Goal: Transaction & Acquisition: Book appointment/travel/reservation

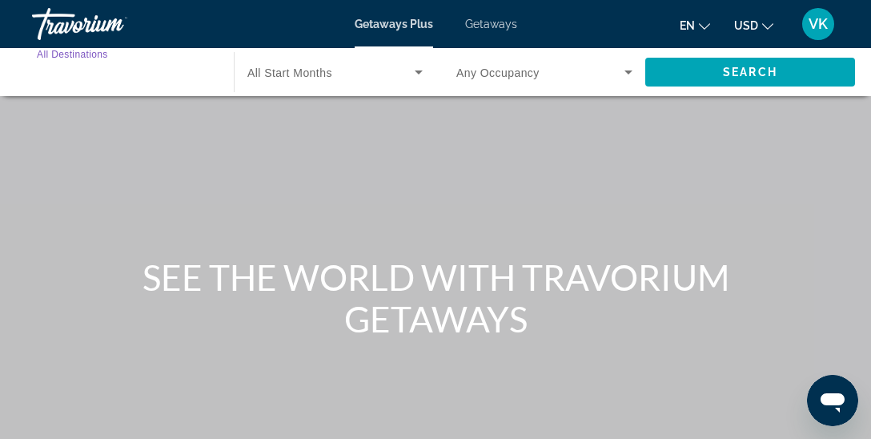
click at [111, 80] on input "Destination All Destinations" at bounding box center [125, 72] width 176 height 19
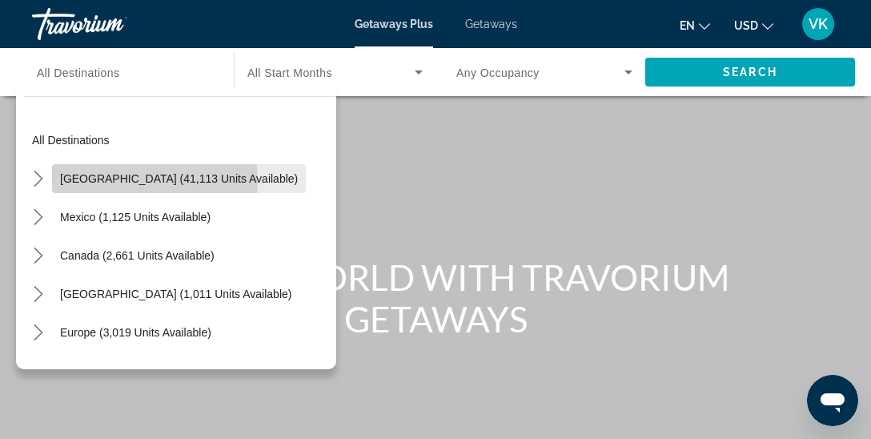
click at [132, 181] on span "[GEOGRAPHIC_DATA] (41,113 units available)" at bounding box center [179, 178] width 238 height 13
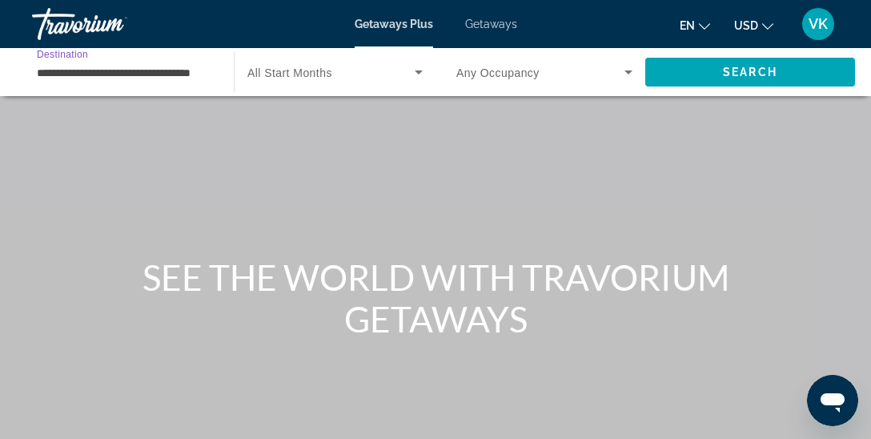
scroll to position [0, 22]
click at [153, 74] on input "**********" at bounding box center [125, 72] width 176 height 19
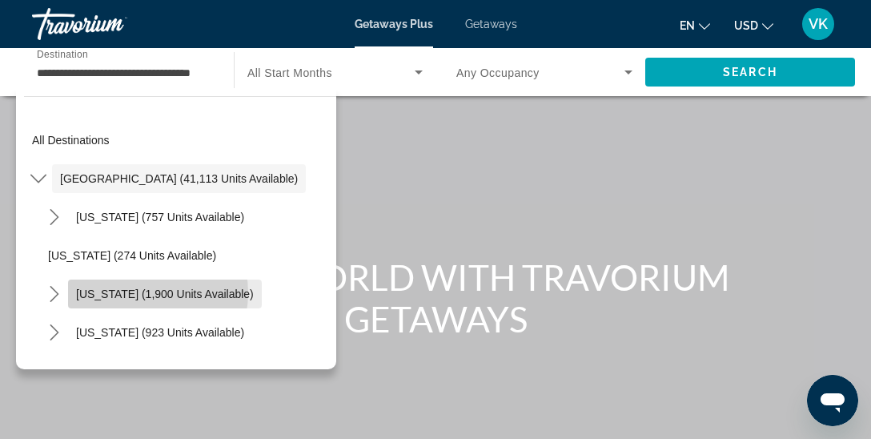
click at [144, 292] on span "[US_STATE] (1,900 units available)" at bounding box center [165, 294] width 178 height 13
type input "**********"
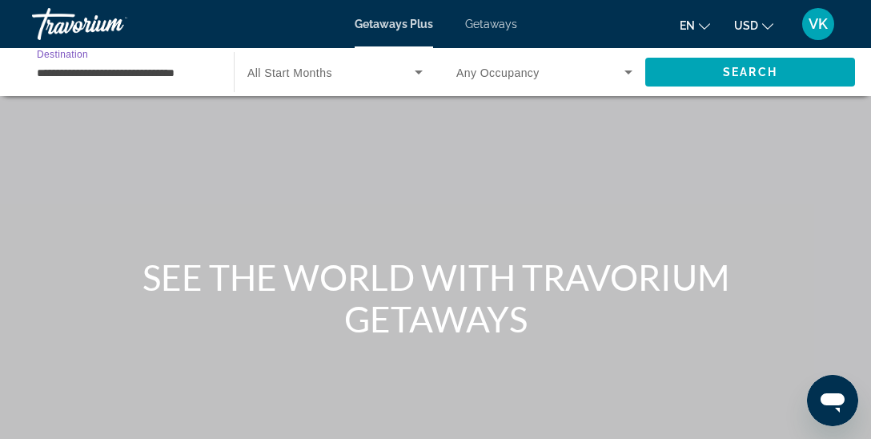
scroll to position [0, 0]
click at [542, 68] on span "Search widget" at bounding box center [541, 71] width 168 height 19
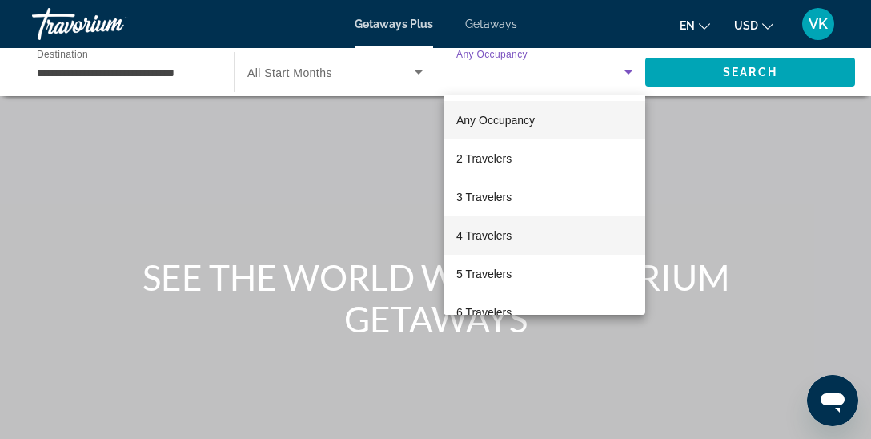
click at [503, 239] on span "4 Travelers" at bounding box center [484, 235] width 55 height 19
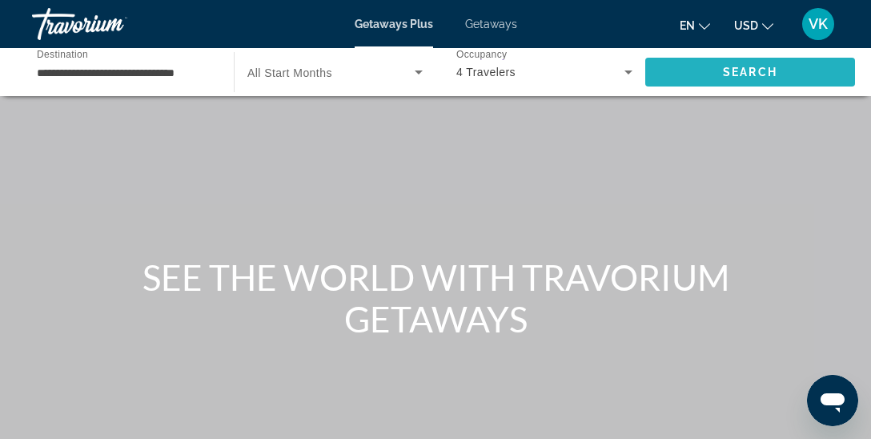
click at [717, 69] on span "Search" at bounding box center [751, 72] width 210 height 38
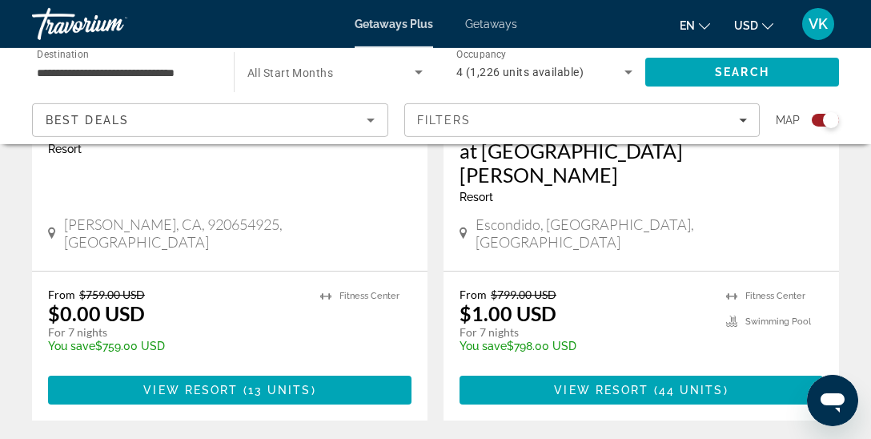
scroll to position [3799, 0]
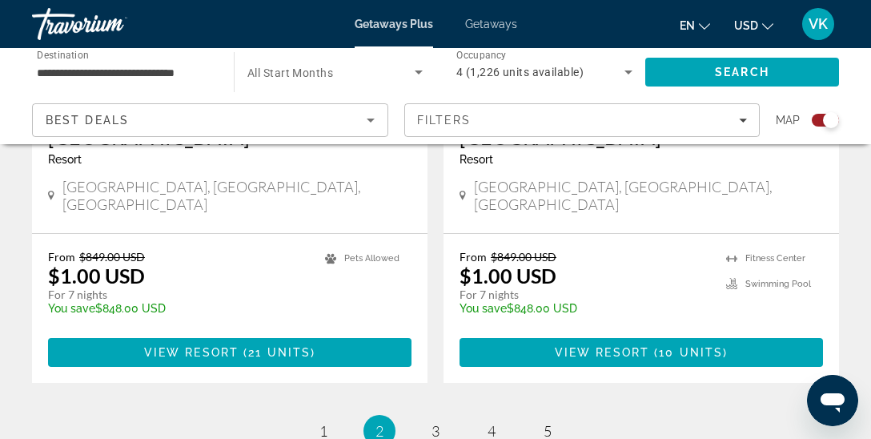
scroll to position [3831, 0]
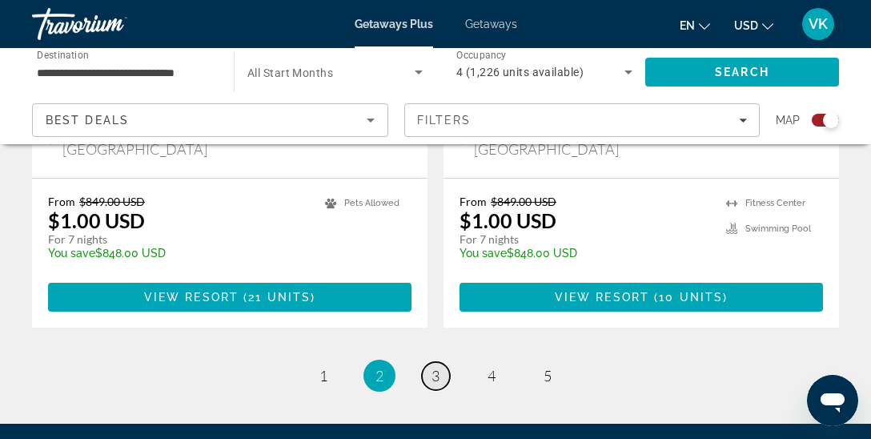
click at [439, 367] on span "3" at bounding box center [436, 376] width 8 height 18
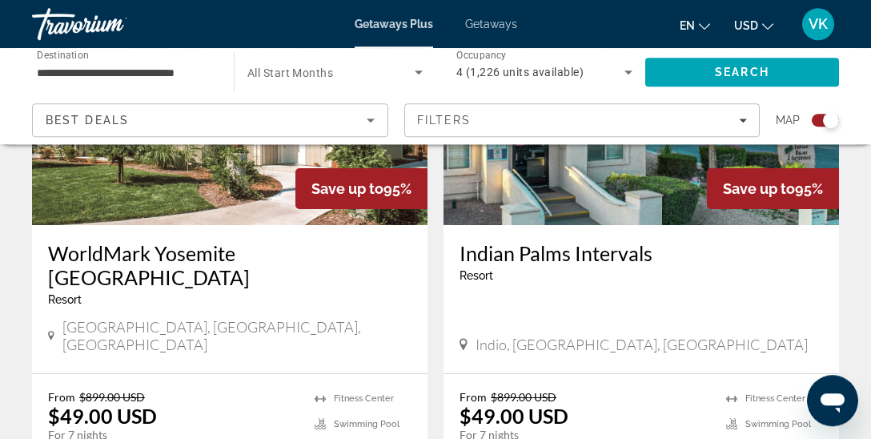
scroll to position [3657, 0]
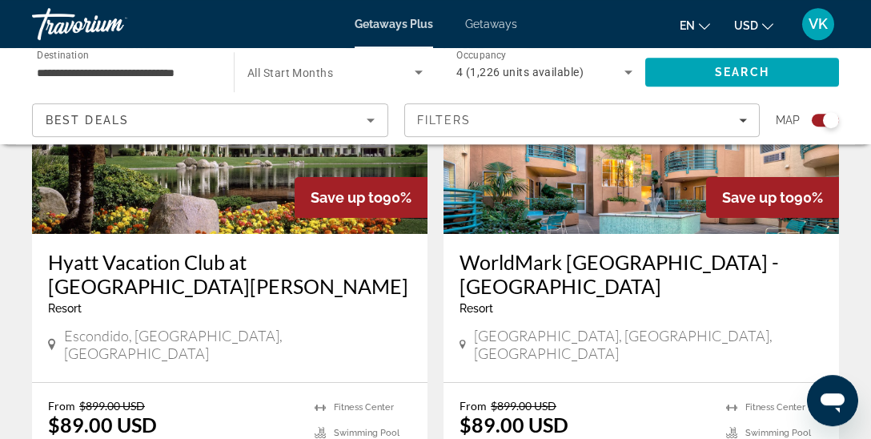
scroll to position [1336, 0]
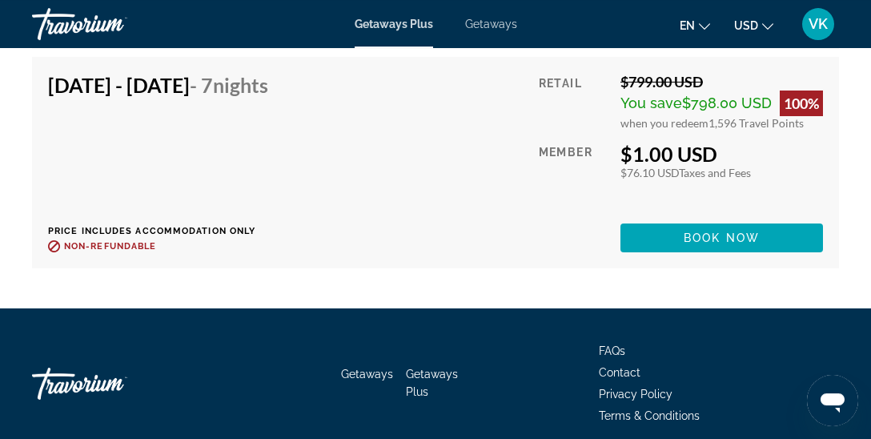
scroll to position [4752, 0]
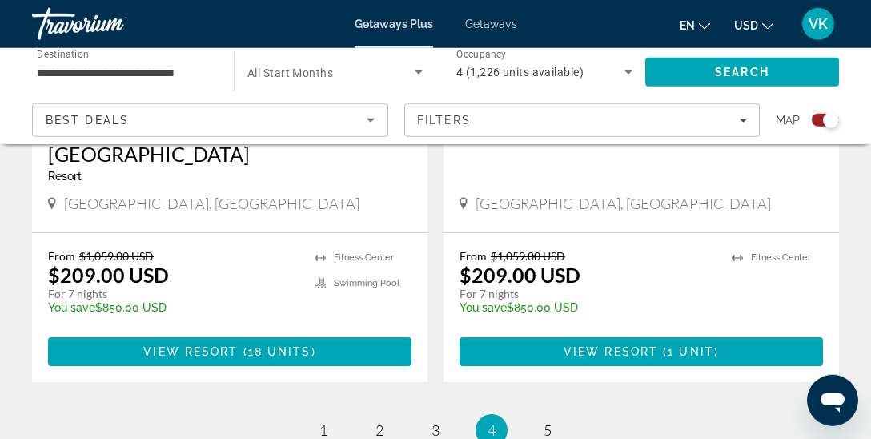
scroll to position [3855, 0]
click at [551, 421] on span "5" at bounding box center [548, 430] width 8 height 18
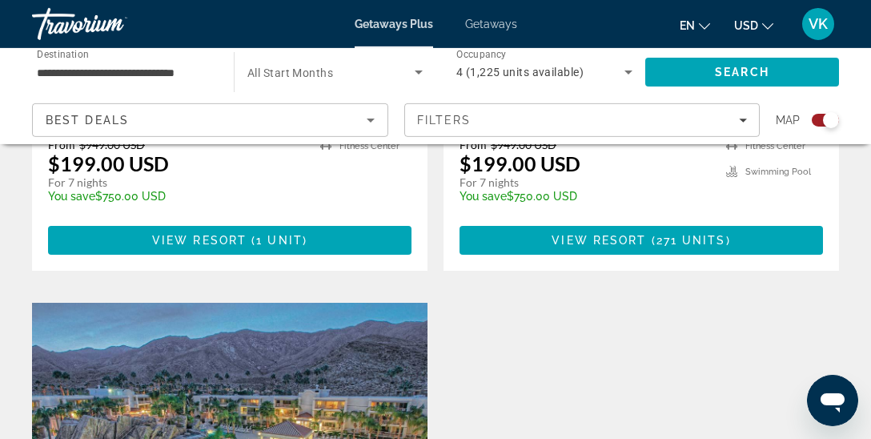
scroll to position [2533, 0]
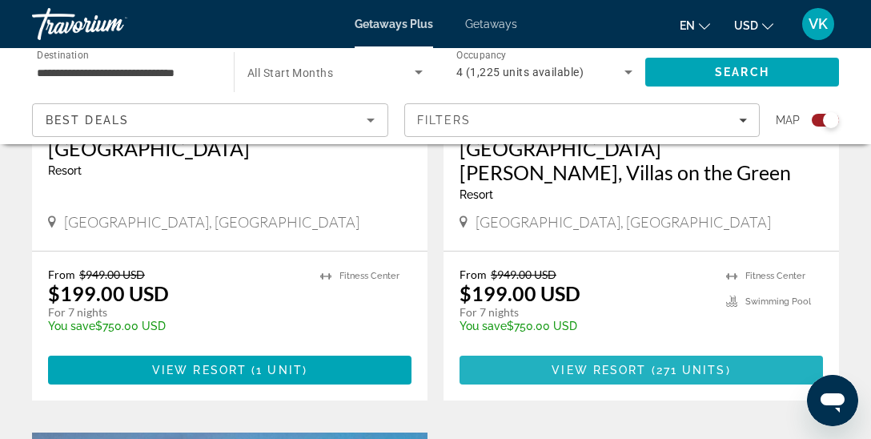
click at [601, 364] on span "View Resort" at bounding box center [599, 370] width 95 height 13
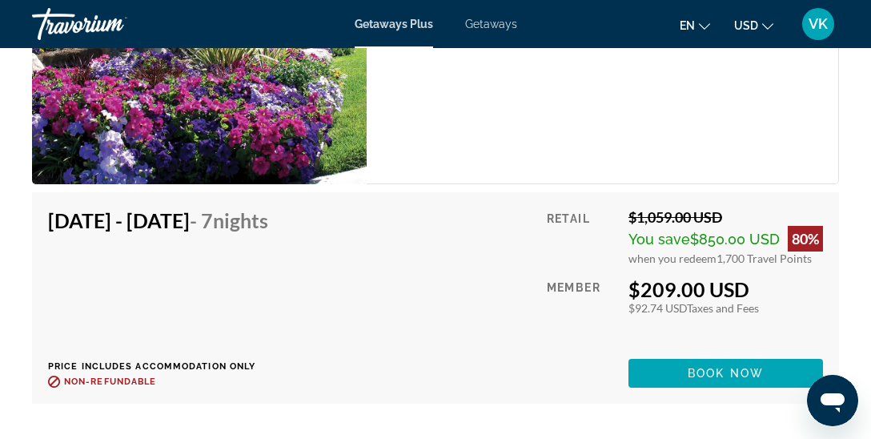
scroll to position [11523, 0]
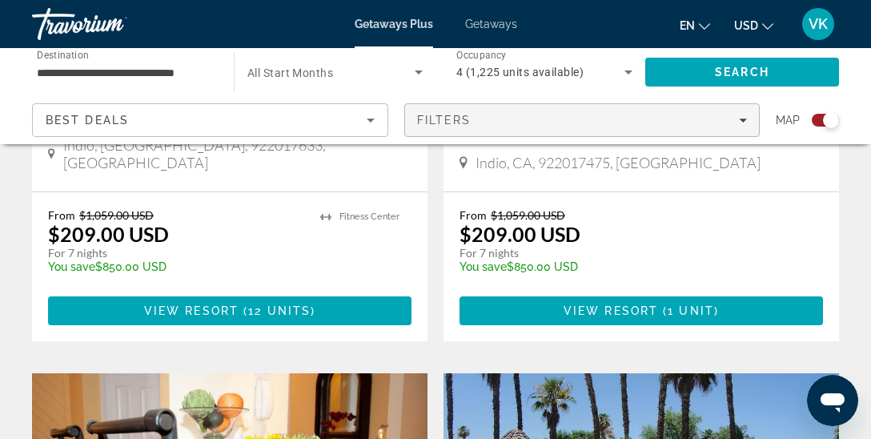
scroll to position [928, 0]
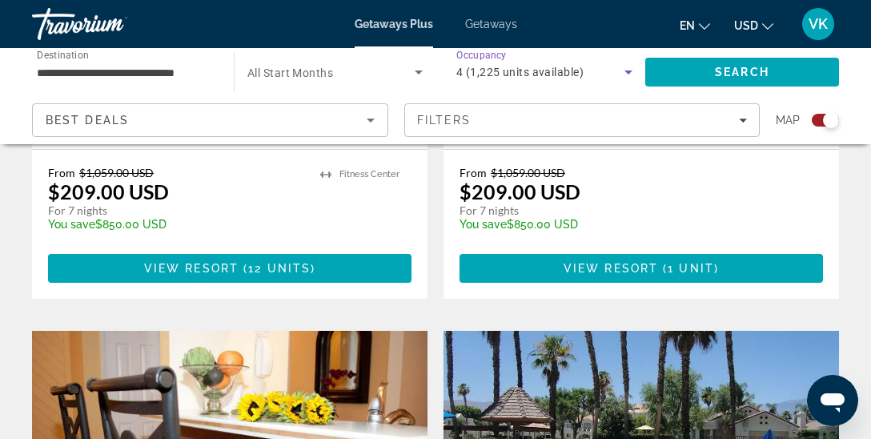
click at [614, 75] on div "4 (1,225 units available)" at bounding box center [541, 71] width 168 height 19
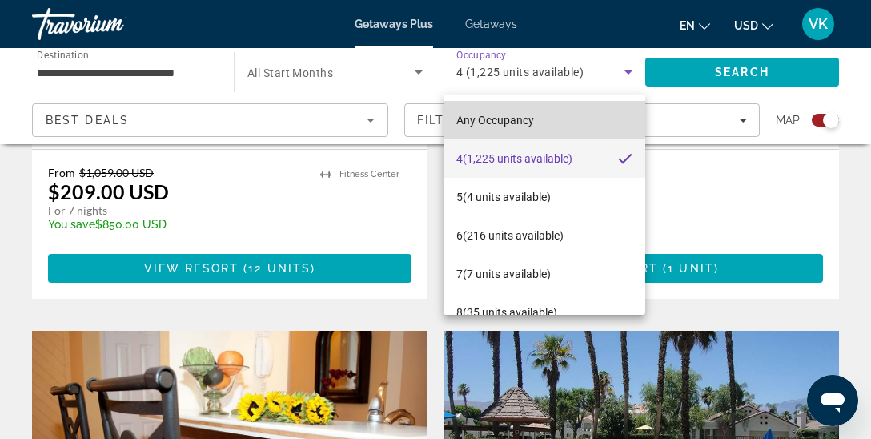
click at [517, 118] on span "Any Occupancy" at bounding box center [496, 120] width 78 height 13
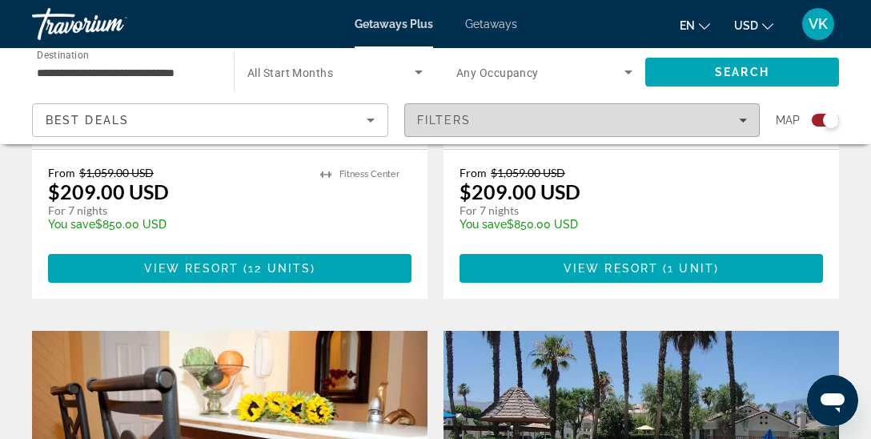
click at [726, 119] on div "Filters" at bounding box center [582, 120] width 331 height 13
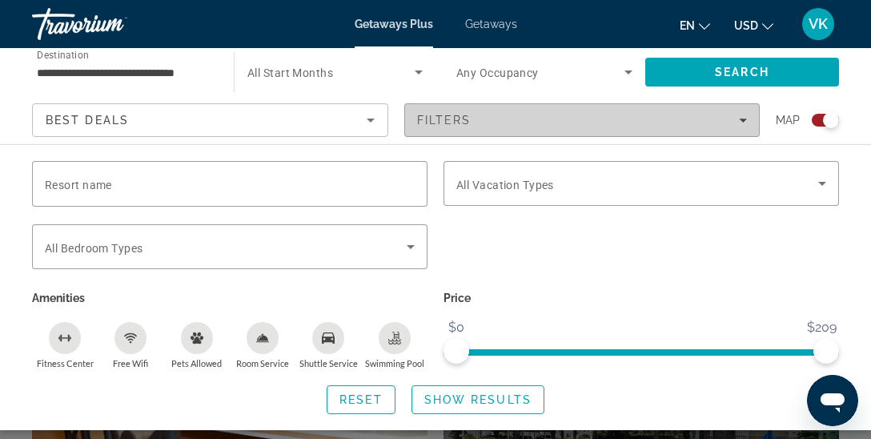
click at [681, 125] on div "Filters" at bounding box center [582, 120] width 331 height 13
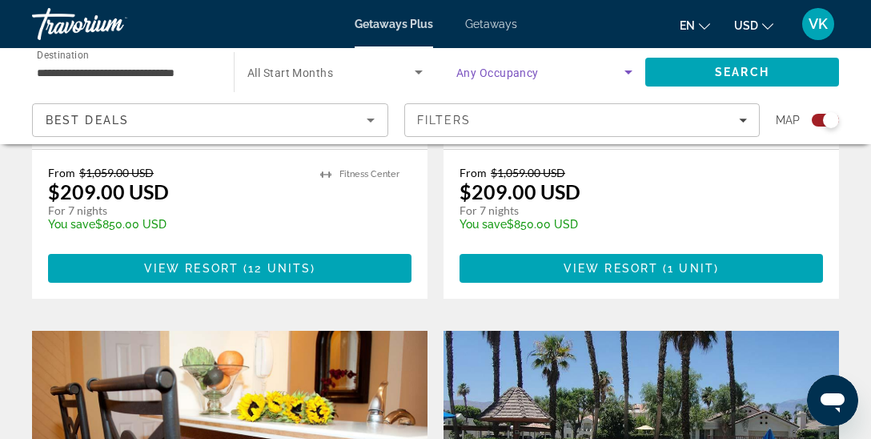
click at [626, 70] on icon "Search widget" at bounding box center [628, 71] width 19 height 19
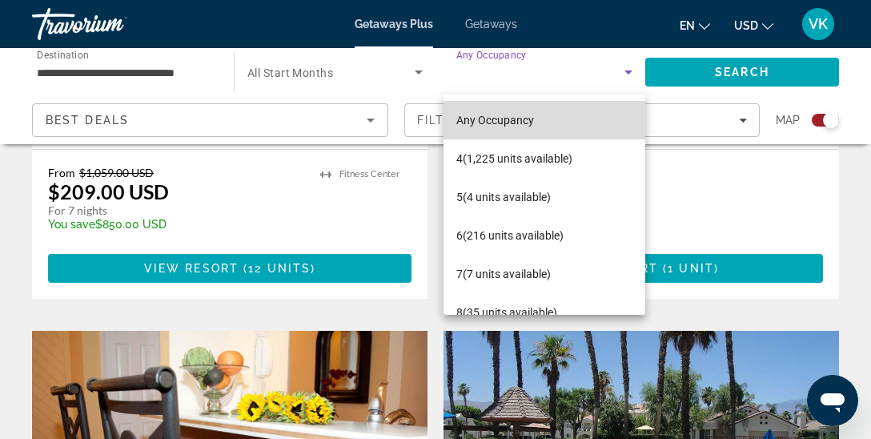
click at [519, 128] on span "Any Occupancy" at bounding box center [496, 120] width 78 height 19
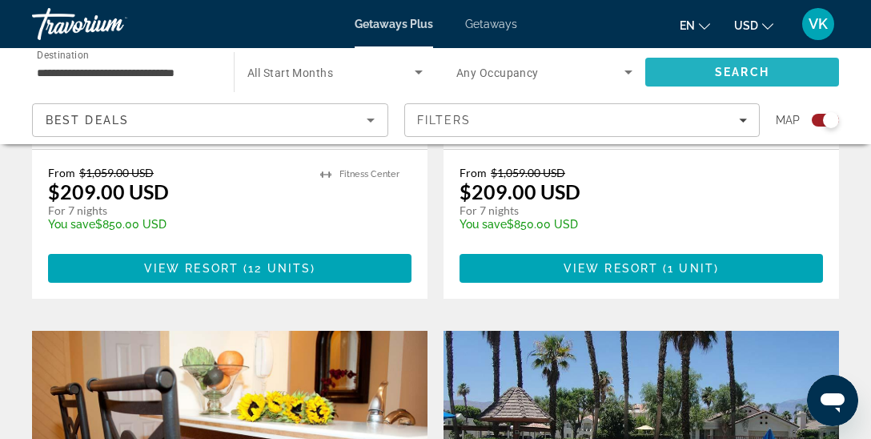
click at [729, 67] on span "Search" at bounding box center [742, 72] width 54 height 13
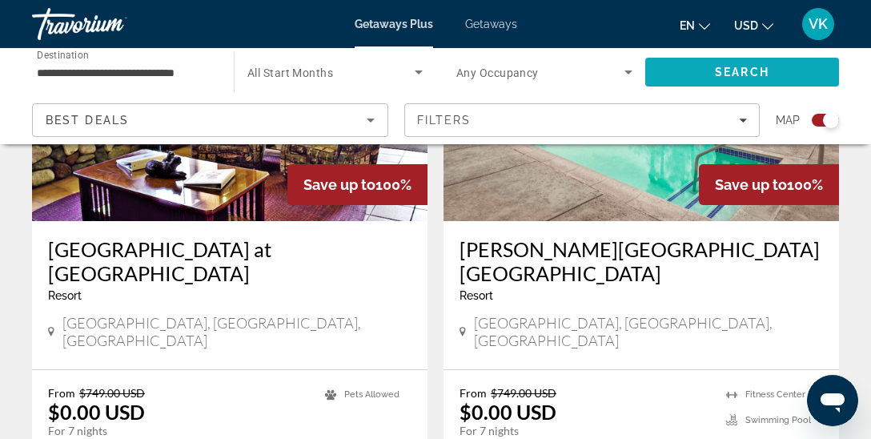
scroll to position [3840, 0]
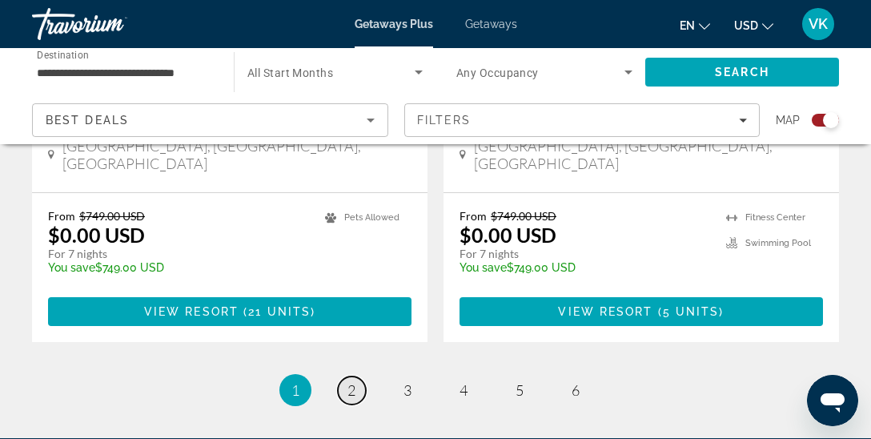
click at [355, 381] on span "2" at bounding box center [352, 390] width 8 height 18
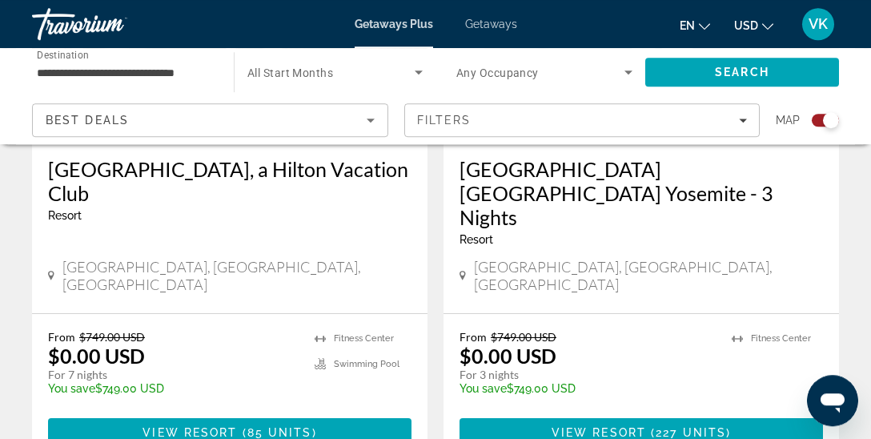
scroll to position [1378, 0]
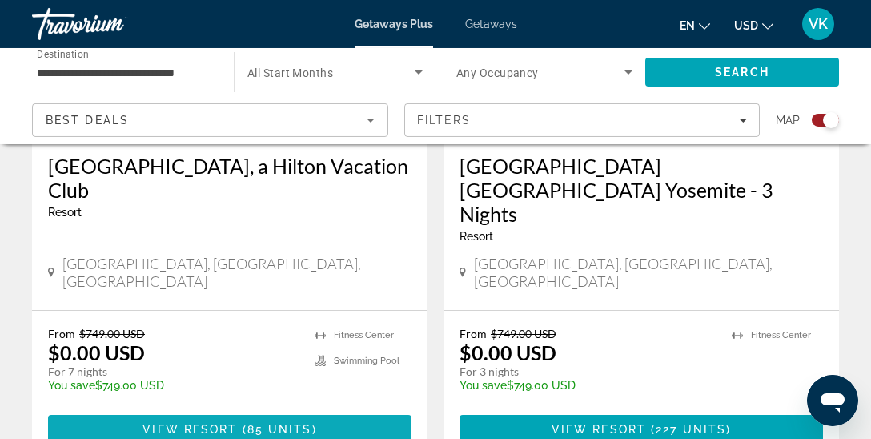
click at [252, 423] on span "85 units" at bounding box center [279, 429] width 65 height 13
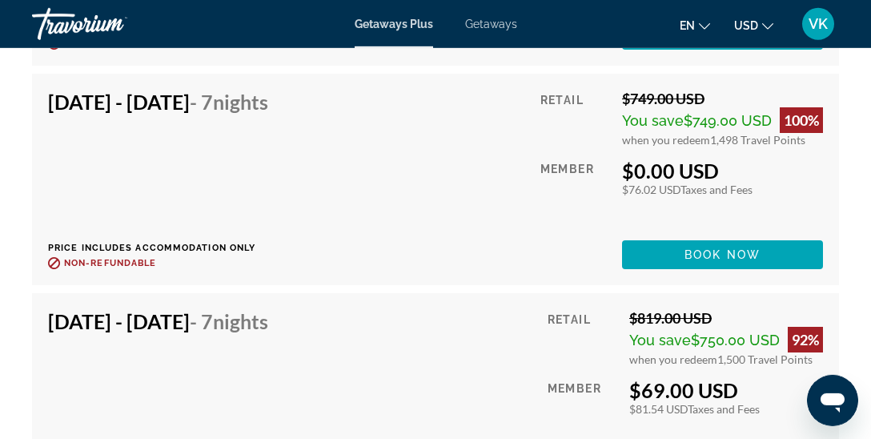
scroll to position [14026, 0]
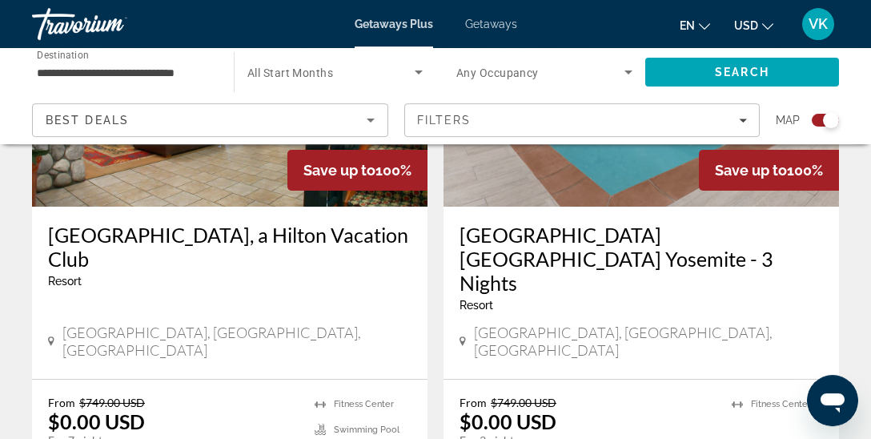
scroll to position [1350, 0]
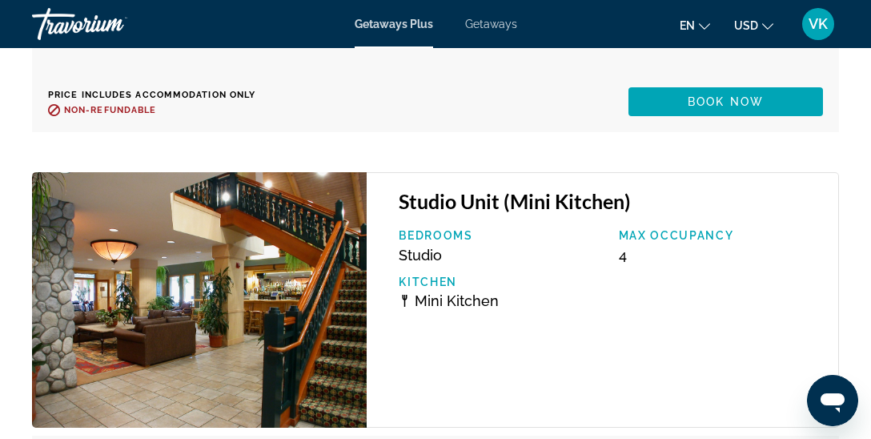
scroll to position [12776, 0]
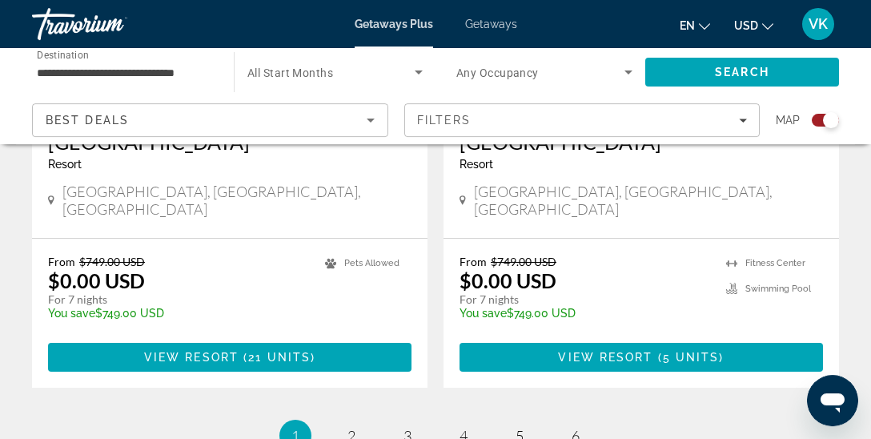
scroll to position [3799, 0]
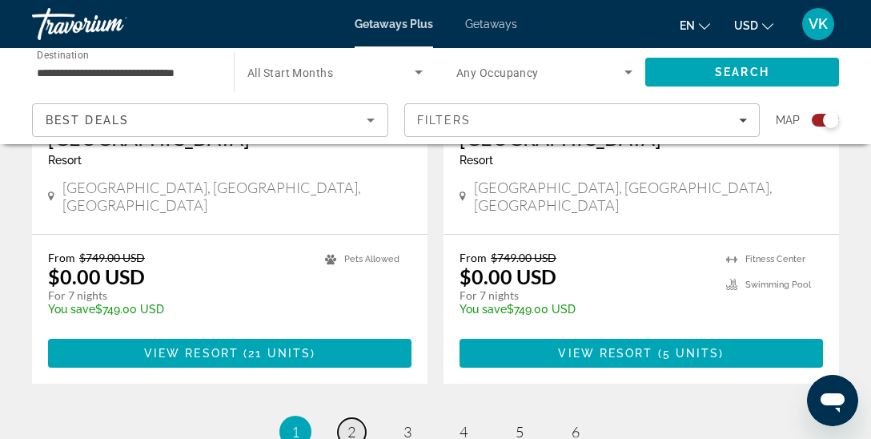
click at [356, 418] on link "page 2" at bounding box center [352, 432] width 28 height 28
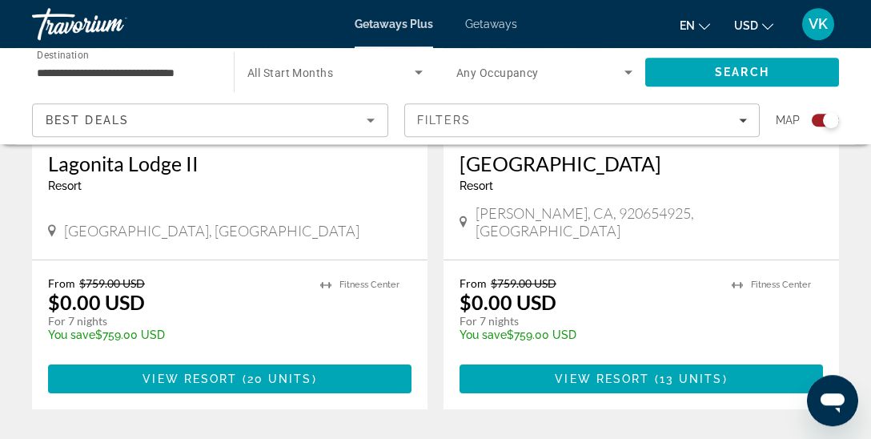
scroll to position [3756, 0]
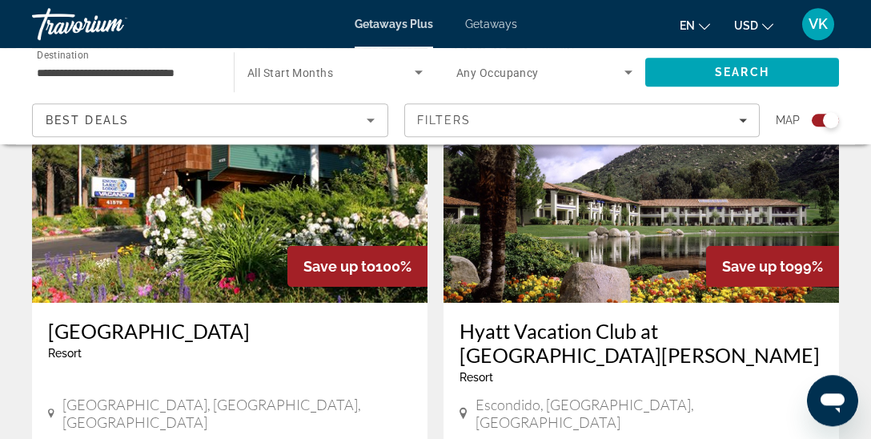
scroll to position [3545, 0]
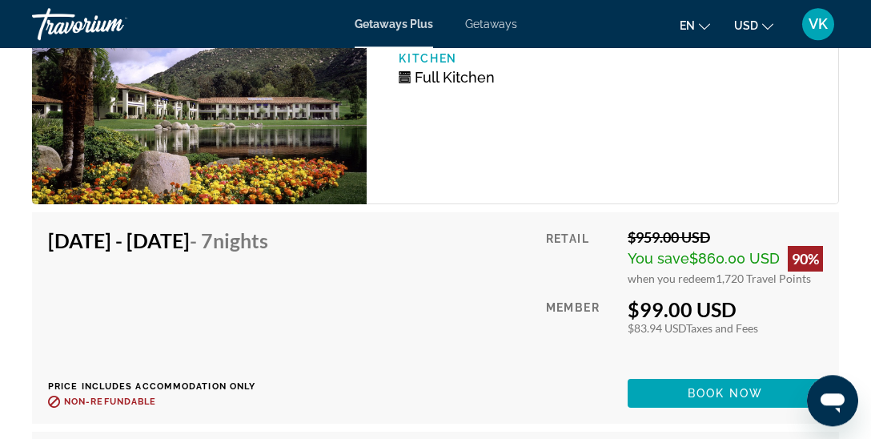
scroll to position [3418, 0]
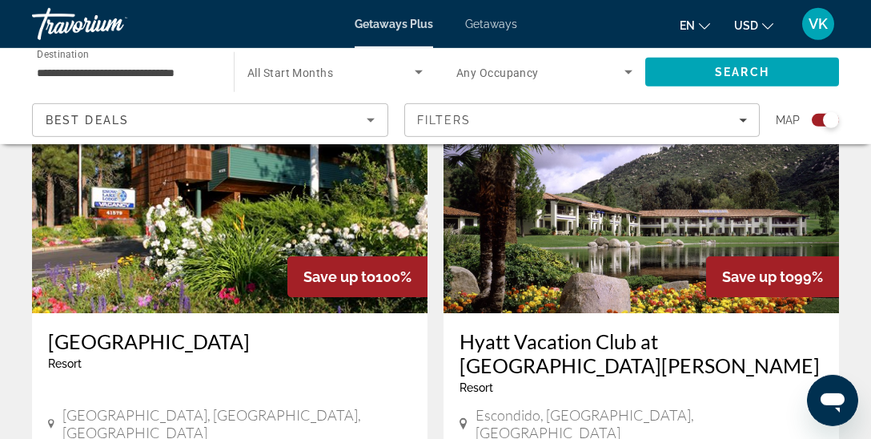
scroll to position [3671, 0]
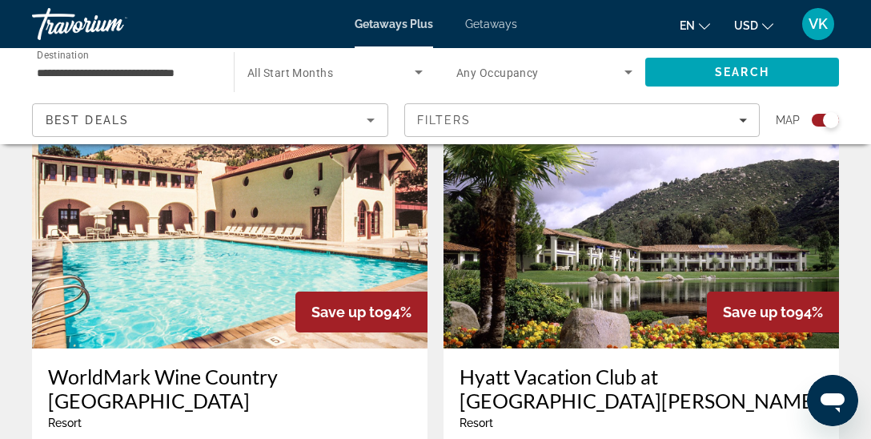
scroll to position [2405, 0]
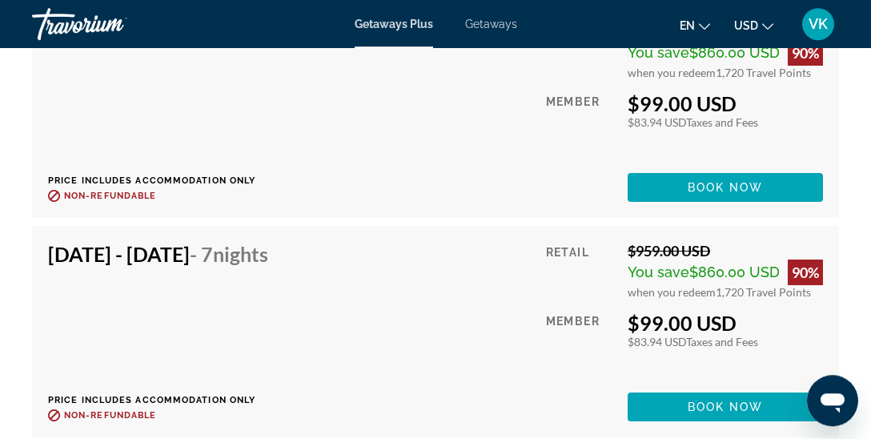
scroll to position [3630, 0]
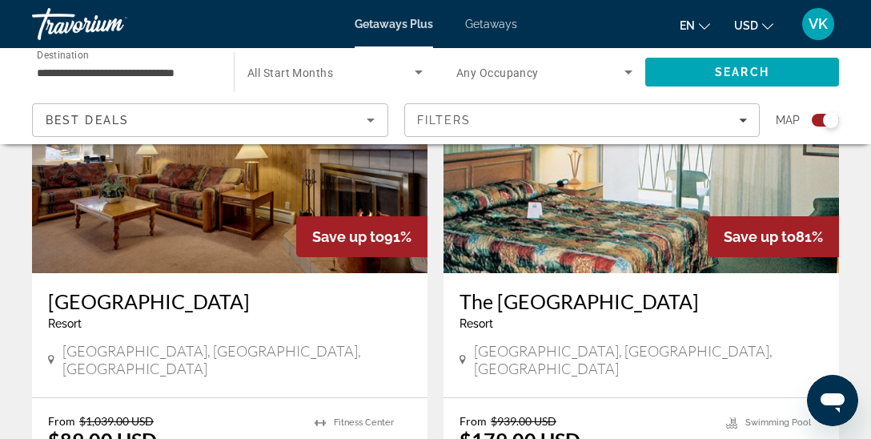
scroll to position [3714, 0]
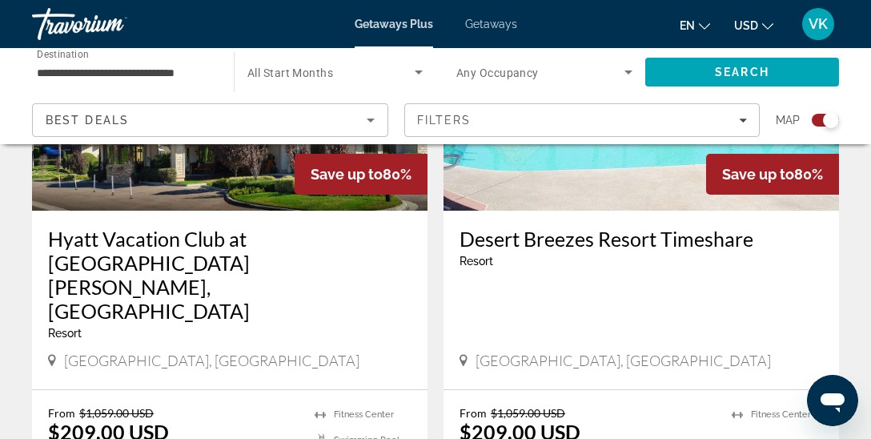
scroll to position [2448, 0]
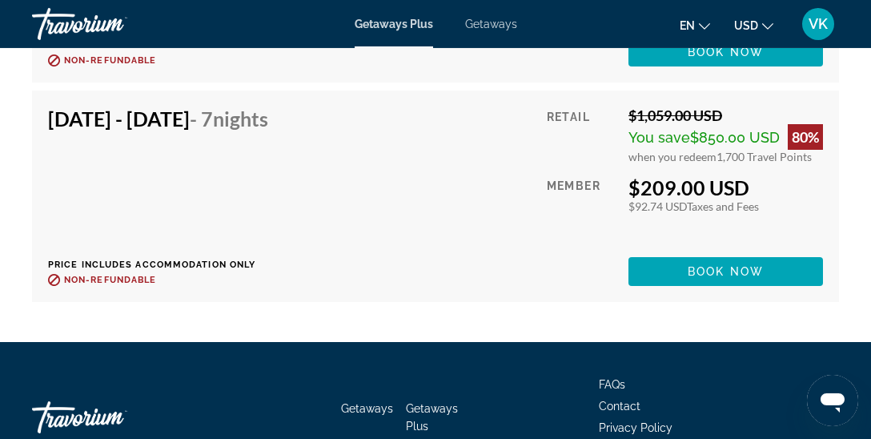
scroll to position [4262, 0]
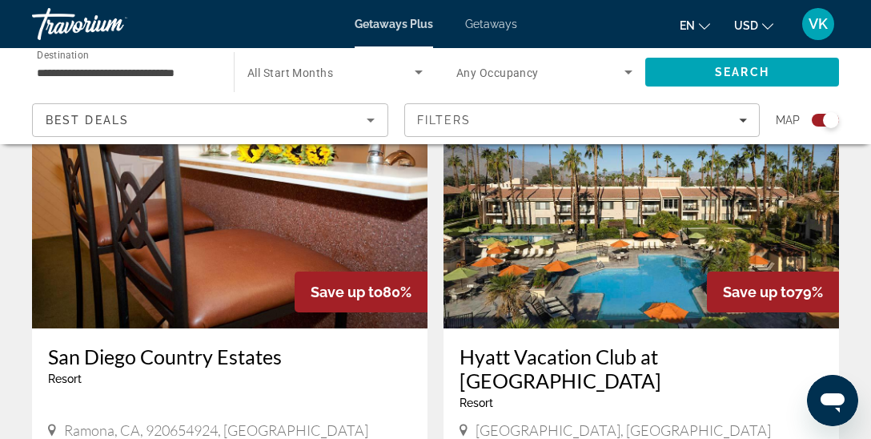
scroll to position [3545, 0]
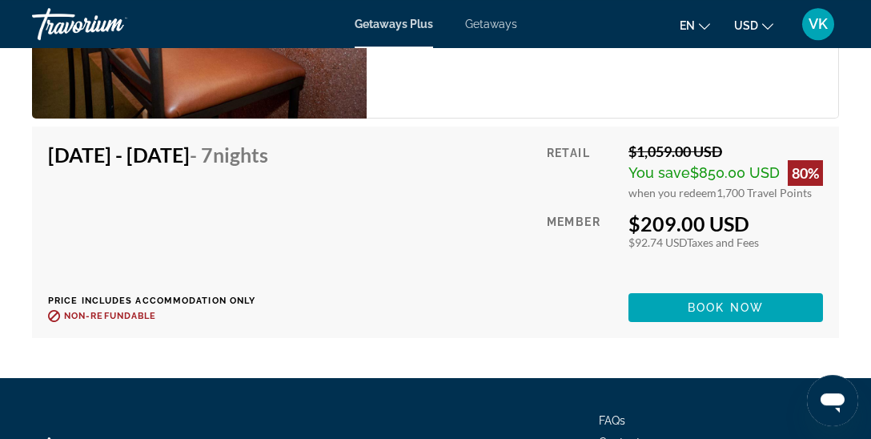
scroll to position [3165, 0]
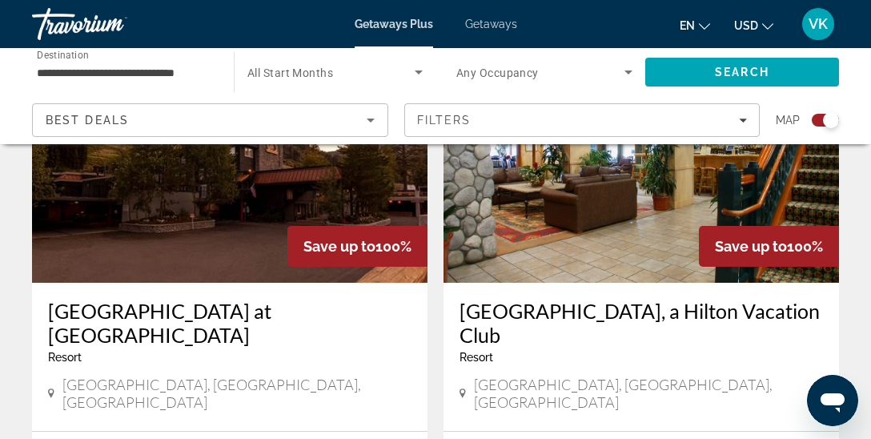
scroll to position [2448, 0]
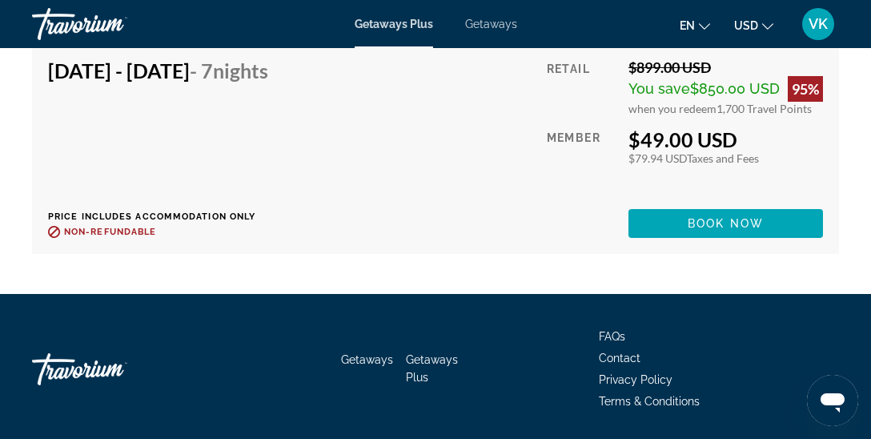
scroll to position [15393, 0]
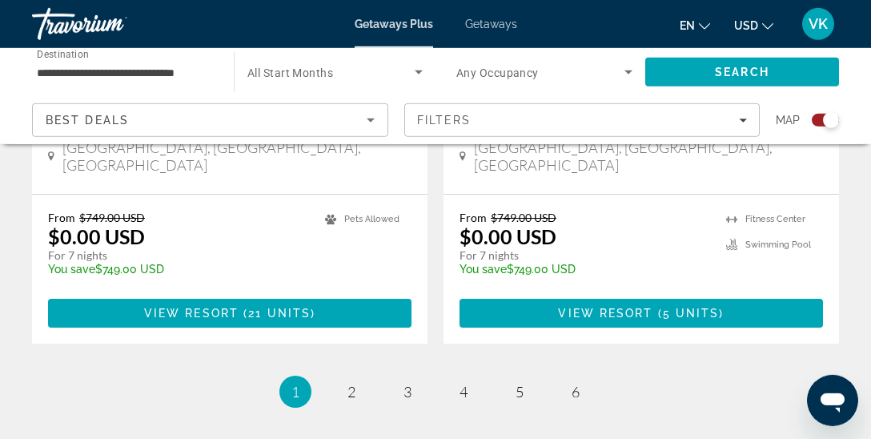
scroll to position [3840, 0]
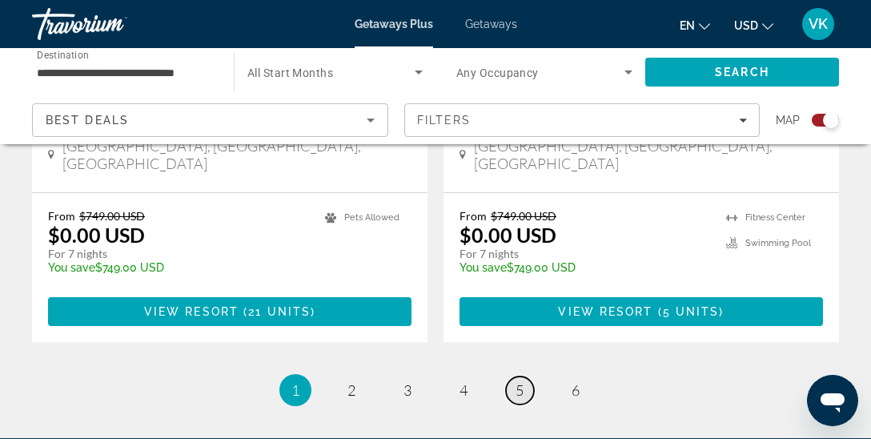
click at [520, 381] on span "5" at bounding box center [520, 390] width 8 height 18
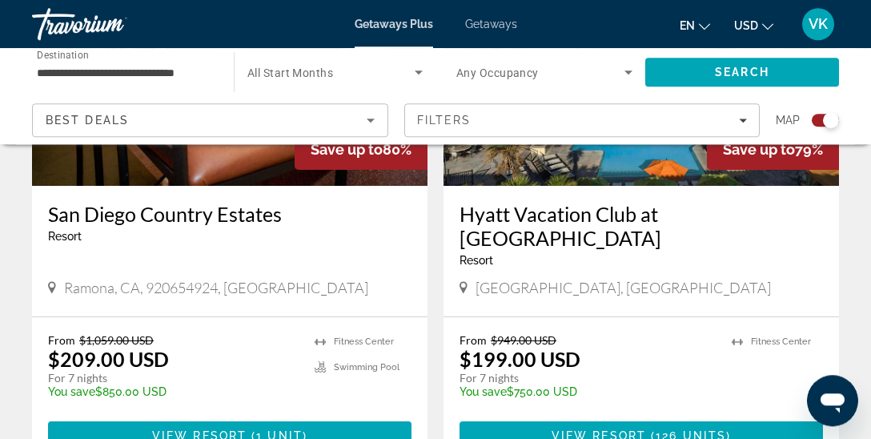
scroll to position [3756, 0]
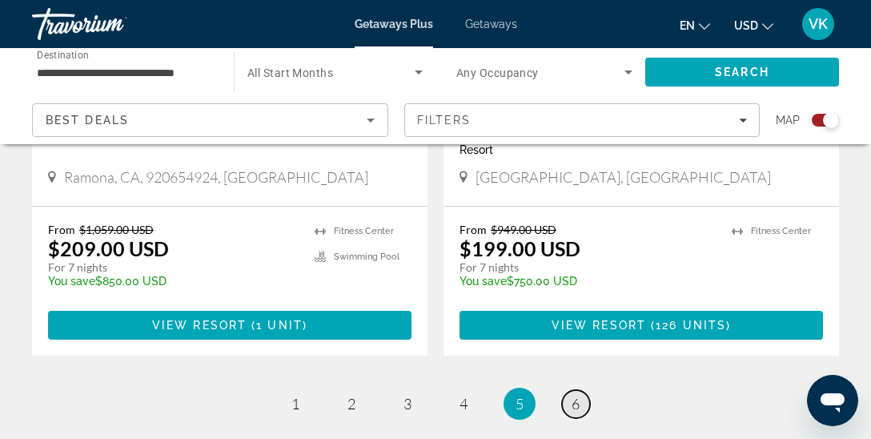
click at [576, 395] on span "6" at bounding box center [576, 404] width 8 height 18
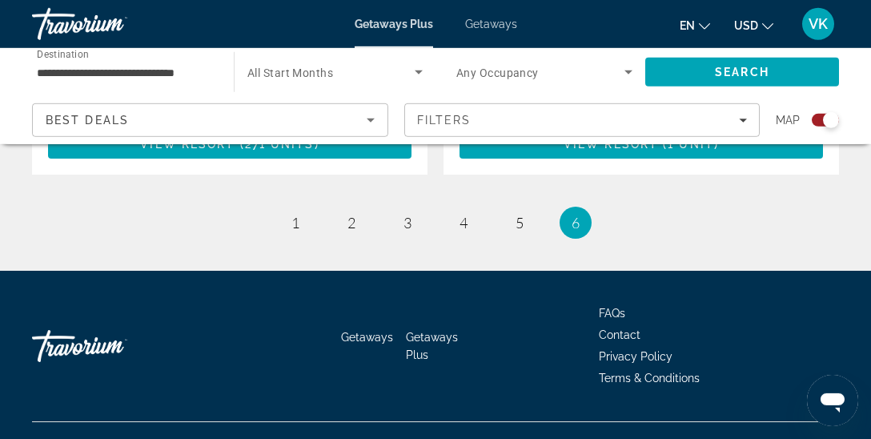
scroll to position [1086, 0]
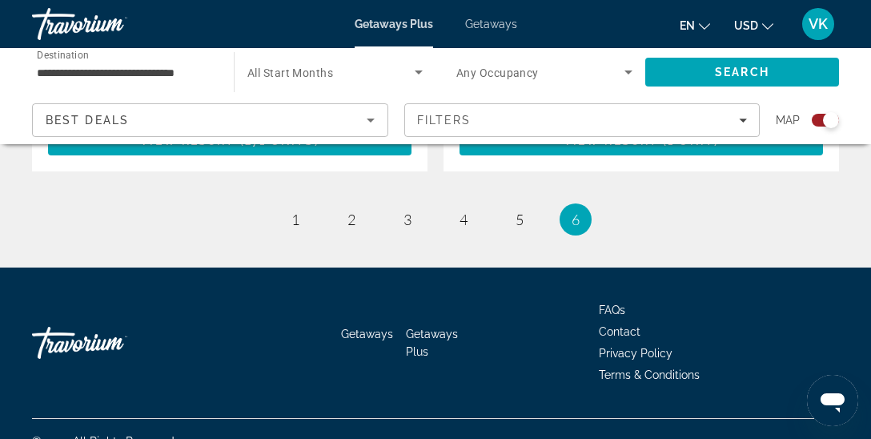
click at [608, 70] on span "Search widget" at bounding box center [541, 71] width 168 height 19
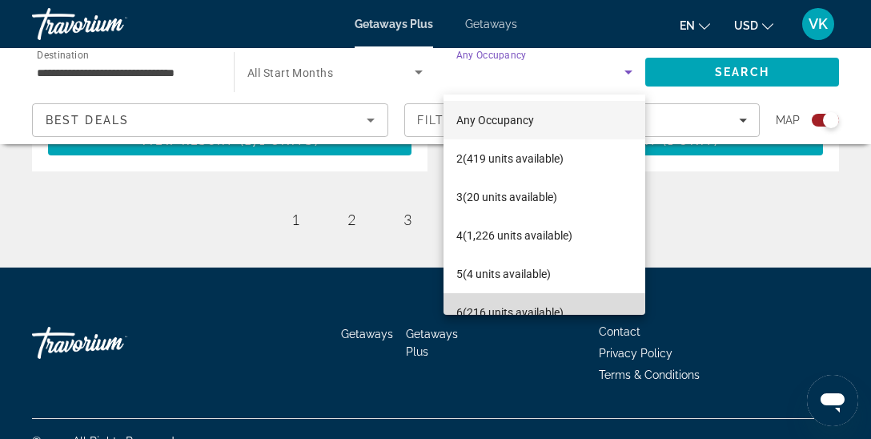
click at [518, 304] on span "6 (216 units available)" at bounding box center [510, 312] width 107 height 19
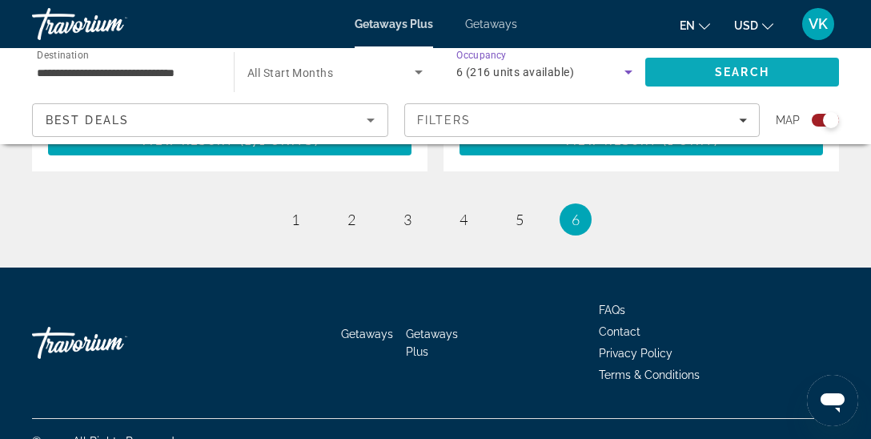
click at [750, 74] on span "Search" at bounding box center [742, 72] width 54 height 13
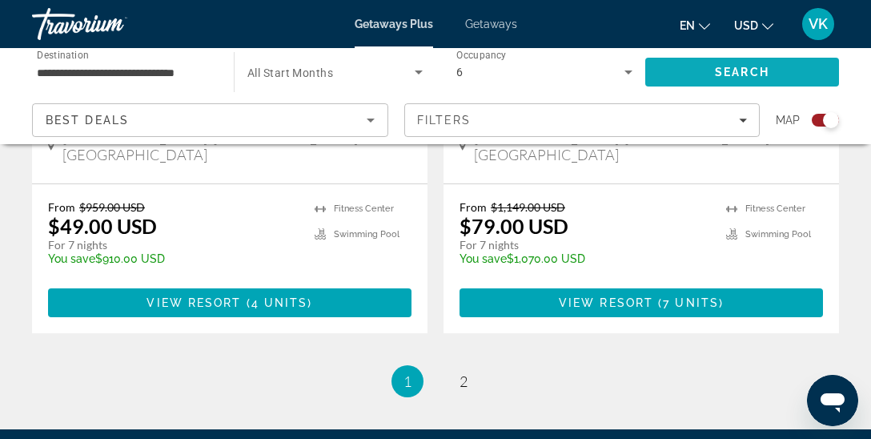
scroll to position [3783, 0]
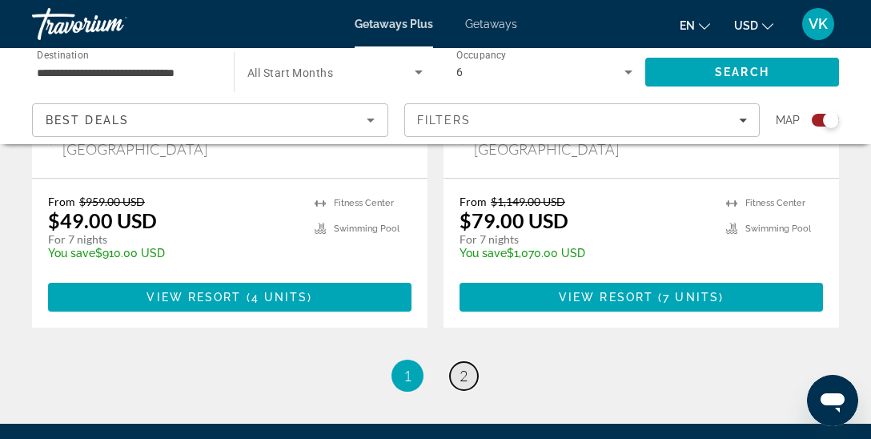
click at [464, 367] on span "2" at bounding box center [464, 376] width 8 height 18
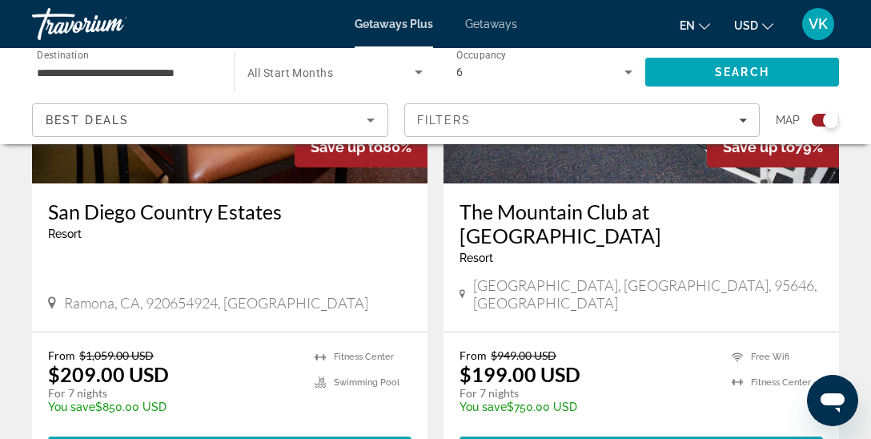
scroll to position [3671, 0]
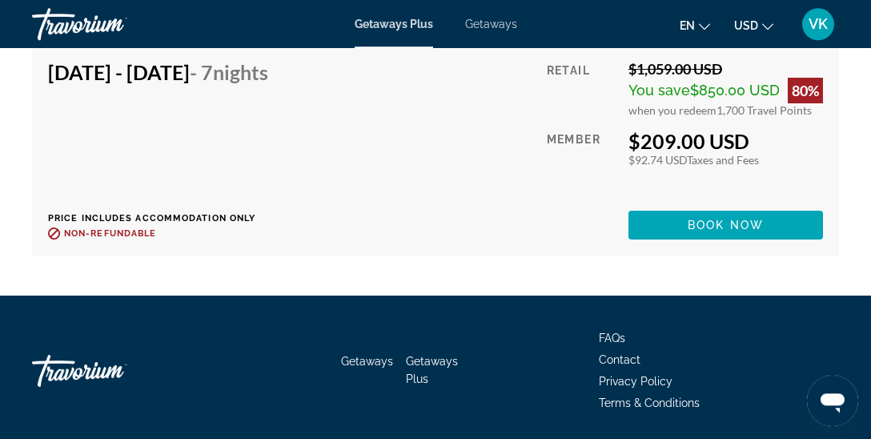
scroll to position [3288, 0]
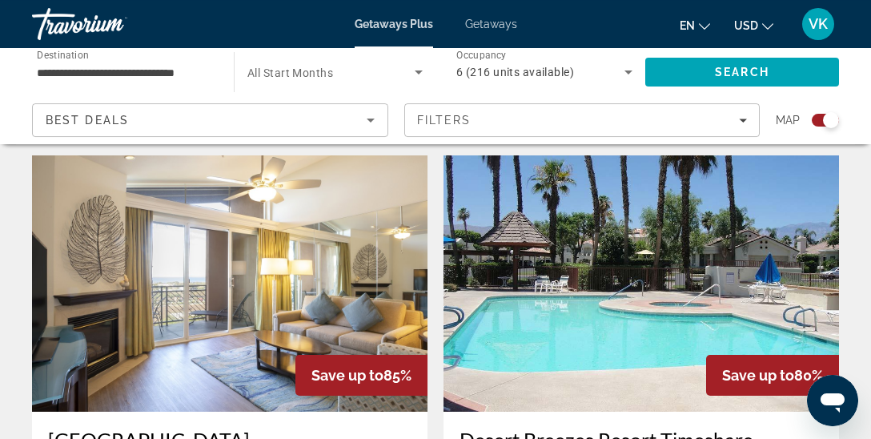
scroll to position [1181, 0]
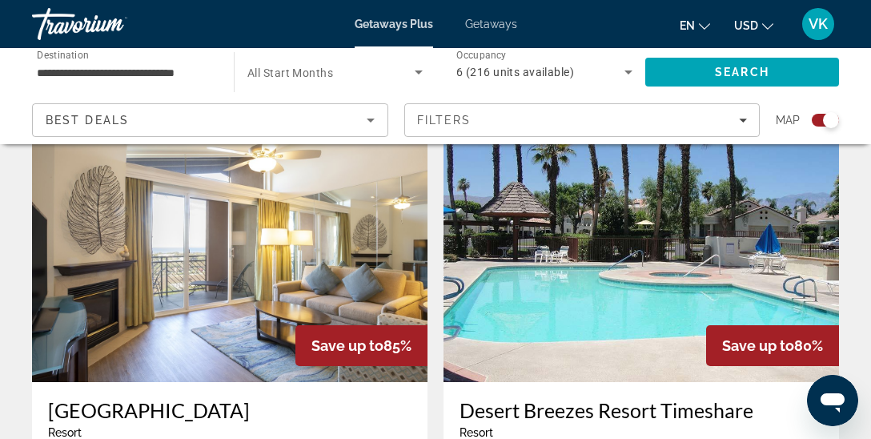
click at [195, 398] on h3 "[GEOGRAPHIC_DATA]" at bounding box center [230, 410] width 364 height 24
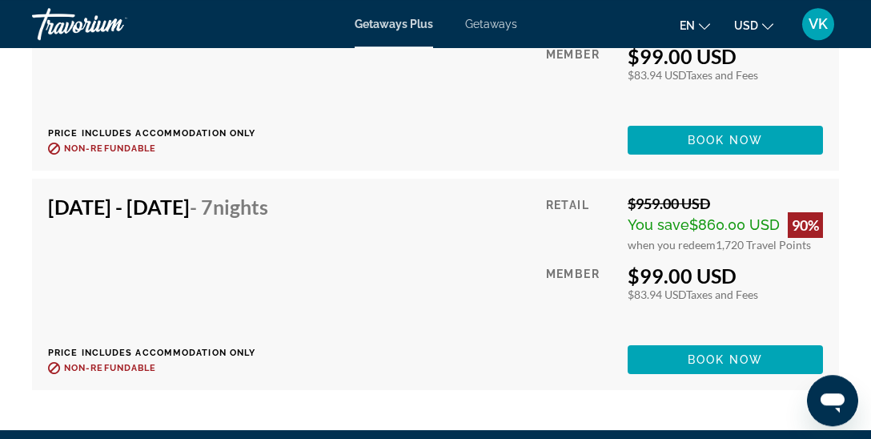
scroll to position [3671, 0]
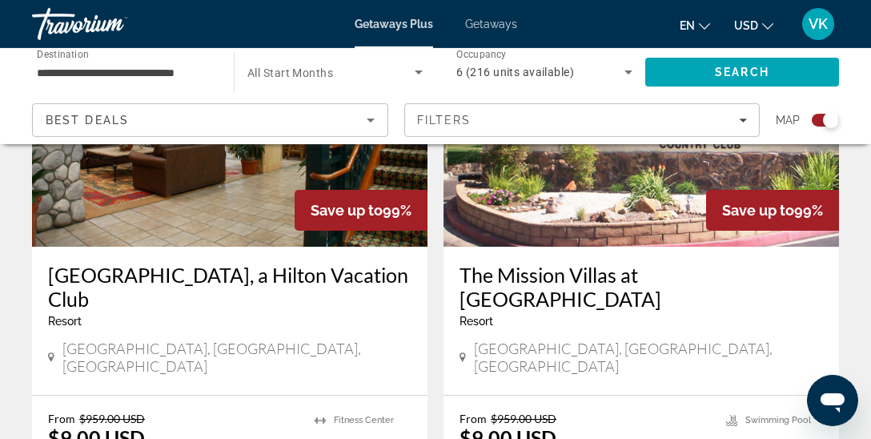
scroll to position [717, 0]
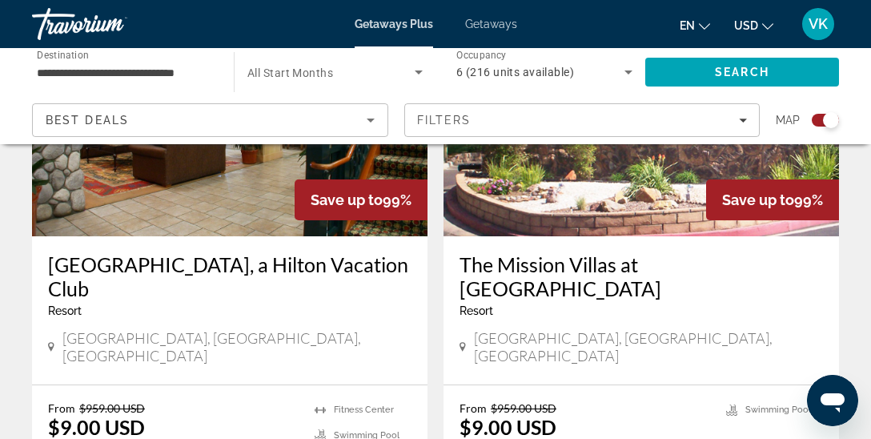
click at [543, 264] on h3 "The Mission Villas at [GEOGRAPHIC_DATA]" at bounding box center [642, 276] width 364 height 48
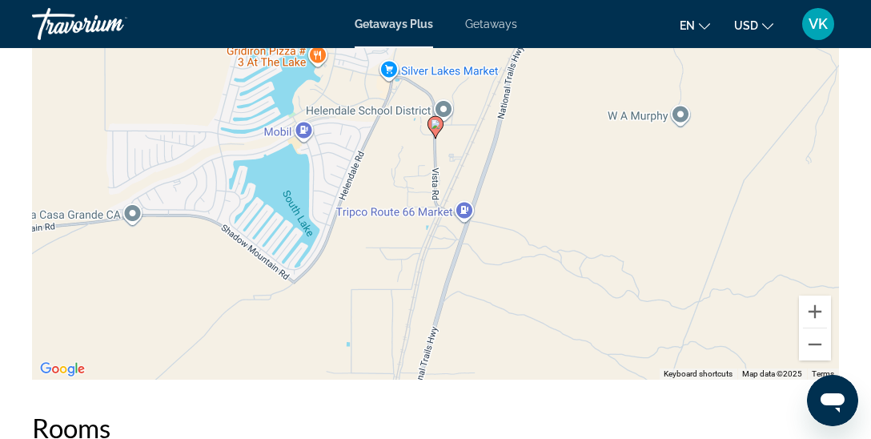
scroll to position [2912, 0]
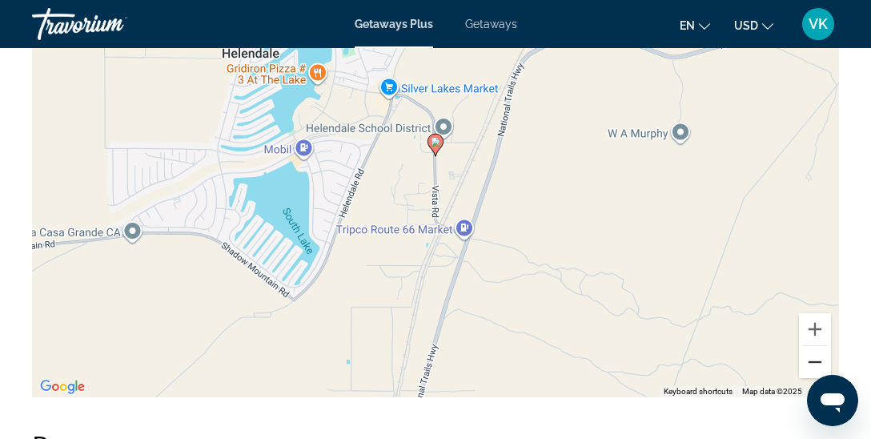
click at [813, 366] on button "Zoom out" at bounding box center [815, 362] width 32 height 32
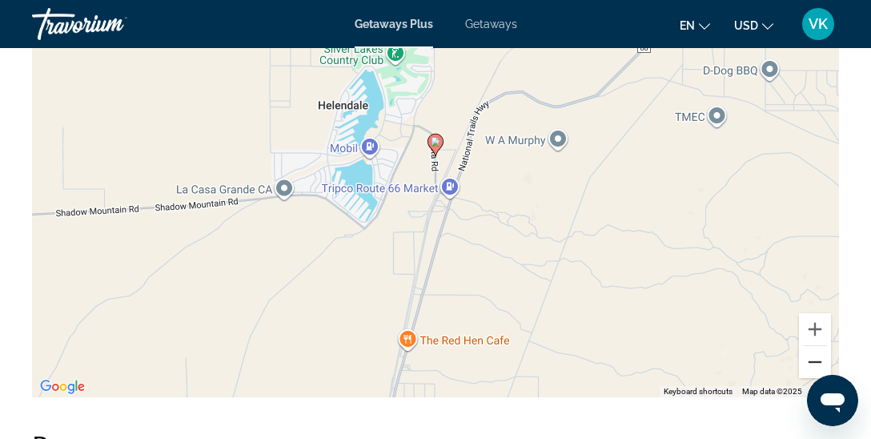
click at [813, 366] on button "Zoom out" at bounding box center [815, 362] width 32 height 32
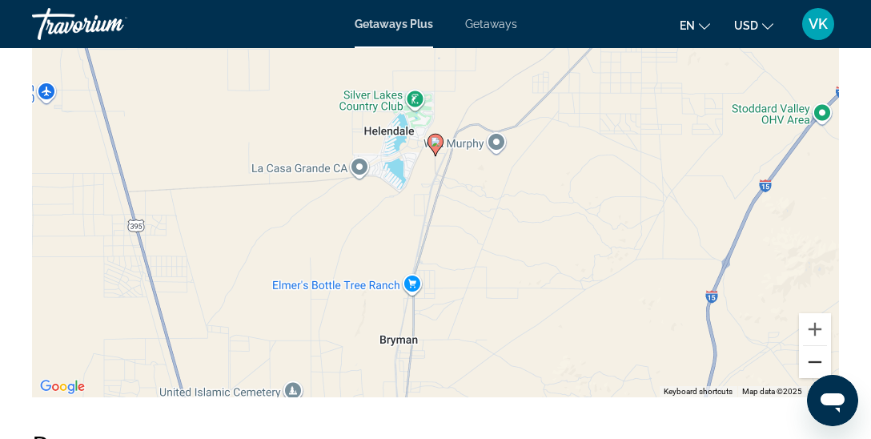
click at [813, 366] on button "Zoom out" at bounding box center [815, 362] width 32 height 32
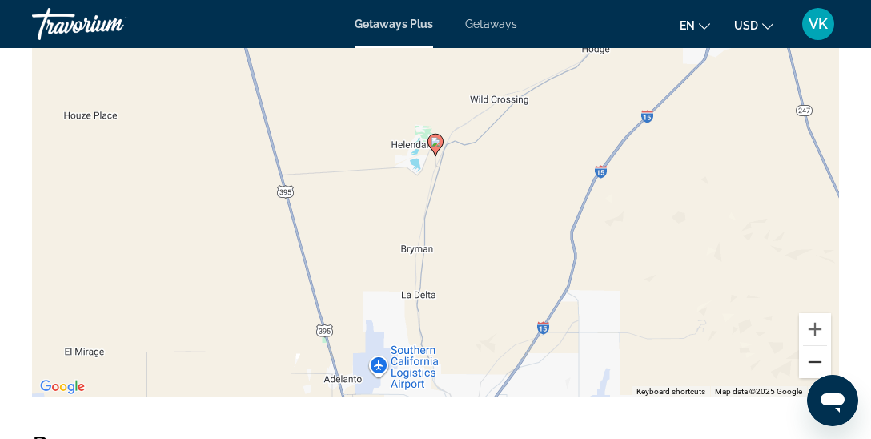
click at [813, 366] on button "Zoom out" at bounding box center [815, 362] width 32 height 32
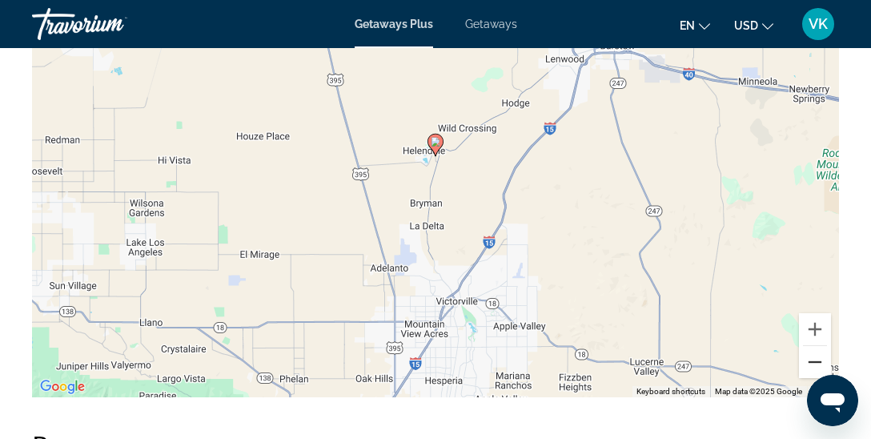
click at [813, 366] on button "Zoom out" at bounding box center [815, 362] width 32 height 32
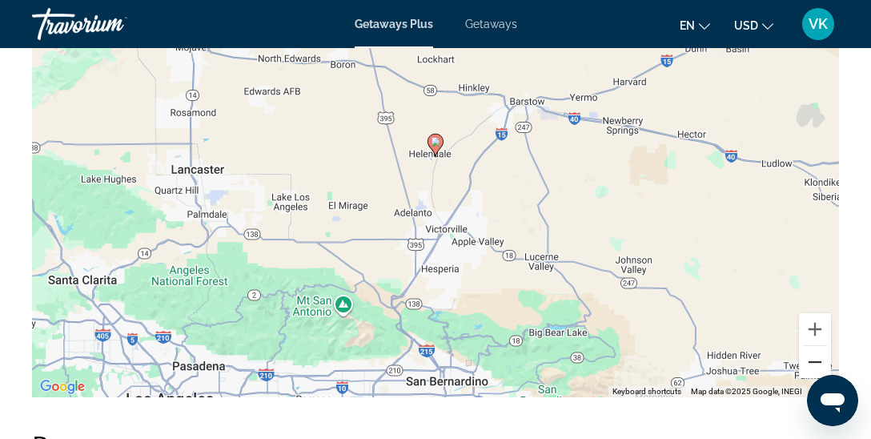
click at [813, 366] on button "Zoom out" at bounding box center [815, 362] width 32 height 32
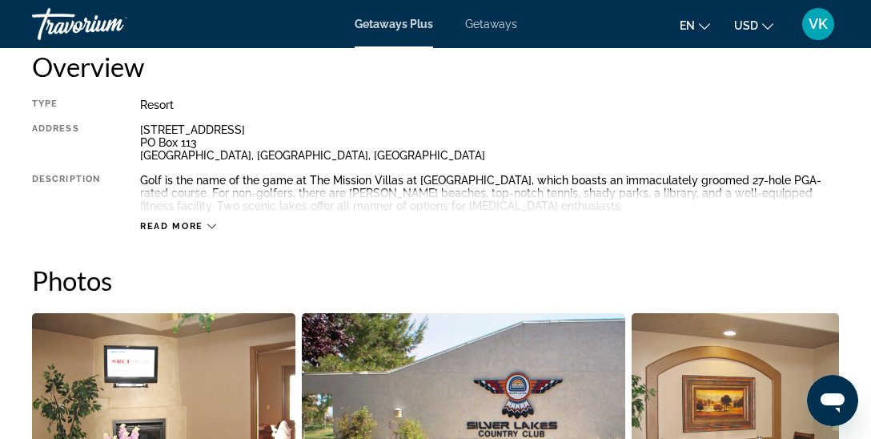
scroll to position [838, 0]
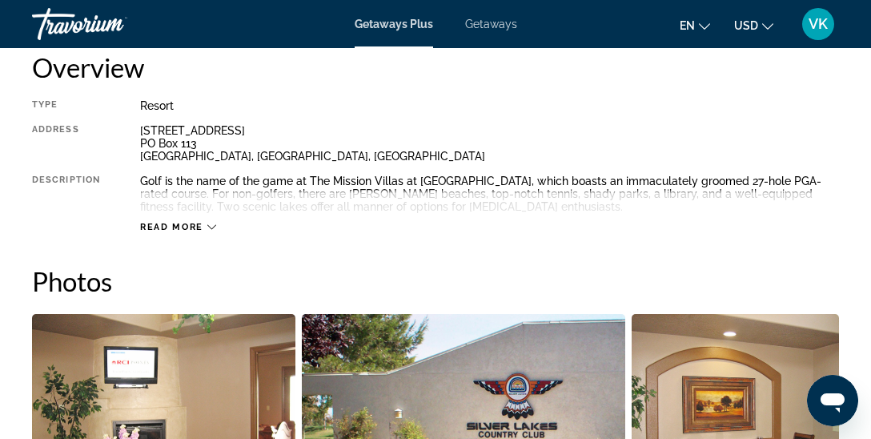
click at [200, 228] on span "Read more" at bounding box center [171, 227] width 63 height 10
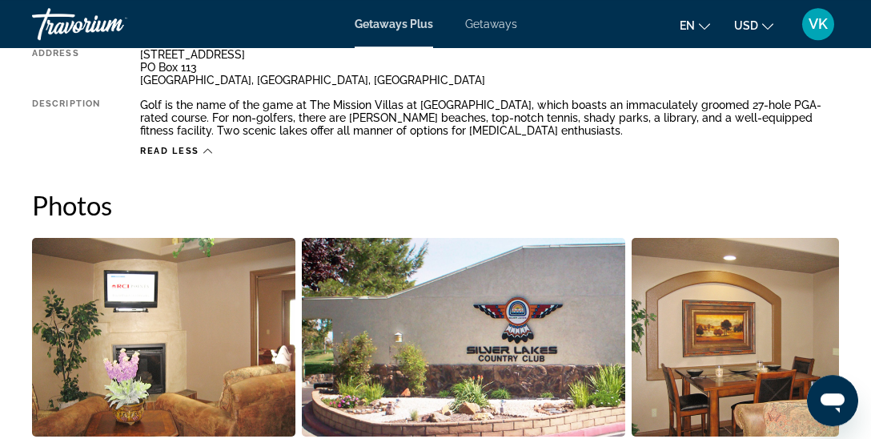
scroll to position [922, 0]
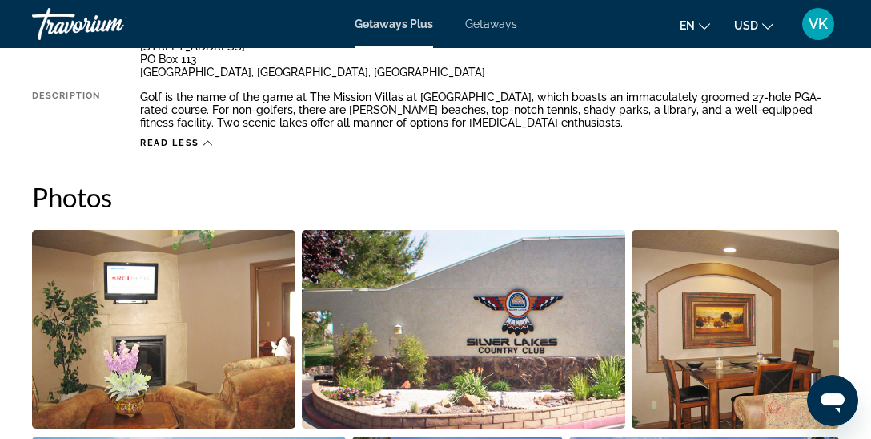
click at [179, 301] on img "Open full-screen image slider" at bounding box center [164, 329] width 264 height 199
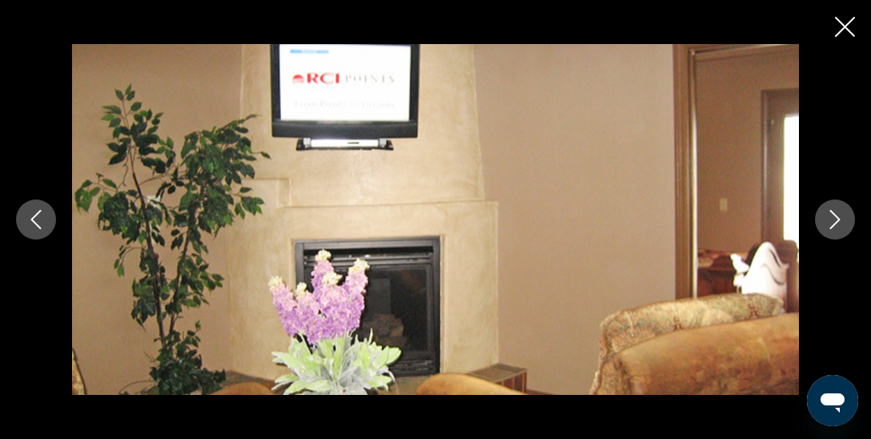
click at [843, 215] on icon "Next image" at bounding box center [835, 219] width 19 height 19
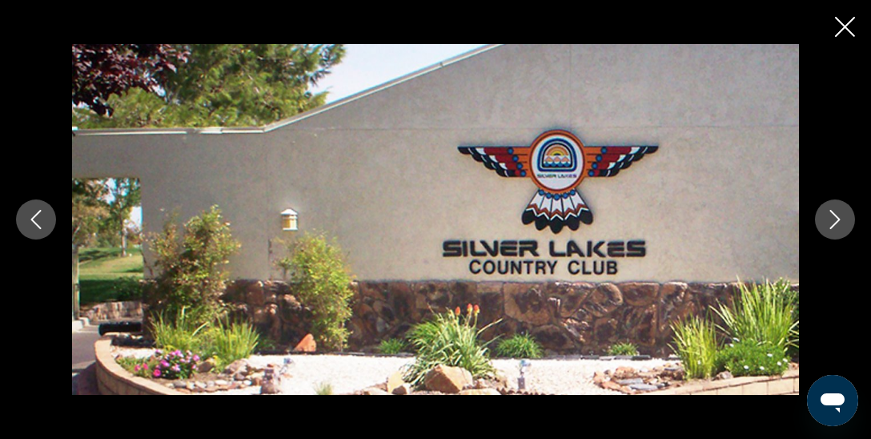
click at [843, 215] on icon "Next image" at bounding box center [835, 219] width 19 height 19
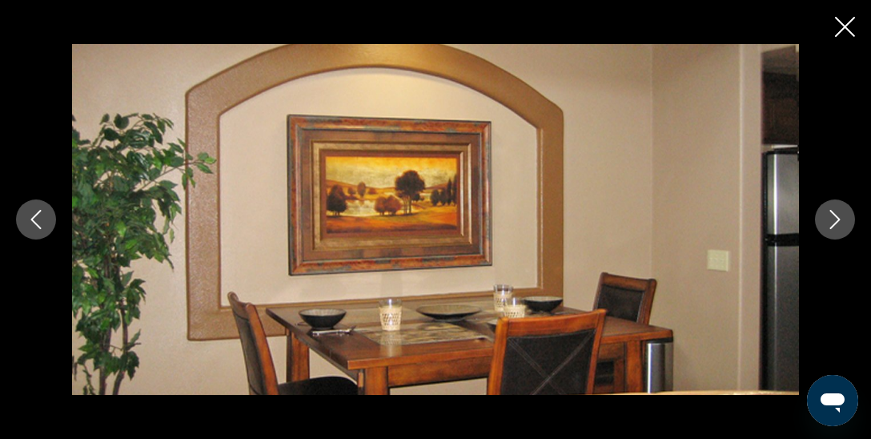
click at [843, 215] on icon "Next image" at bounding box center [835, 219] width 19 height 19
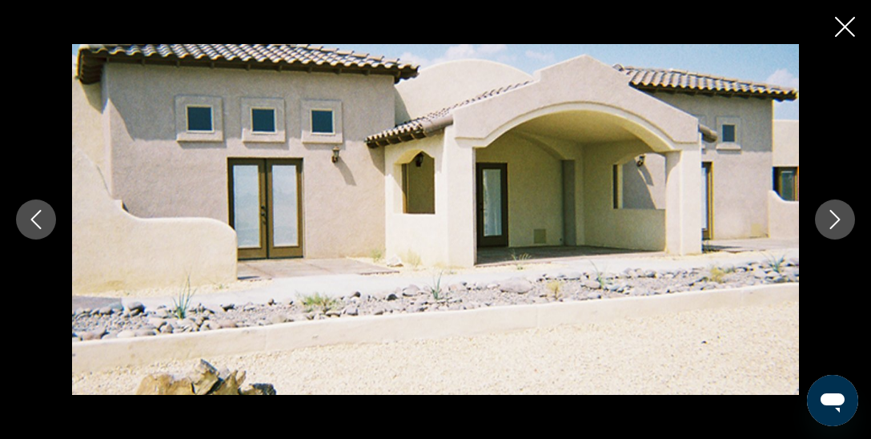
click at [843, 215] on icon "Next image" at bounding box center [835, 219] width 19 height 19
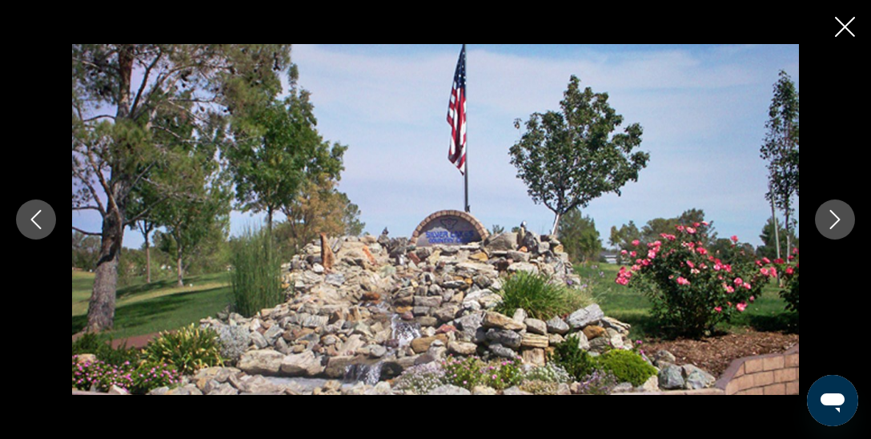
click at [843, 215] on icon "Next image" at bounding box center [835, 219] width 19 height 19
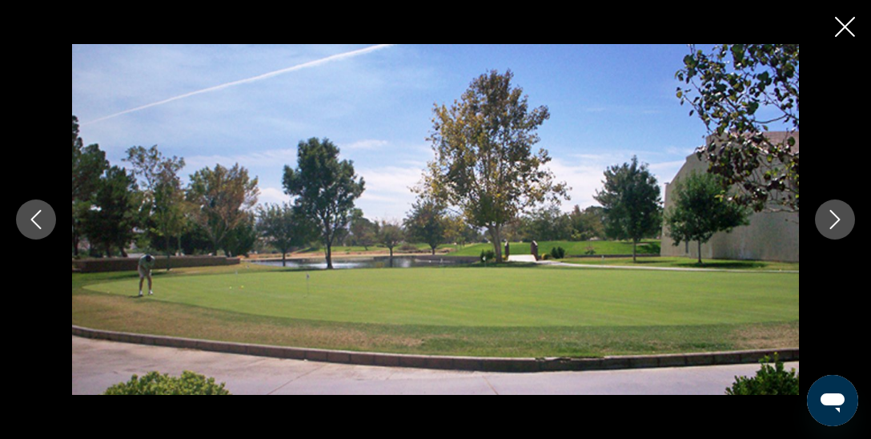
click at [843, 215] on icon "Next image" at bounding box center [835, 219] width 19 height 19
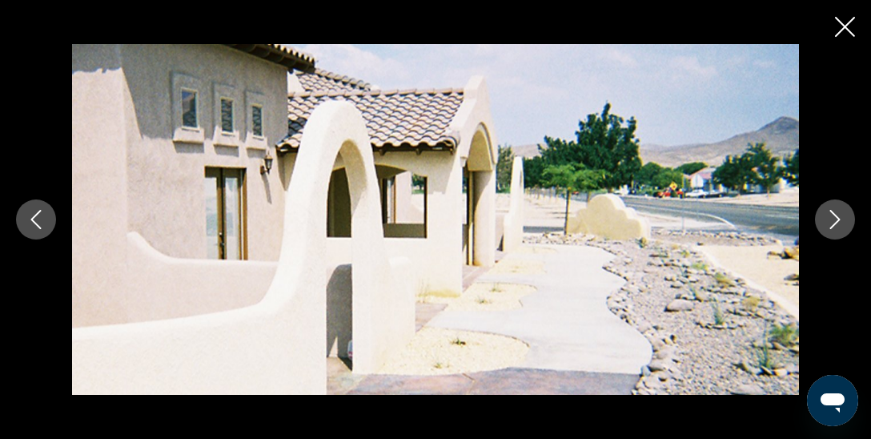
click at [843, 215] on icon "Next image" at bounding box center [835, 219] width 19 height 19
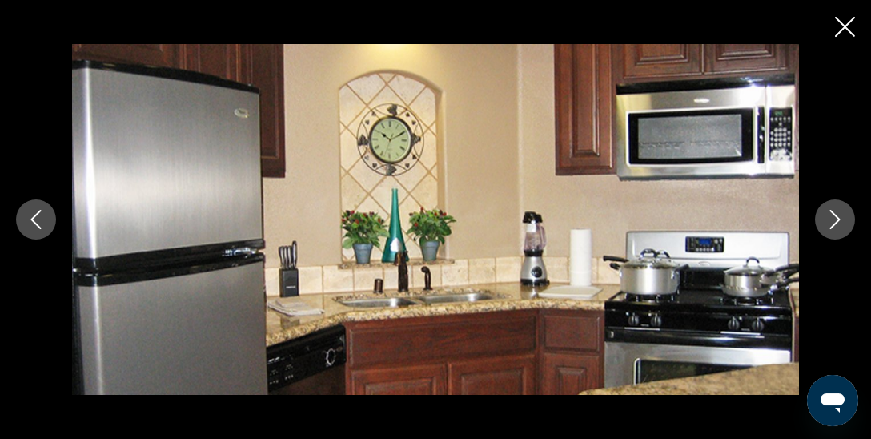
click at [843, 215] on icon "Next image" at bounding box center [835, 219] width 19 height 19
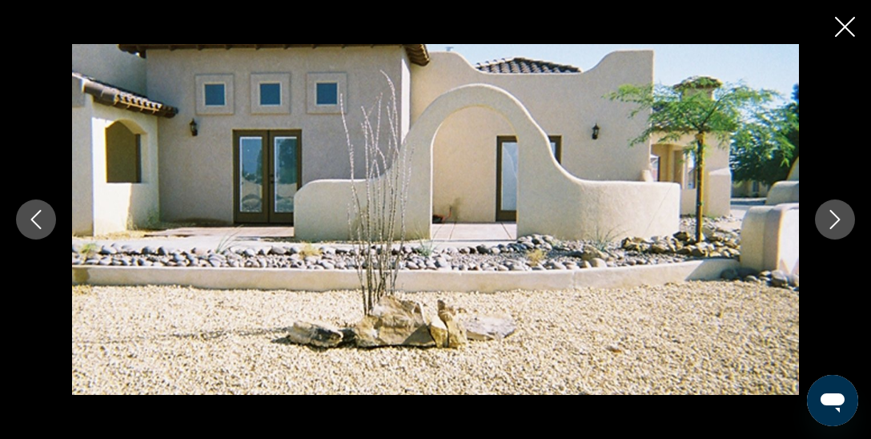
click at [843, 215] on icon "Next image" at bounding box center [835, 219] width 19 height 19
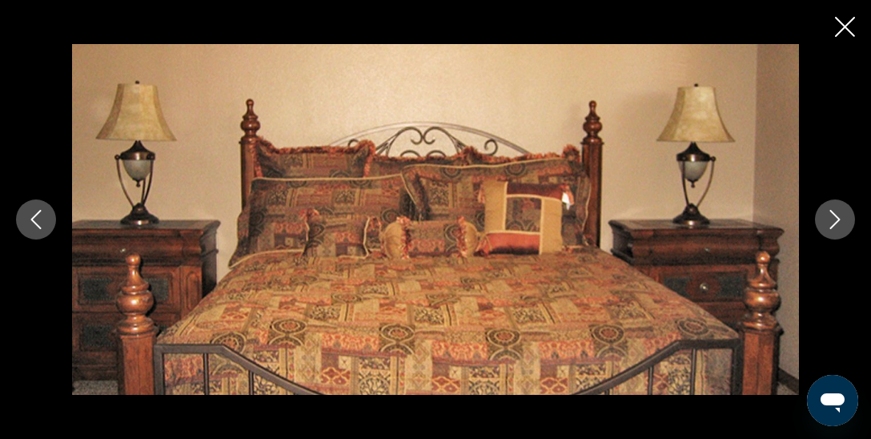
click at [843, 215] on icon "Next image" at bounding box center [835, 219] width 19 height 19
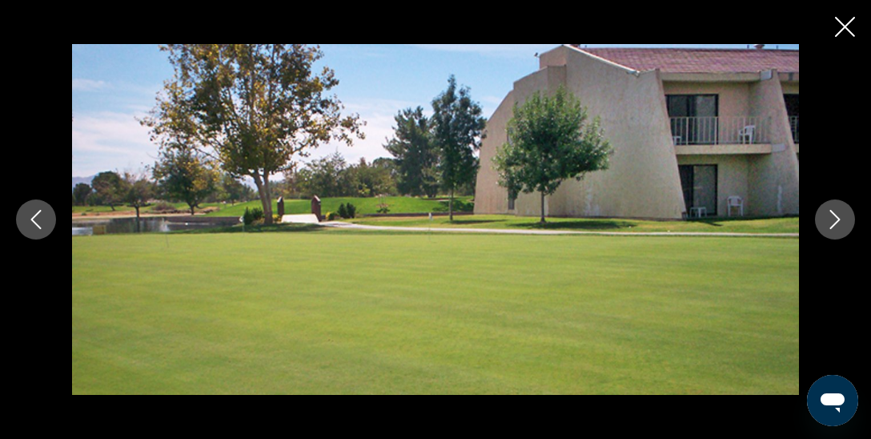
click at [843, 215] on icon "Next image" at bounding box center [835, 219] width 19 height 19
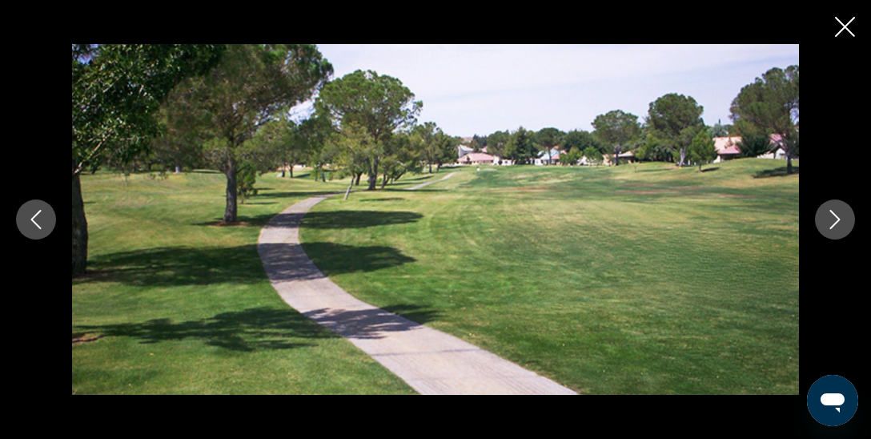
click at [843, 215] on icon "Next image" at bounding box center [835, 219] width 19 height 19
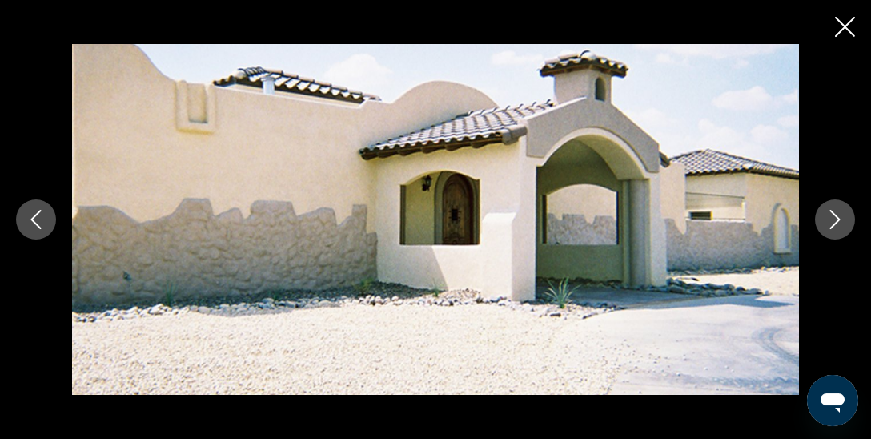
click at [843, 215] on icon "Next image" at bounding box center [835, 219] width 19 height 19
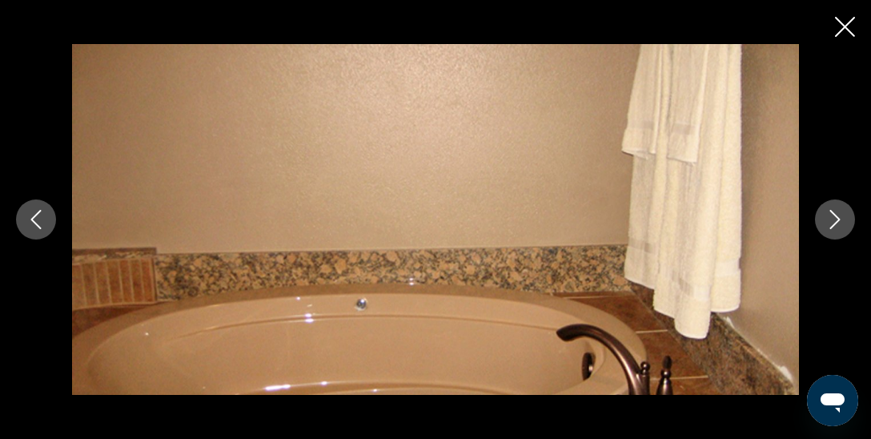
click at [843, 215] on icon "Next image" at bounding box center [835, 219] width 19 height 19
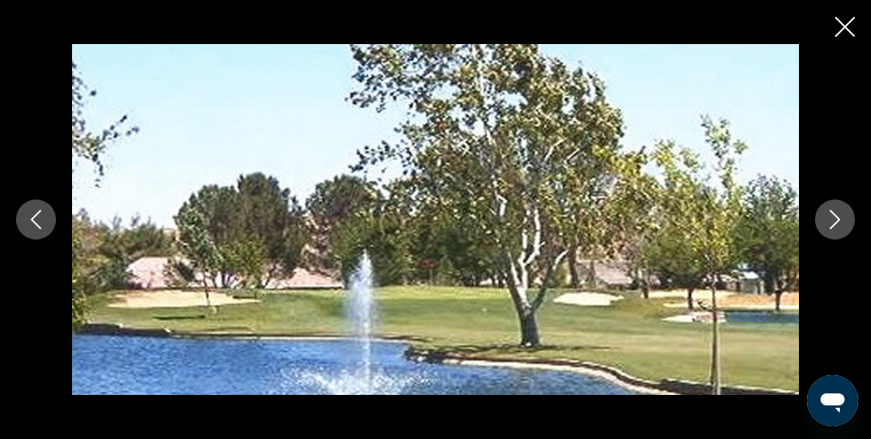
click at [843, 215] on icon "Next image" at bounding box center [835, 219] width 19 height 19
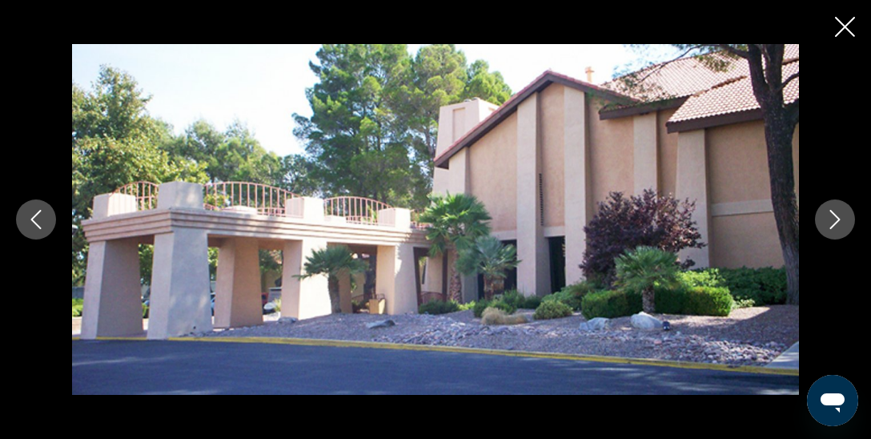
click at [843, 215] on icon "Next image" at bounding box center [835, 219] width 19 height 19
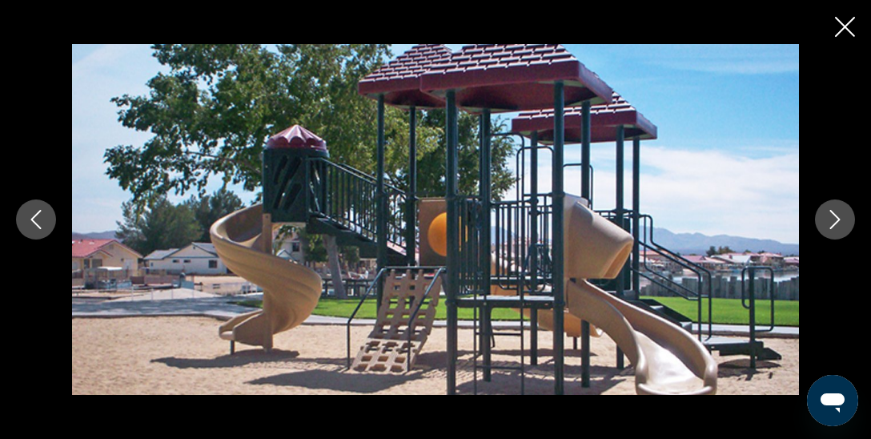
click at [843, 215] on icon "Next image" at bounding box center [835, 219] width 19 height 19
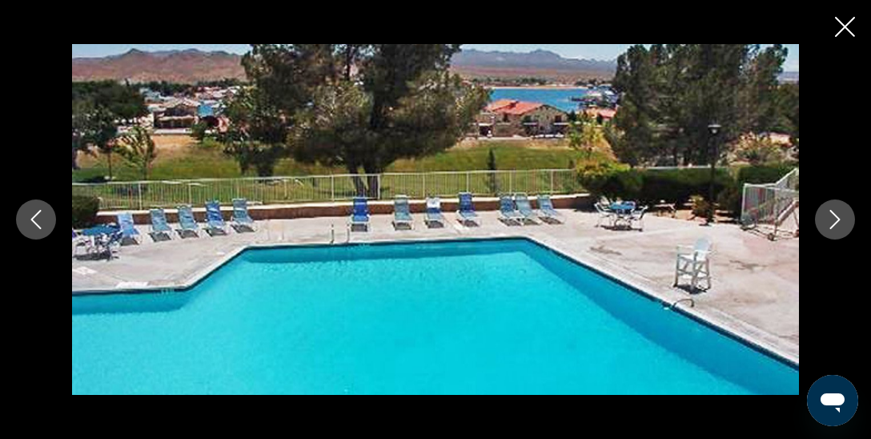
click at [843, 215] on icon "Next image" at bounding box center [835, 219] width 19 height 19
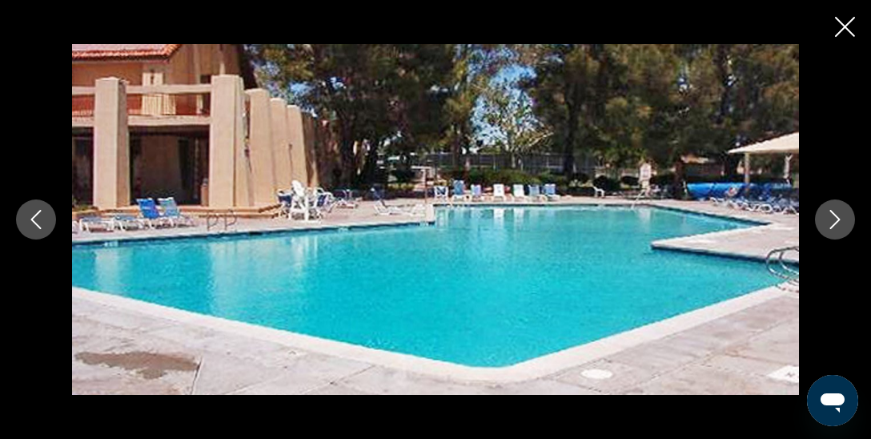
click at [843, 215] on icon "Next image" at bounding box center [835, 219] width 19 height 19
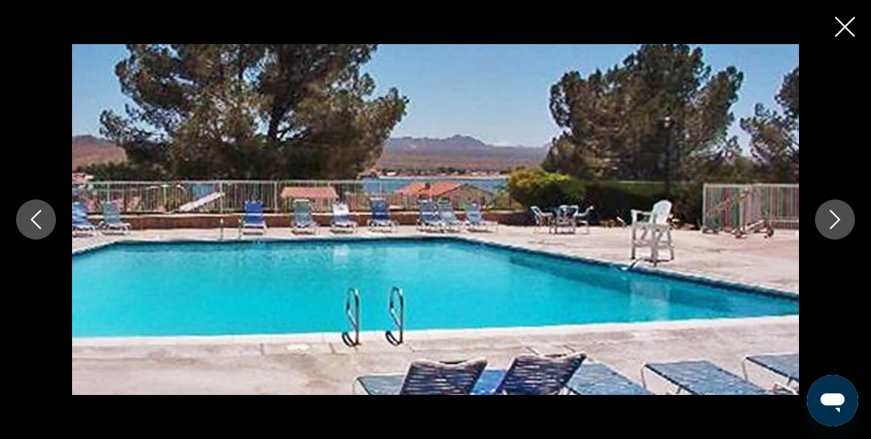
click at [843, 215] on icon "Next image" at bounding box center [835, 219] width 19 height 19
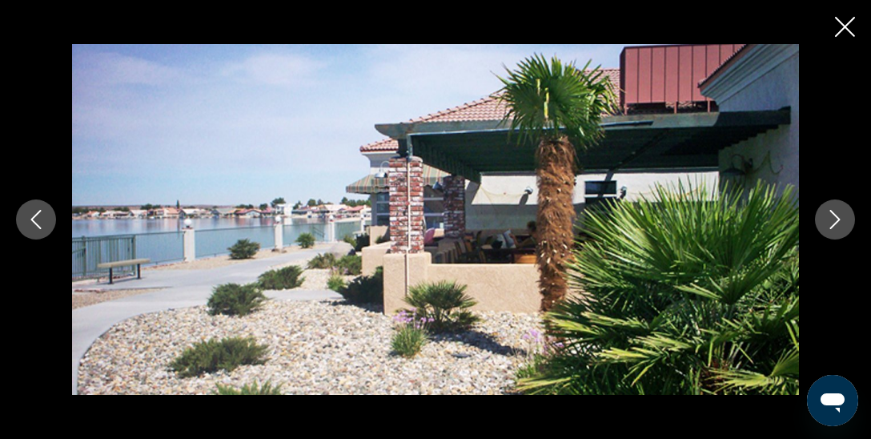
click at [843, 215] on icon "Next image" at bounding box center [835, 219] width 19 height 19
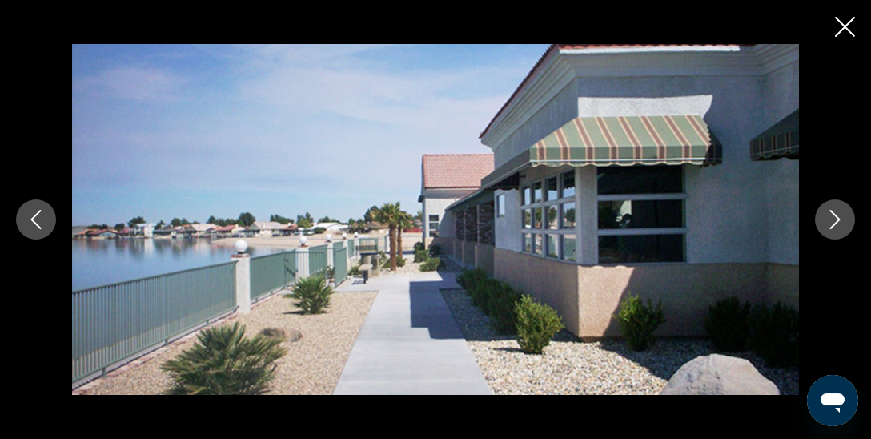
click at [843, 215] on icon "Next image" at bounding box center [835, 219] width 19 height 19
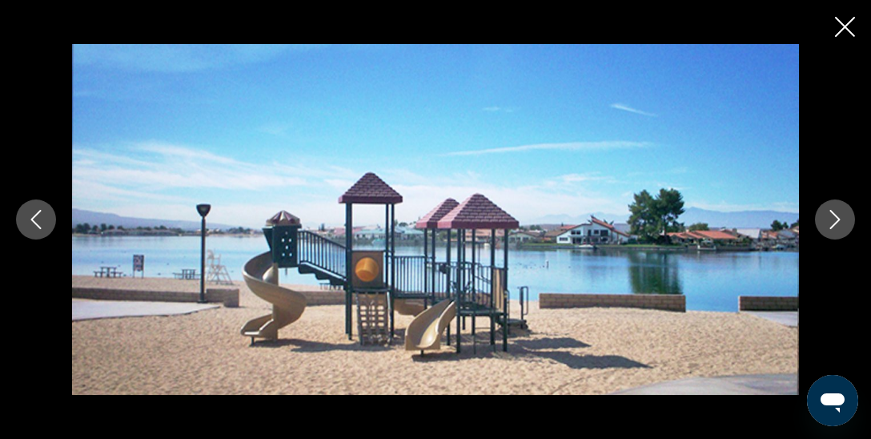
click at [843, 215] on icon "Next image" at bounding box center [835, 219] width 19 height 19
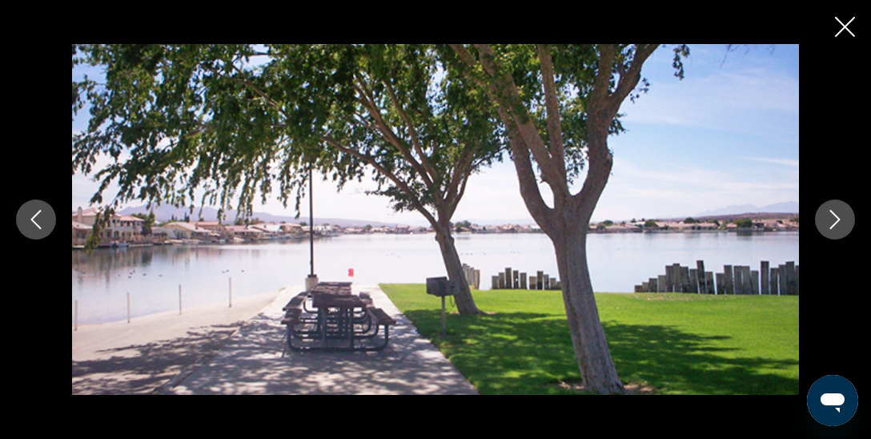
click at [843, 215] on icon "Next image" at bounding box center [835, 219] width 19 height 19
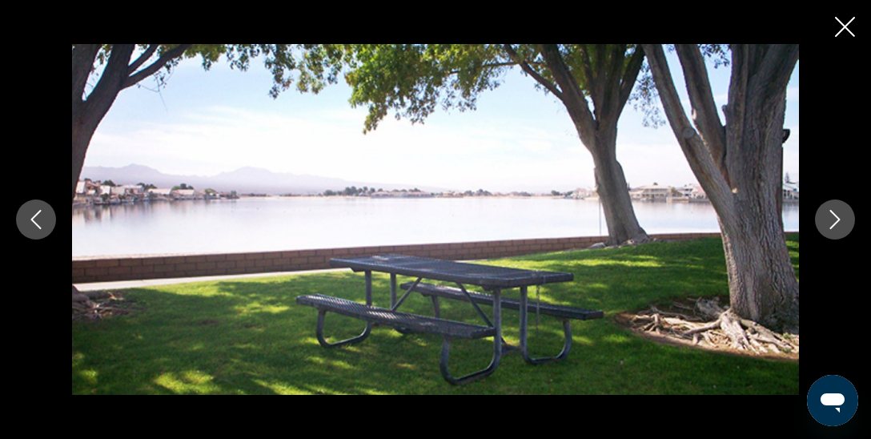
click at [843, 215] on icon "Next image" at bounding box center [835, 219] width 19 height 19
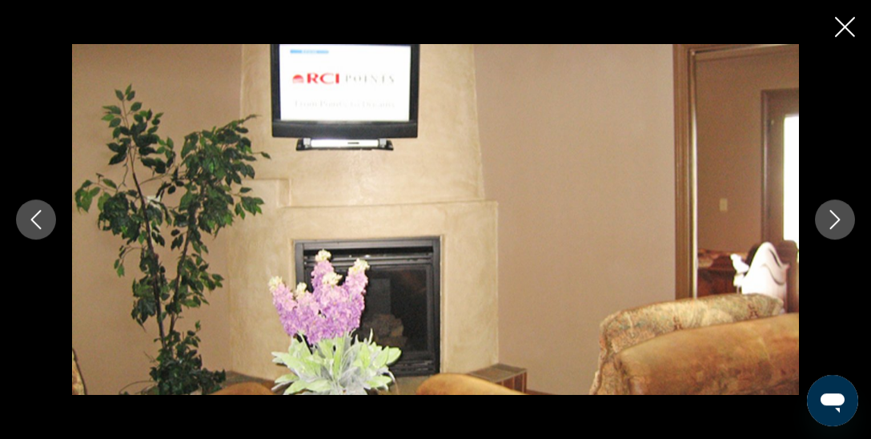
scroll to position [1091, 0]
click at [845, 29] on icon "Close slideshow" at bounding box center [845, 27] width 20 height 20
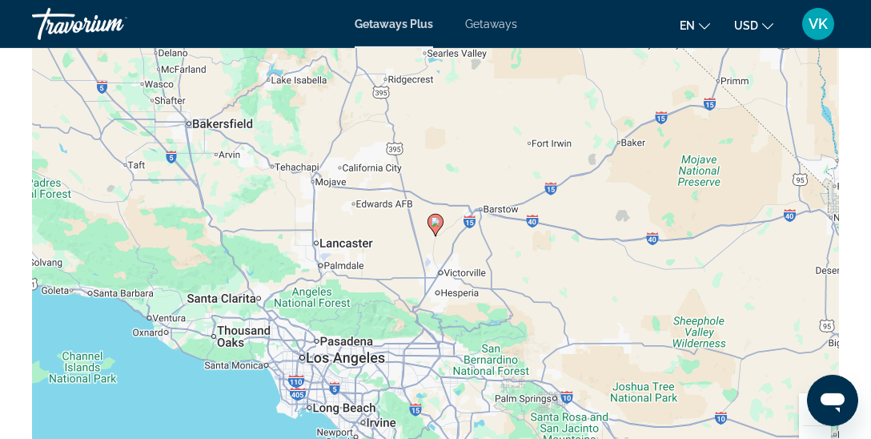
scroll to position [2779, 0]
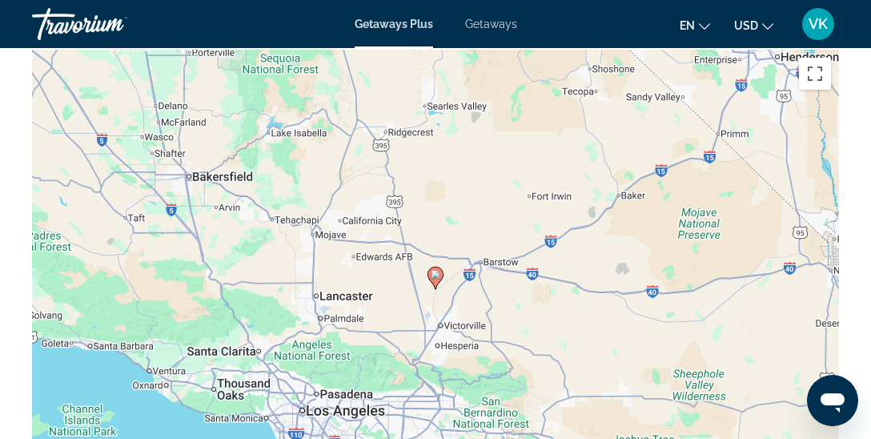
click at [437, 279] on icon "Main content" at bounding box center [435, 278] width 14 height 21
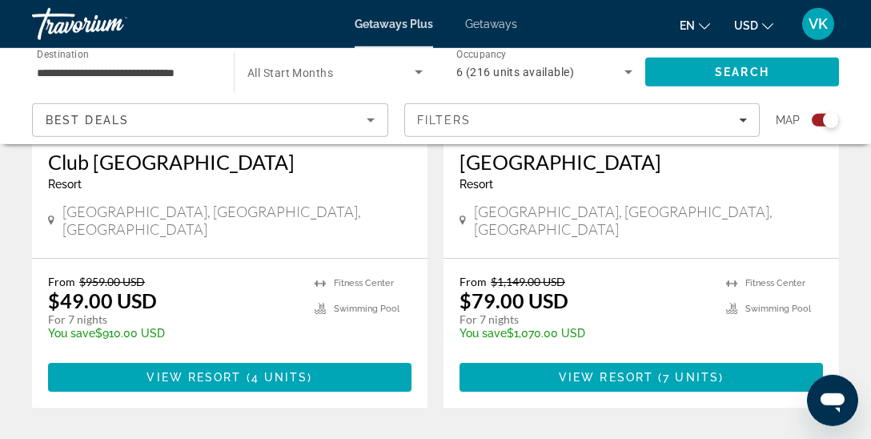
scroll to position [3756, 0]
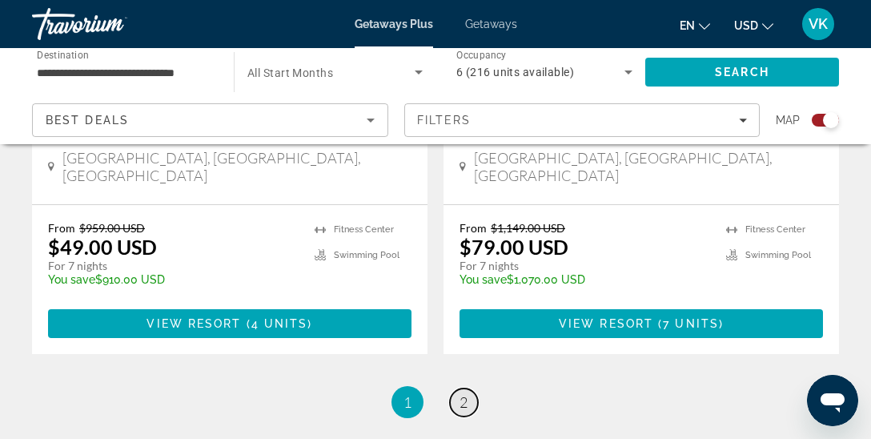
click at [461, 393] on span "2" at bounding box center [464, 402] width 8 height 18
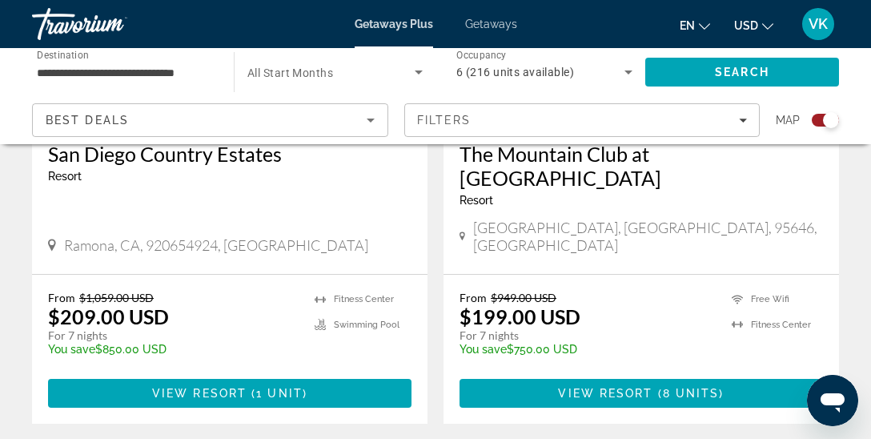
scroll to position [3729, 0]
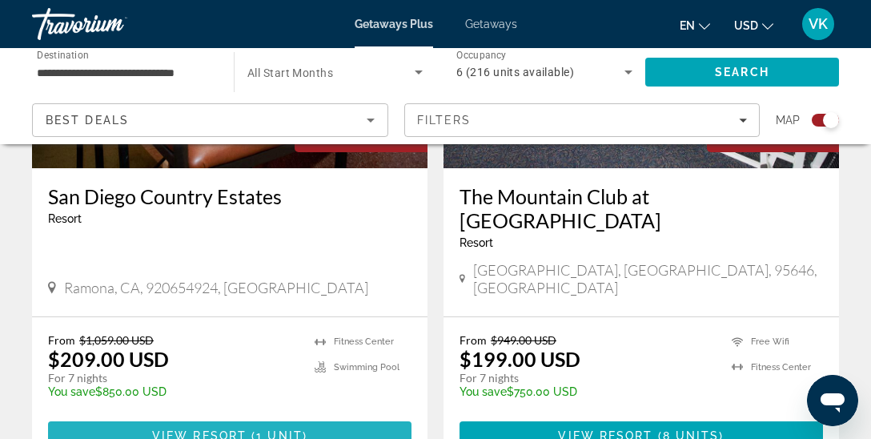
click at [253, 429] on span "( 1 unit )" at bounding box center [277, 435] width 61 height 13
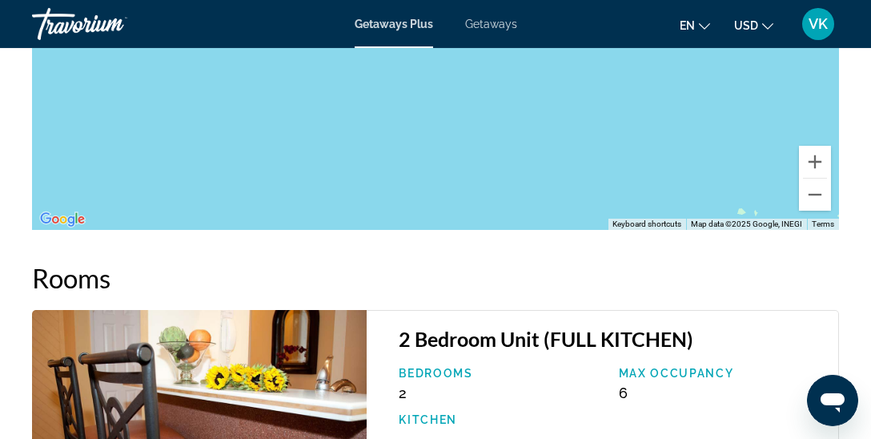
scroll to position [3102, 0]
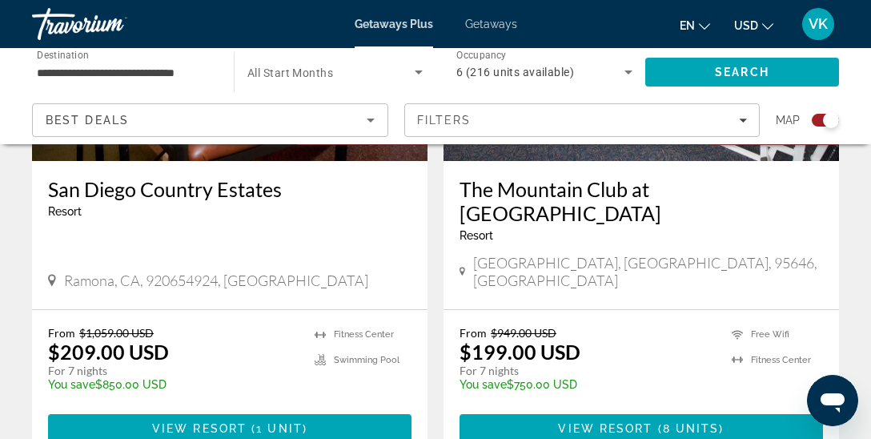
scroll to position [3799, 0]
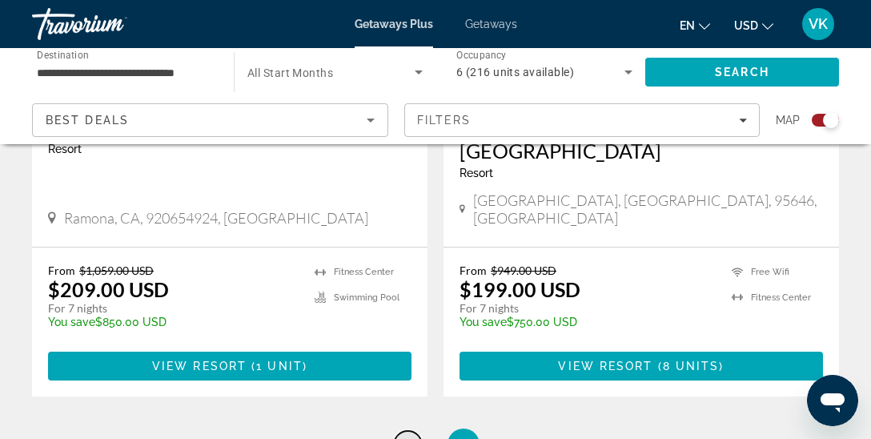
click at [405, 436] on span "1" at bounding box center [408, 445] width 8 height 18
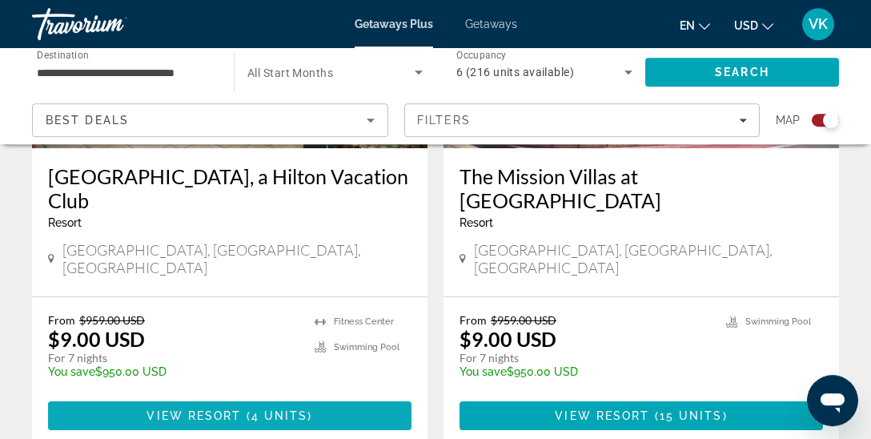
scroll to position [844, 0]
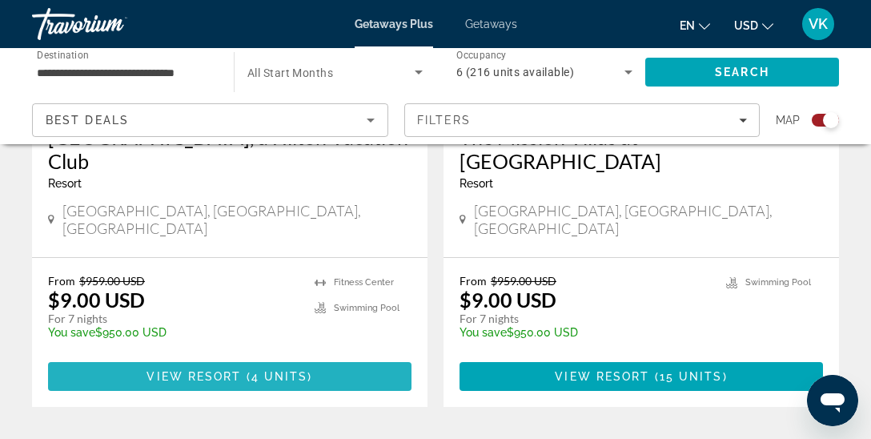
click at [284, 370] on span "4 units" at bounding box center [279, 376] width 57 height 13
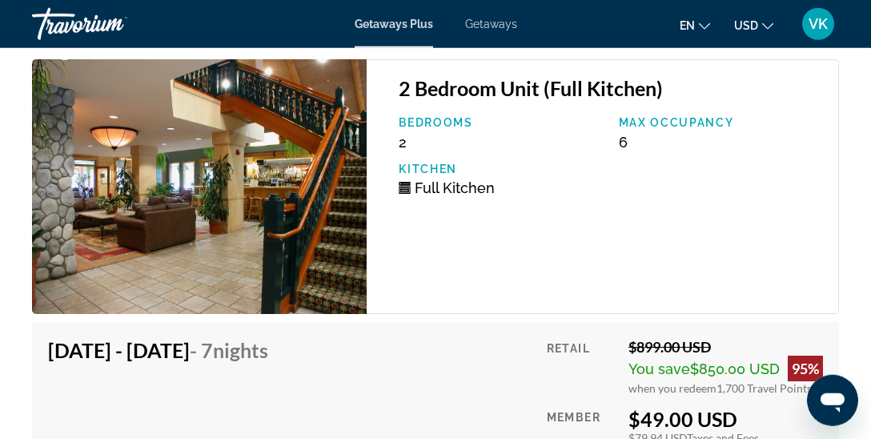
scroll to position [3140, 0]
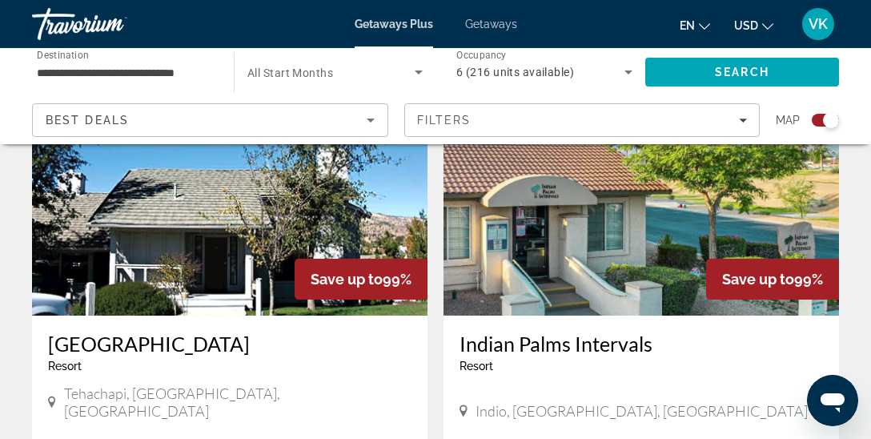
scroll to position [1266, 0]
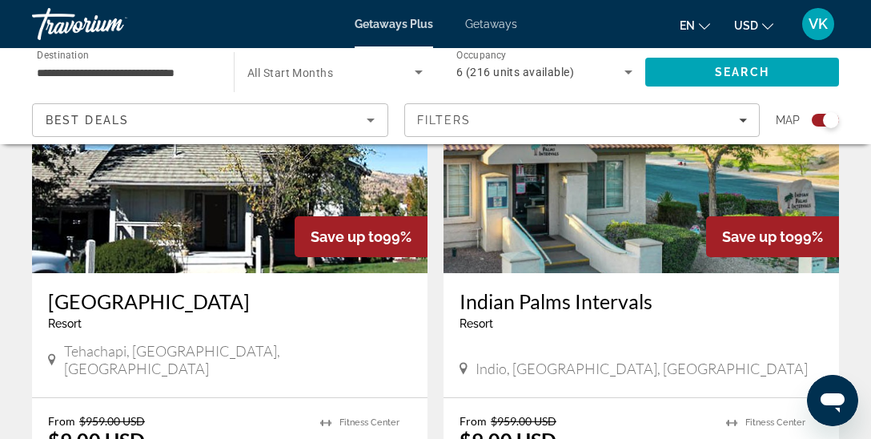
click at [182, 217] on img "Main content" at bounding box center [230, 145] width 396 height 256
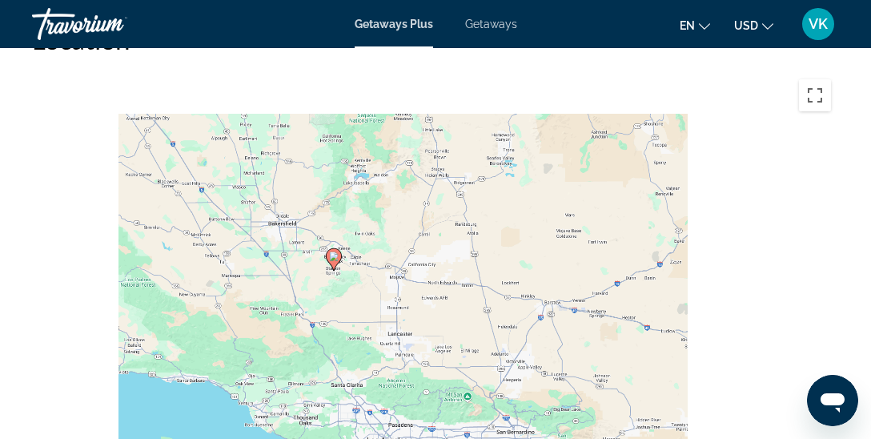
scroll to position [2653, 0]
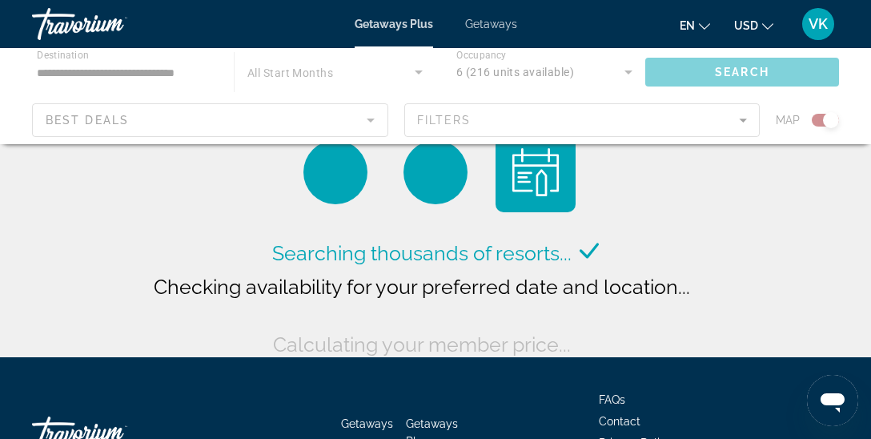
click at [134, 77] on div "Main content" at bounding box center [435, 96] width 871 height 96
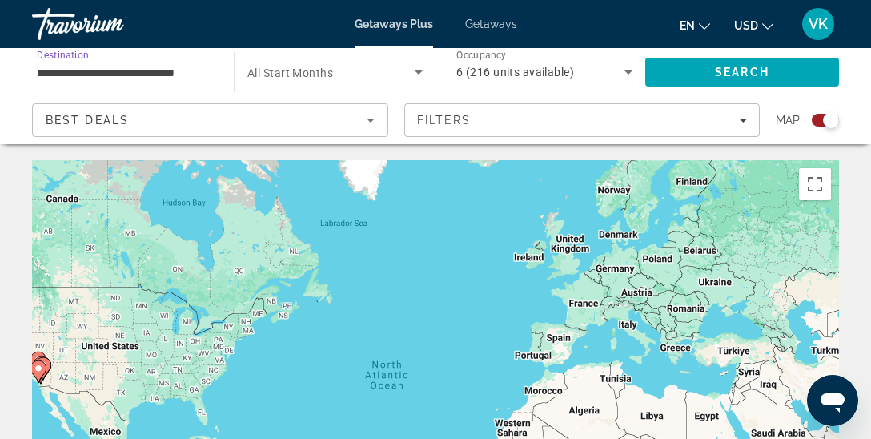
click at [175, 74] on input "**********" at bounding box center [125, 72] width 176 height 19
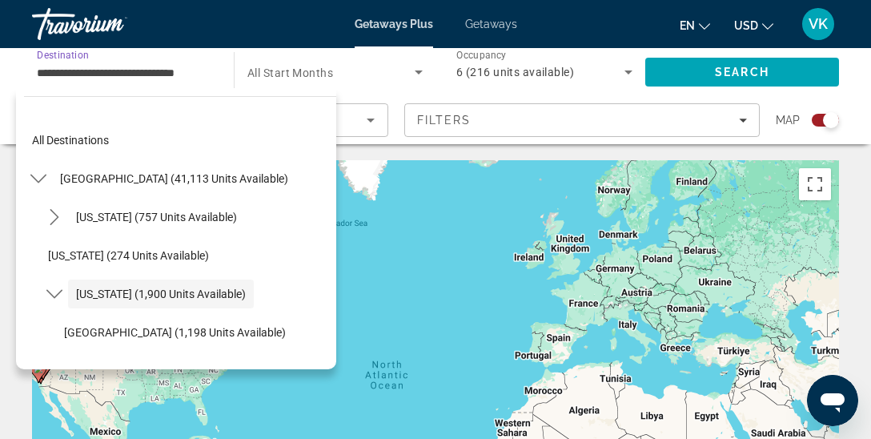
click at [175, 74] on input "**********" at bounding box center [125, 72] width 176 height 19
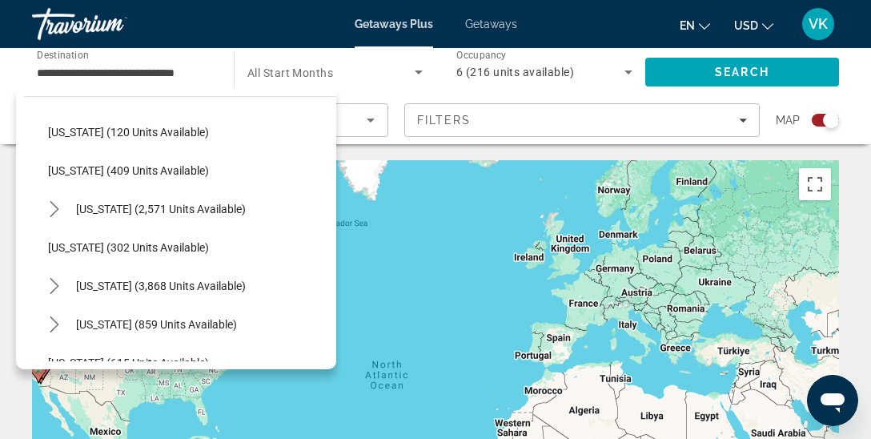
scroll to position [950, 0]
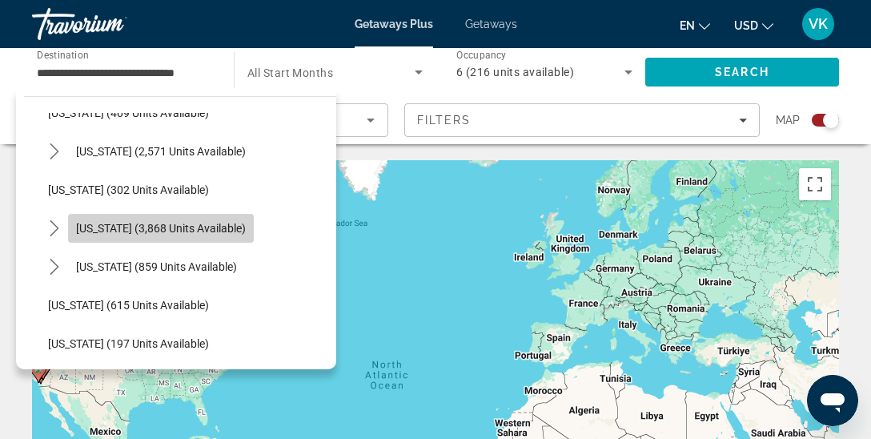
click at [171, 227] on span "[US_STATE] (3,868 units available)" at bounding box center [161, 228] width 170 height 13
type input "**********"
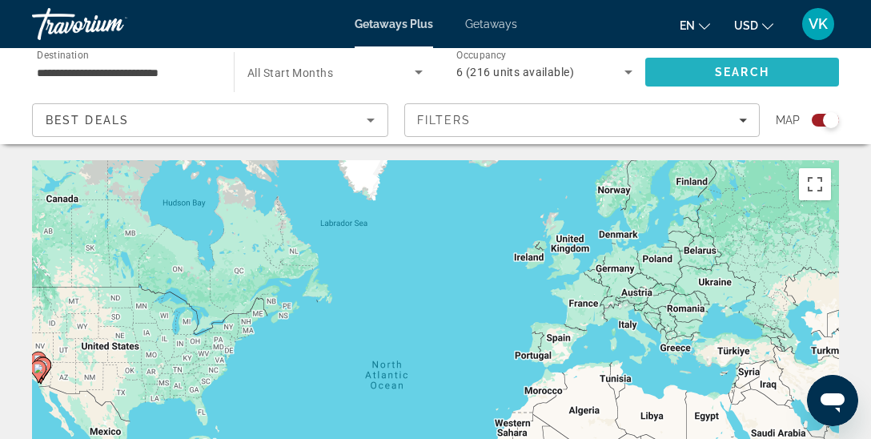
click at [710, 74] on span "Search" at bounding box center [743, 72] width 194 height 38
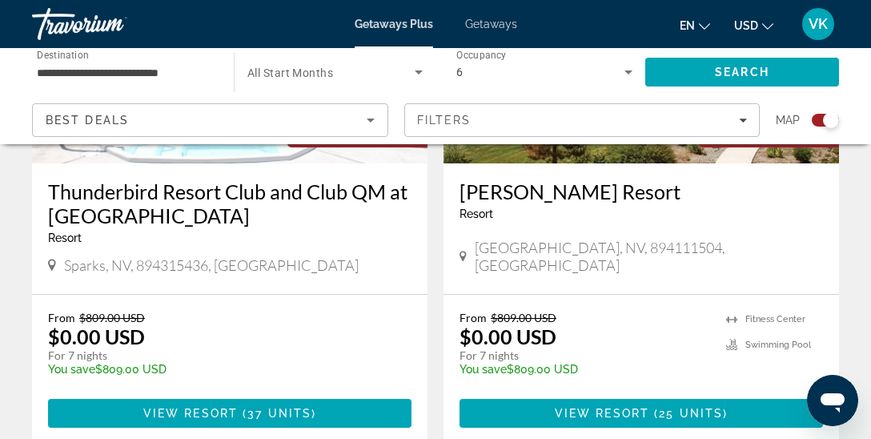
scroll to position [2490, 0]
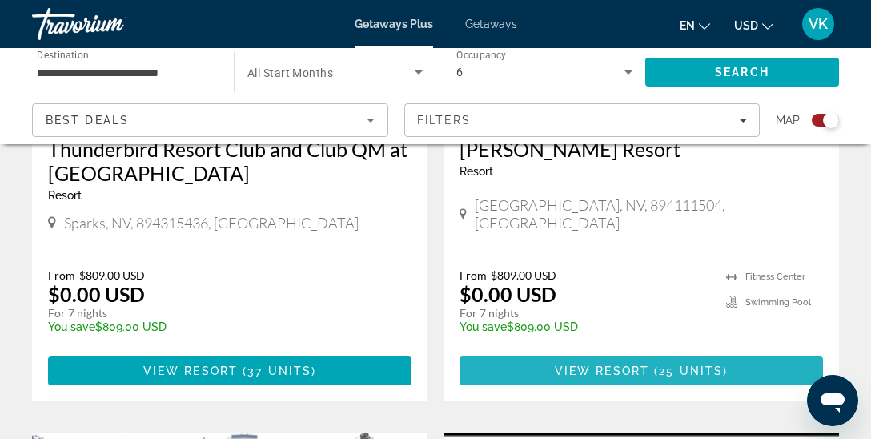
click at [635, 368] on span "View Resort" at bounding box center [602, 370] width 95 height 13
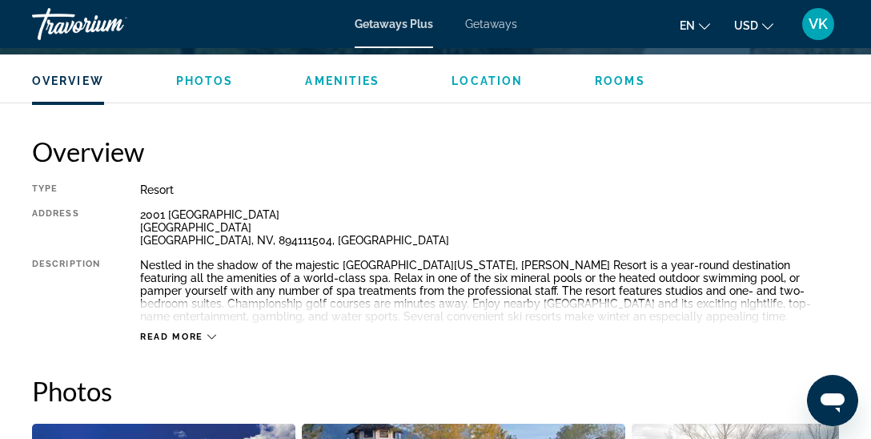
scroll to position [759, 0]
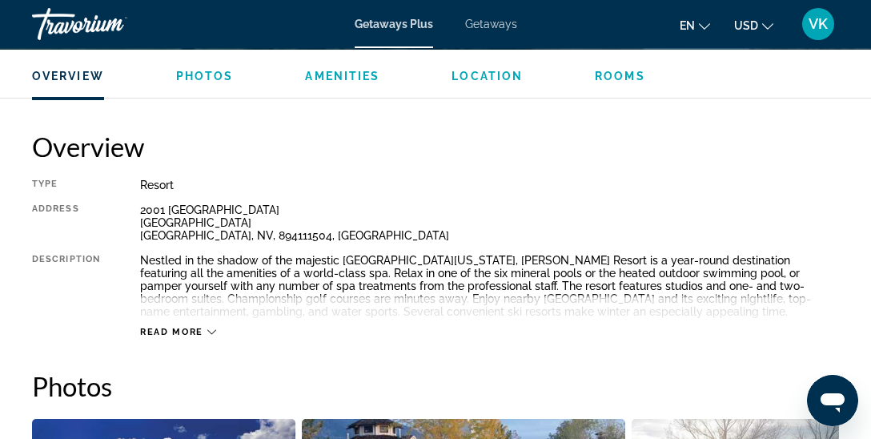
click at [177, 329] on span "Read more" at bounding box center [171, 332] width 63 height 10
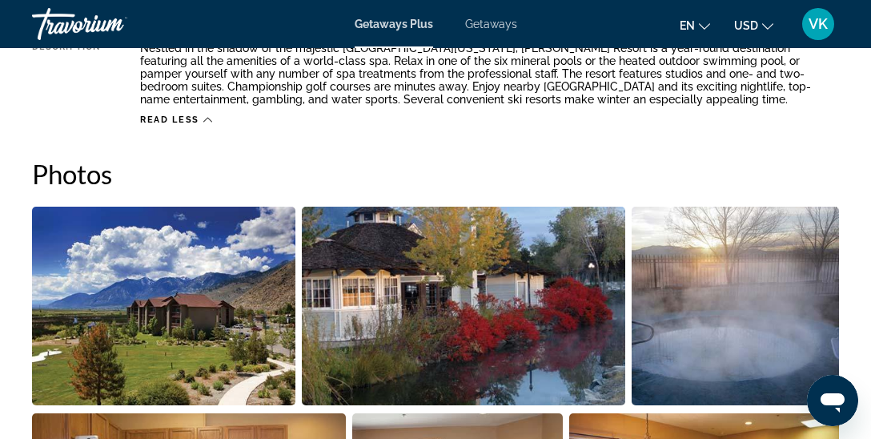
scroll to position [1012, 0]
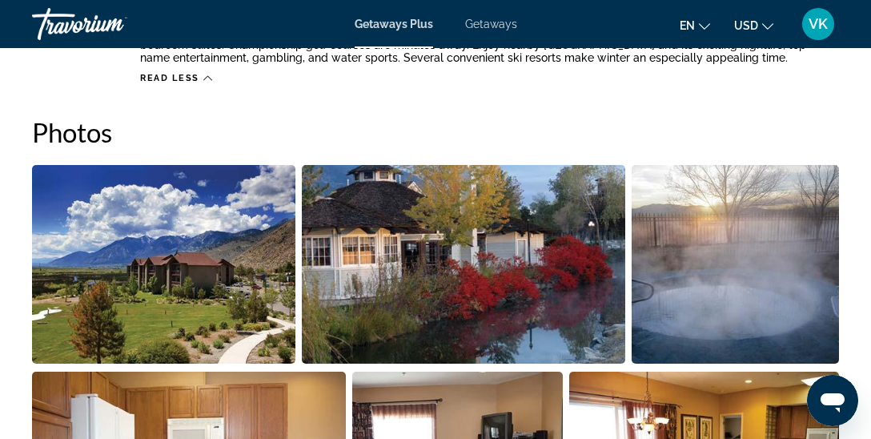
click at [85, 280] on img "Open full-screen image slider" at bounding box center [164, 264] width 264 height 199
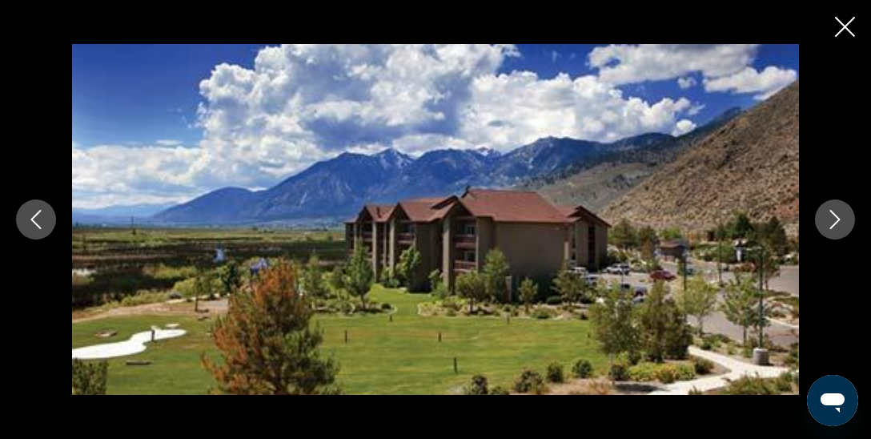
click at [835, 223] on icon "Next image" at bounding box center [835, 219] width 19 height 19
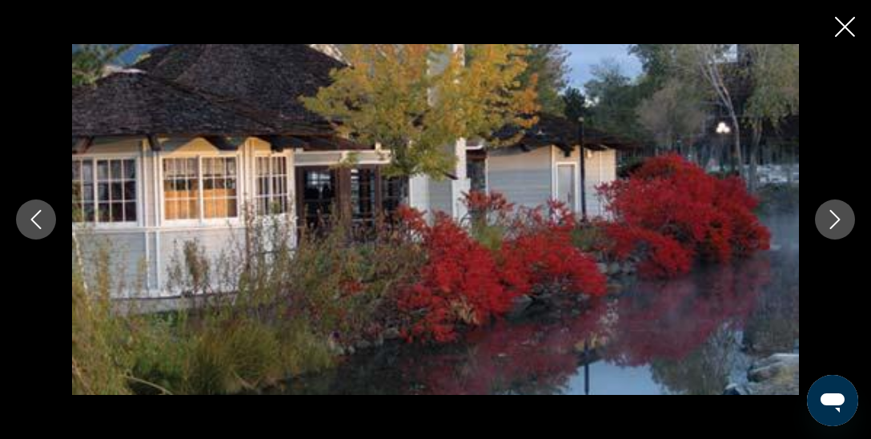
click at [835, 223] on icon "Next image" at bounding box center [835, 219] width 19 height 19
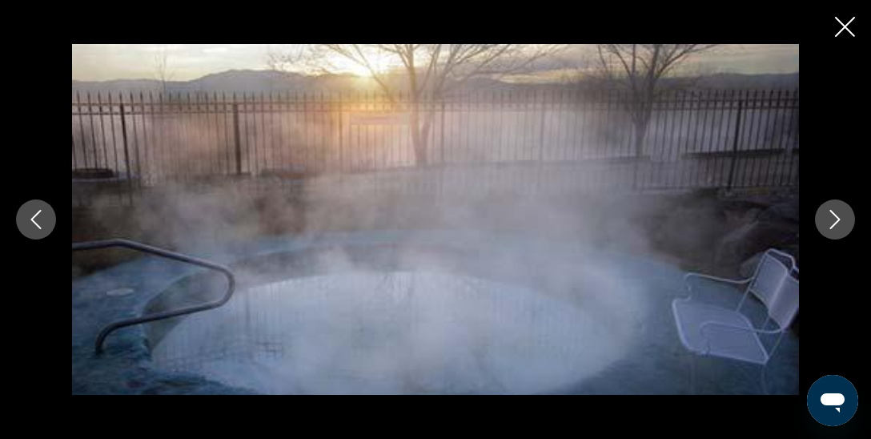
click at [835, 223] on icon "Next image" at bounding box center [835, 219] width 19 height 19
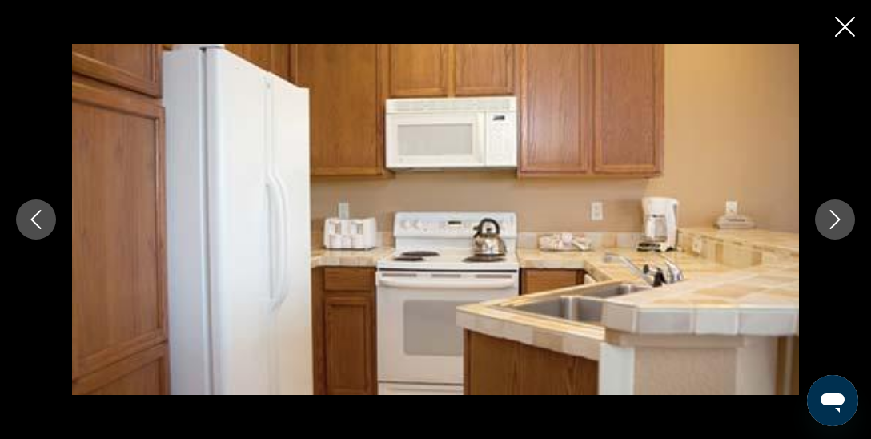
click at [835, 223] on icon "Next image" at bounding box center [835, 219] width 19 height 19
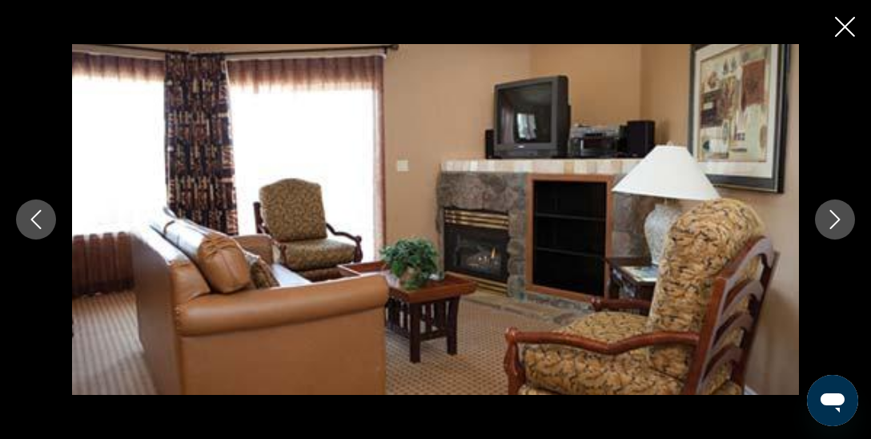
click at [835, 223] on icon "Next image" at bounding box center [835, 219] width 19 height 19
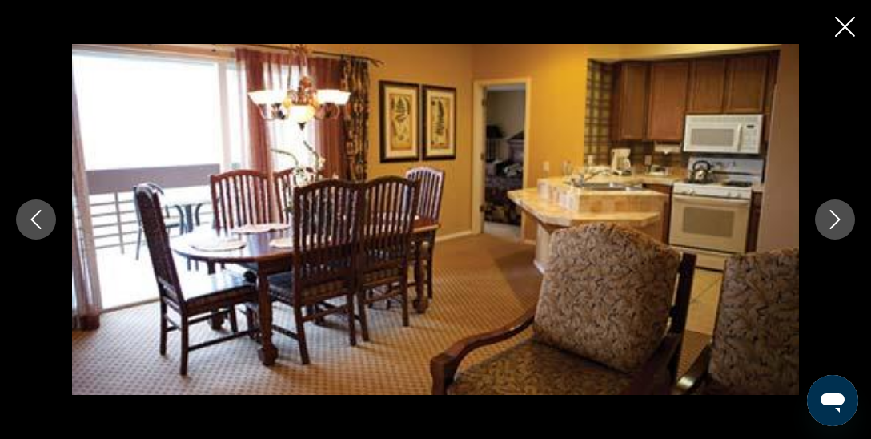
click at [835, 223] on icon "Next image" at bounding box center [835, 219] width 19 height 19
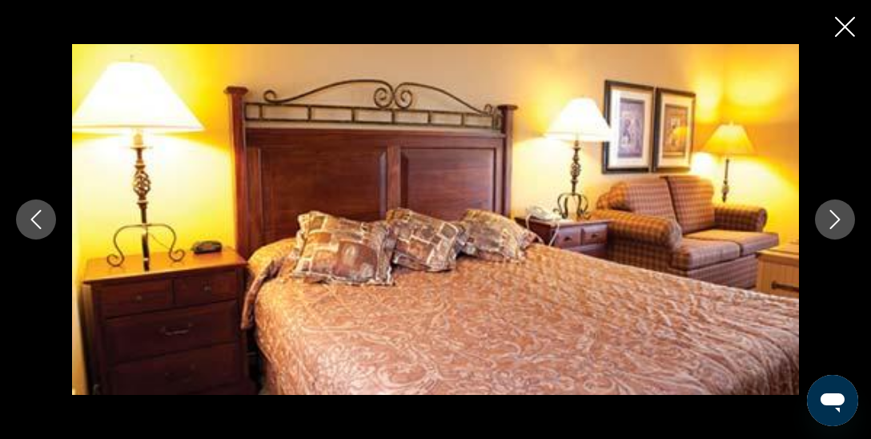
click at [835, 223] on icon "Next image" at bounding box center [835, 219] width 19 height 19
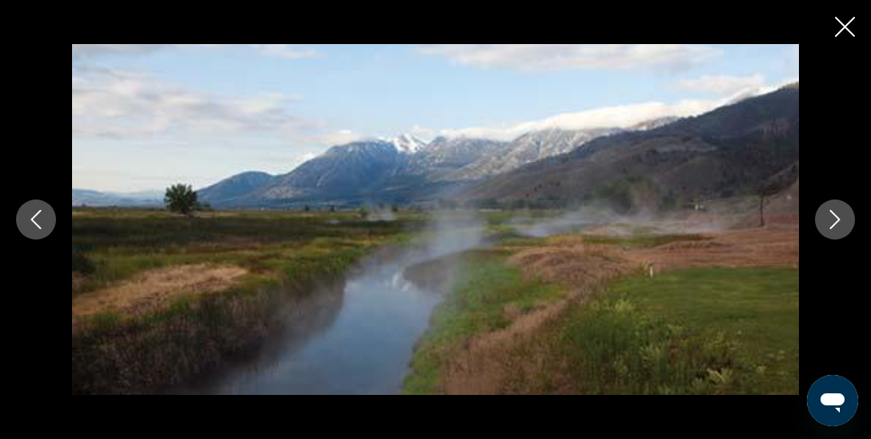
click at [835, 223] on icon "Next image" at bounding box center [835, 219] width 19 height 19
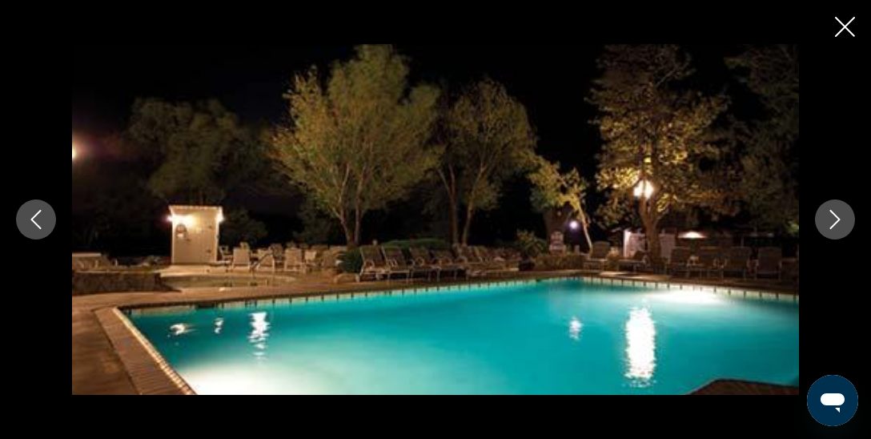
click at [835, 223] on icon "Next image" at bounding box center [835, 219] width 19 height 19
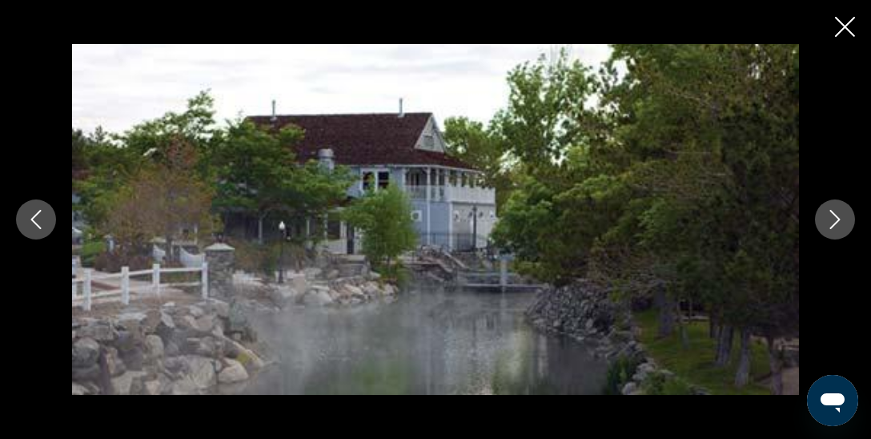
click at [835, 223] on icon "Next image" at bounding box center [835, 219] width 19 height 19
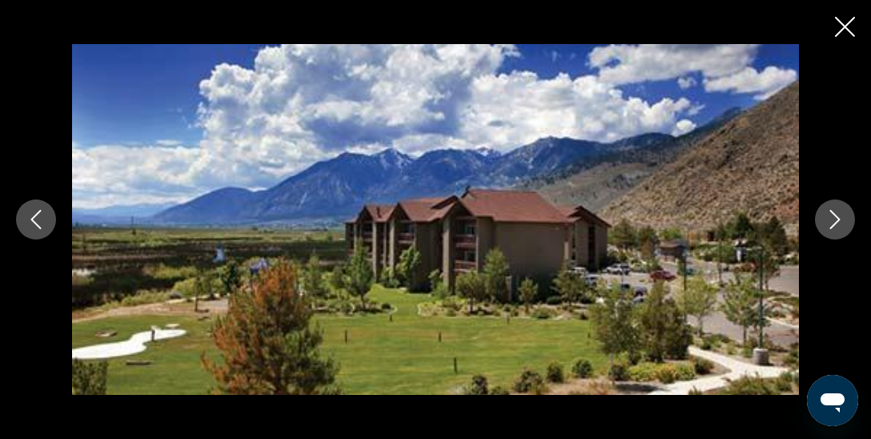
click at [845, 30] on icon "Close slideshow" at bounding box center [845, 27] width 20 height 20
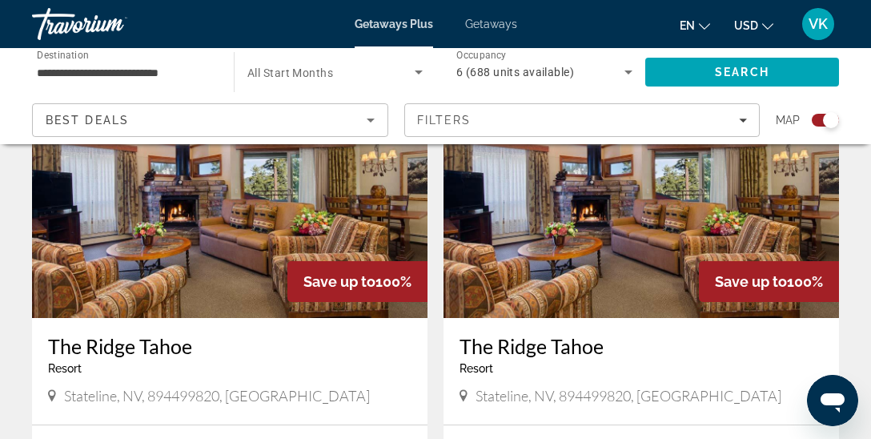
scroll to position [633, 0]
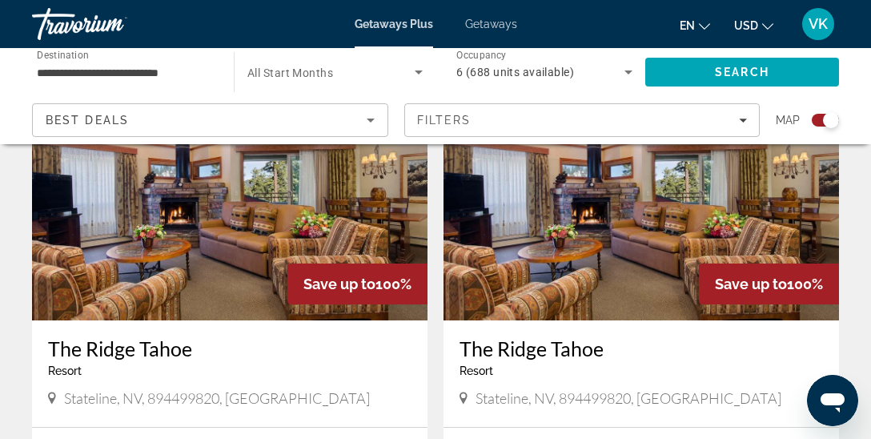
click at [202, 217] on img "Main content" at bounding box center [230, 192] width 396 height 256
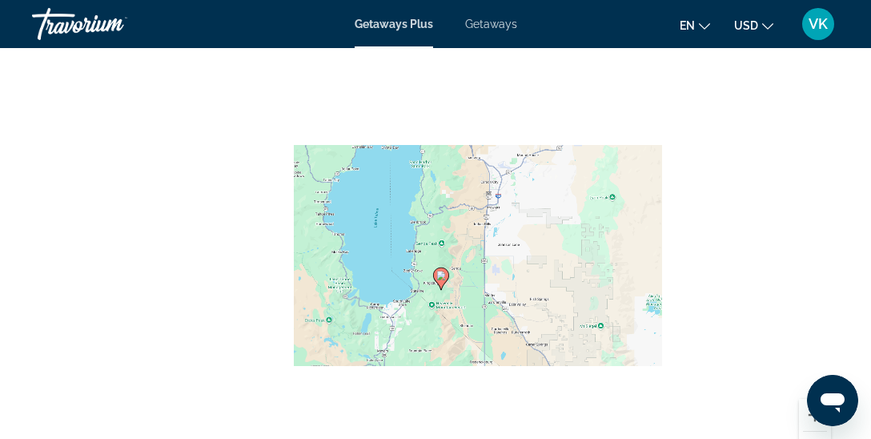
scroll to position [2533, 0]
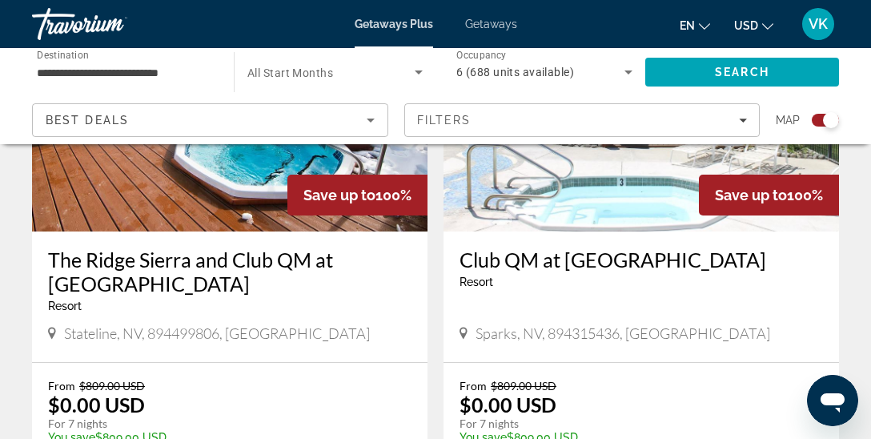
scroll to position [1139, 0]
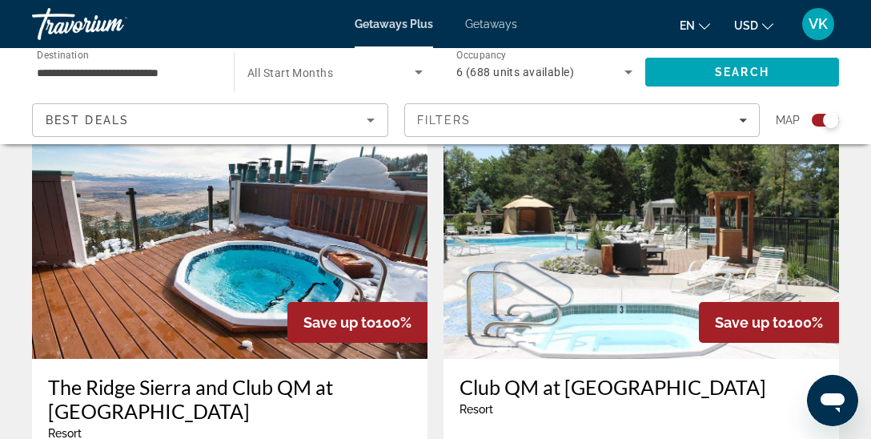
click at [562, 264] on img "Main content" at bounding box center [642, 231] width 396 height 256
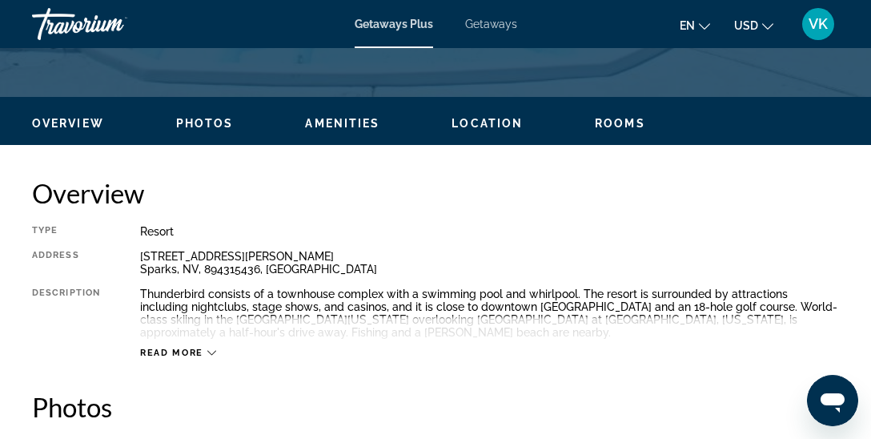
scroll to position [717, 0]
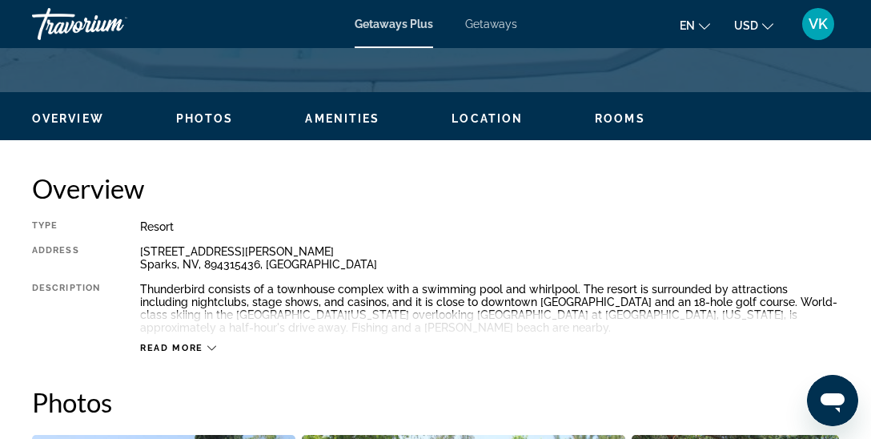
click at [173, 347] on span "Read more" at bounding box center [171, 348] width 63 height 10
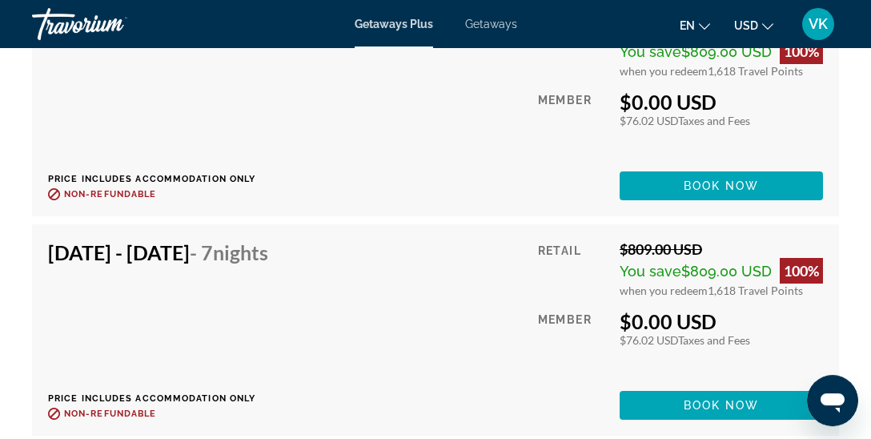
scroll to position [3587, 0]
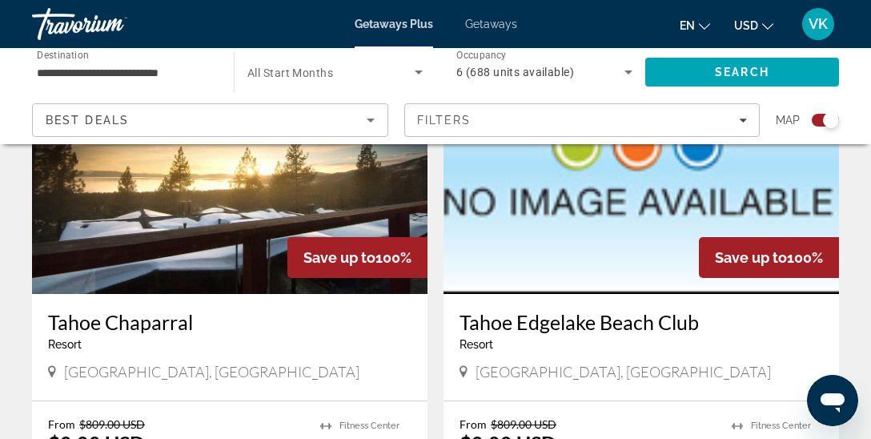
scroll to position [1815, 0]
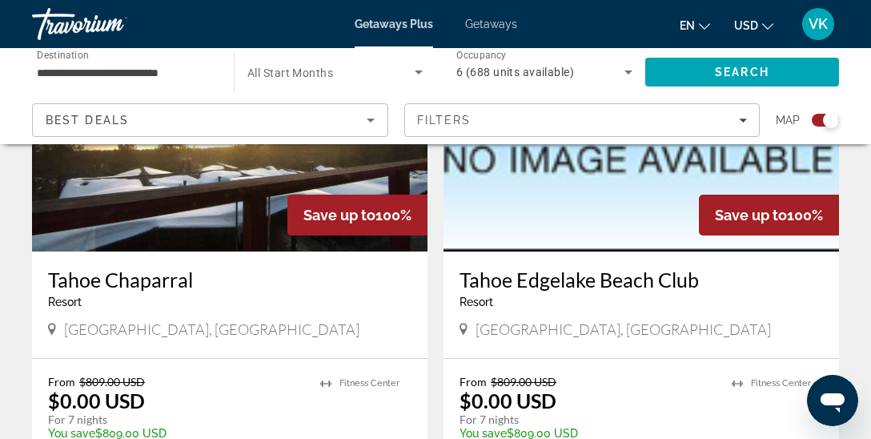
click at [593, 281] on h3 "Tahoe Edgelake Beach Club" at bounding box center [642, 280] width 364 height 24
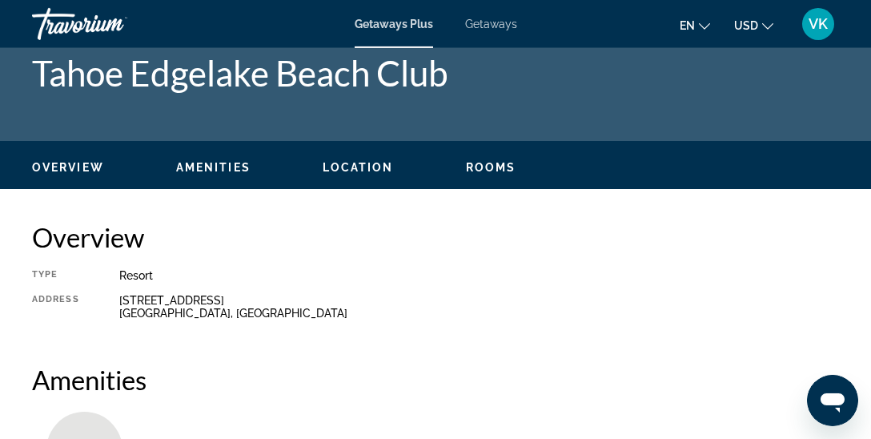
scroll to position [42, 0]
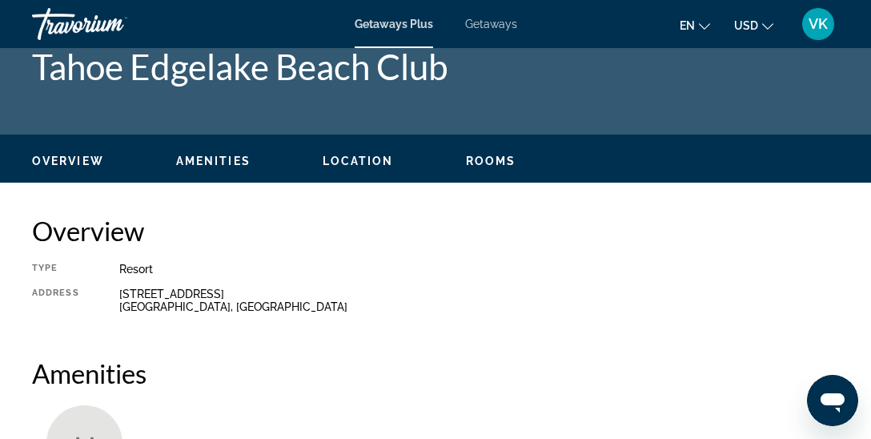
click at [495, 154] on button "Rooms" at bounding box center [491, 161] width 50 height 14
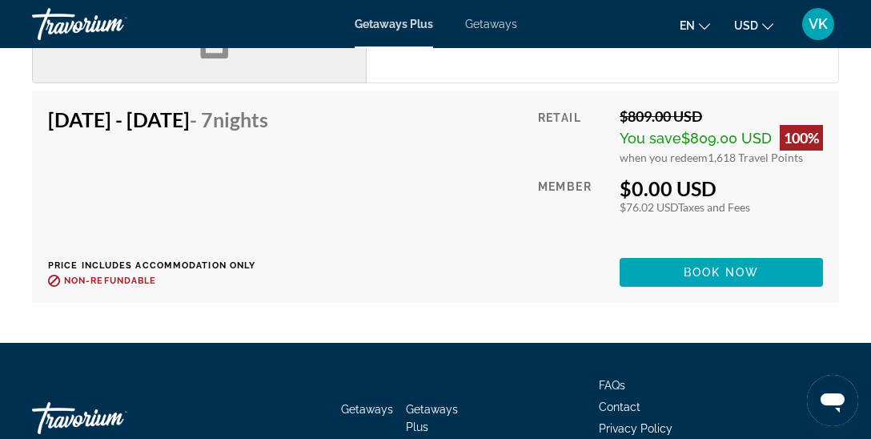
scroll to position [1944, 0]
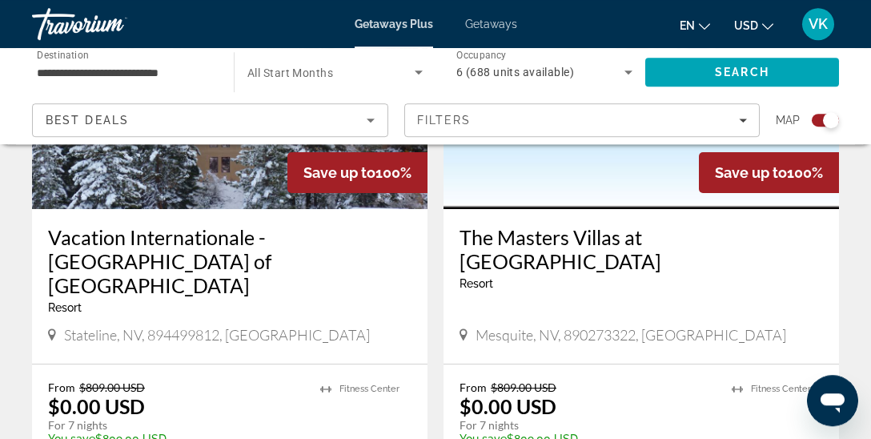
scroll to position [2996, 0]
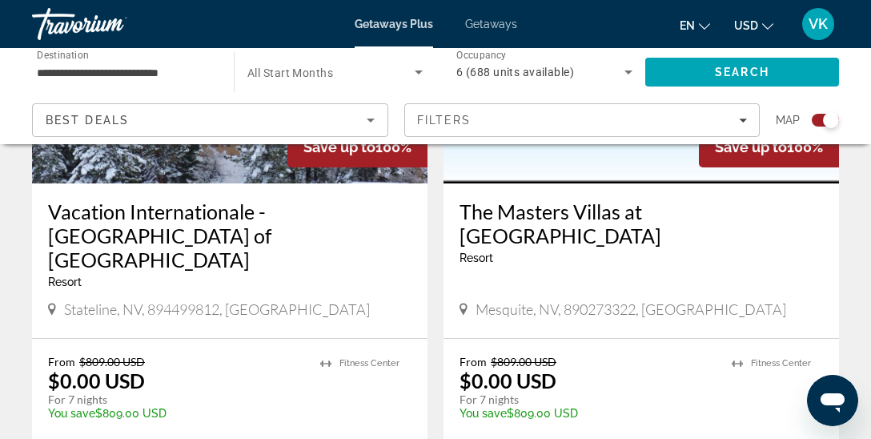
click at [513, 220] on h3 "The Masters Villas at [GEOGRAPHIC_DATA]" at bounding box center [642, 223] width 364 height 48
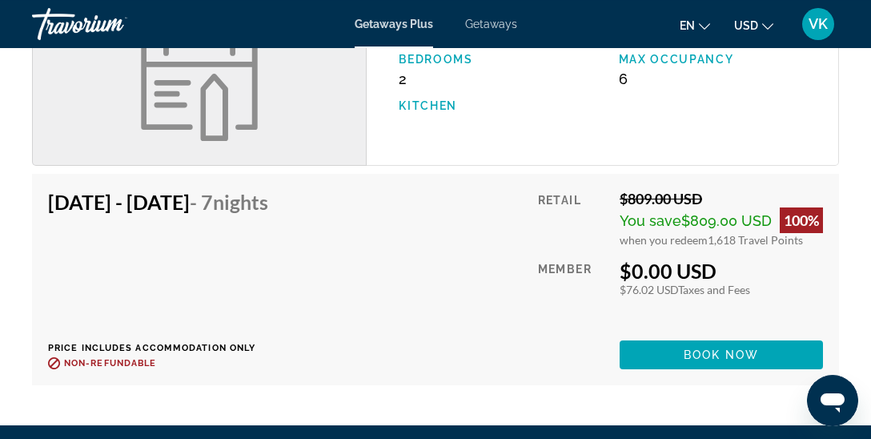
scroll to position [1688, 0]
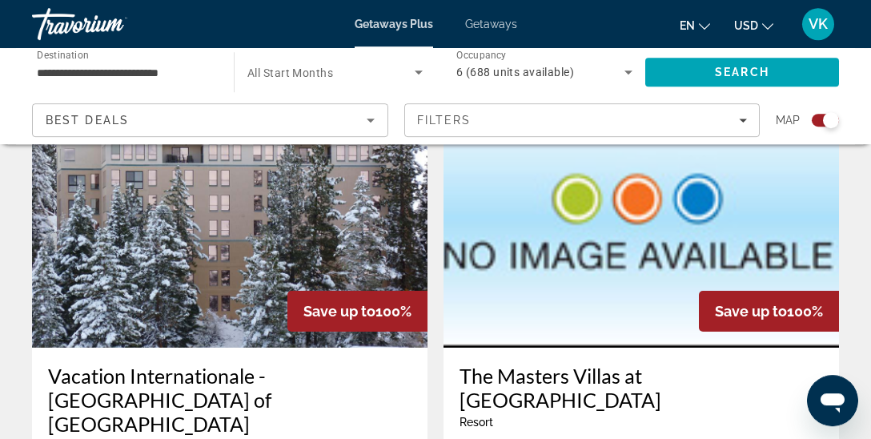
scroll to position [2870, 0]
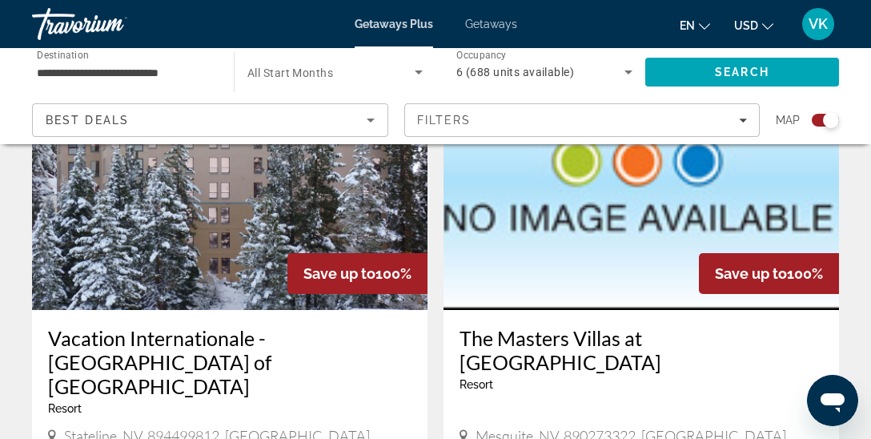
click at [214, 233] on img "Main content" at bounding box center [230, 182] width 396 height 256
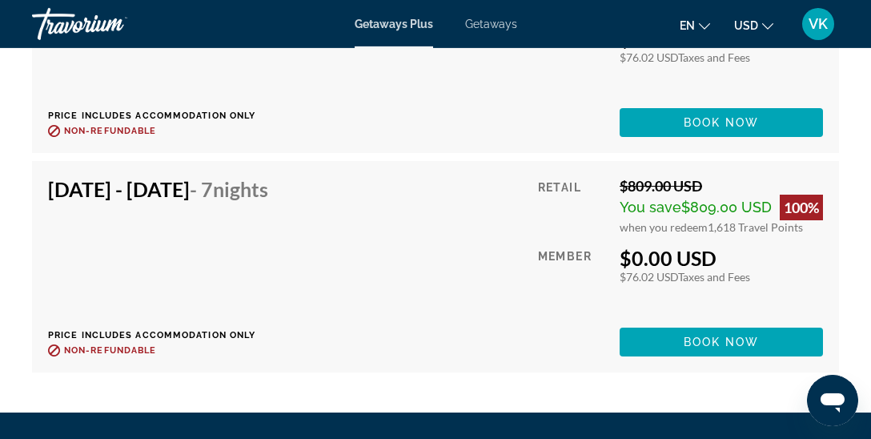
scroll to position [5184, 0]
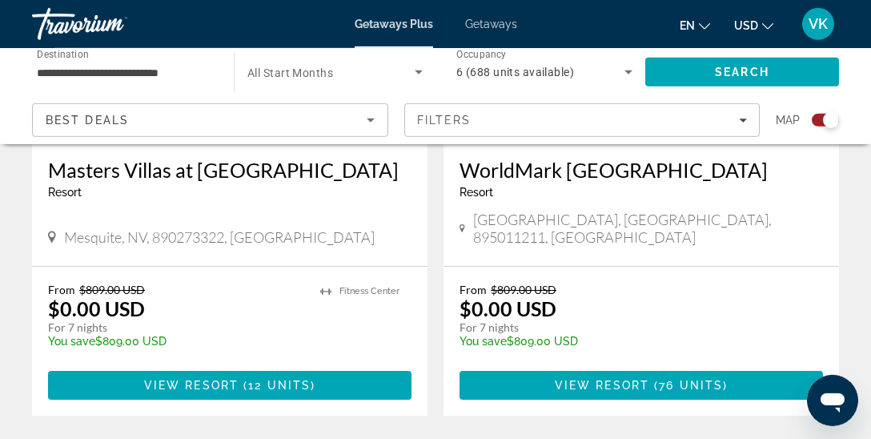
scroll to position [3799, 0]
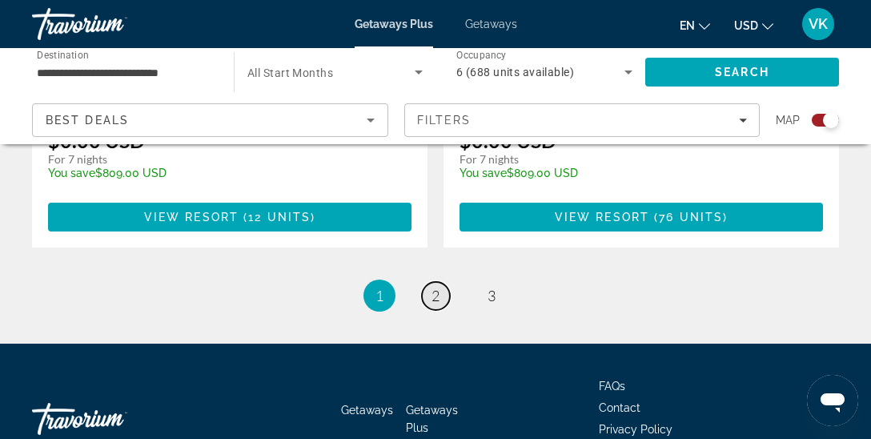
click at [440, 287] on span "2" at bounding box center [436, 296] width 8 height 18
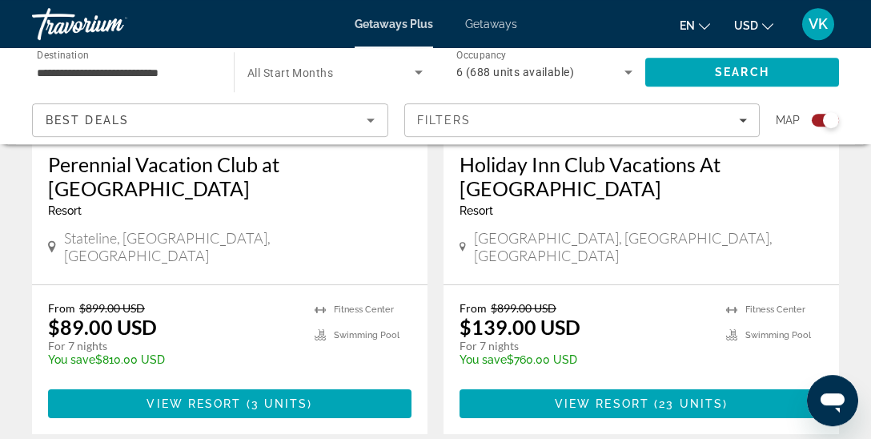
scroll to position [3831, 0]
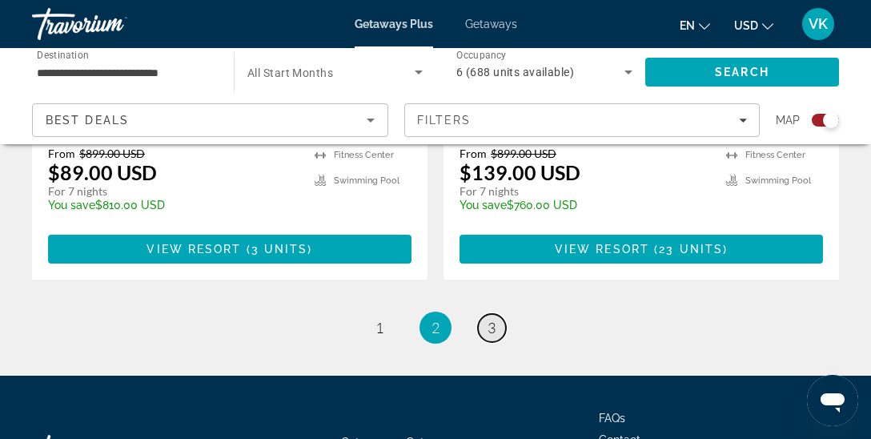
click at [490, 319] on span "3" at bounding box center [492, 328] width 8 height 18
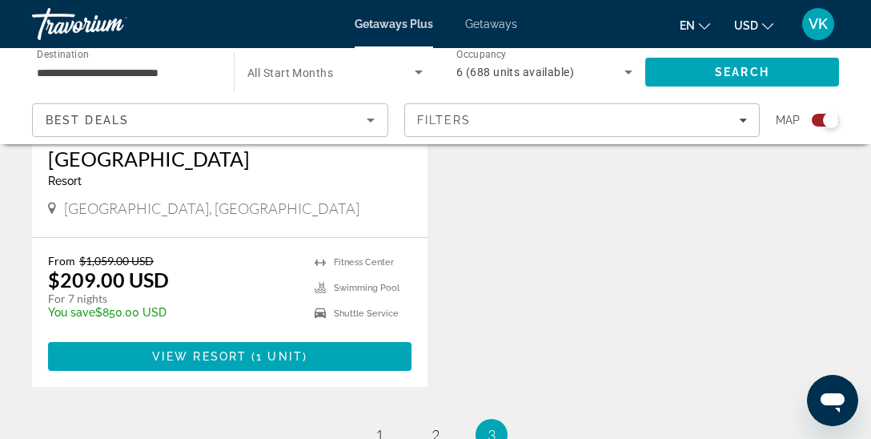
scroll to position [2609, 0]
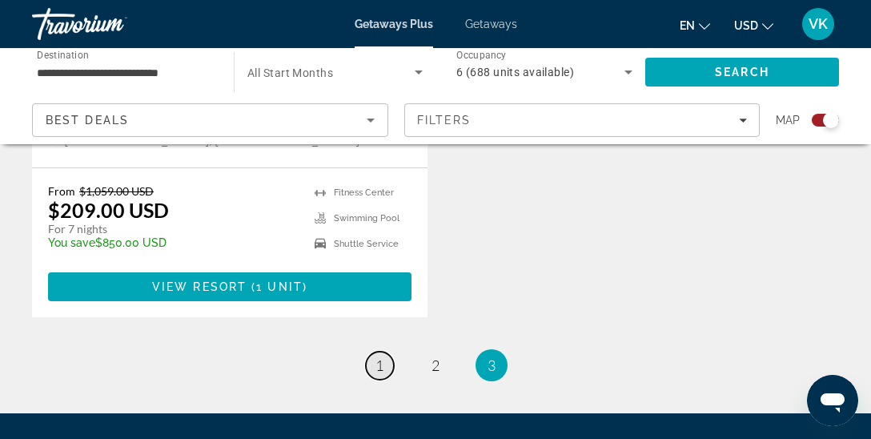
click at [379, 356] on span "1" at bounding box center [380, 365] width 8 height 18
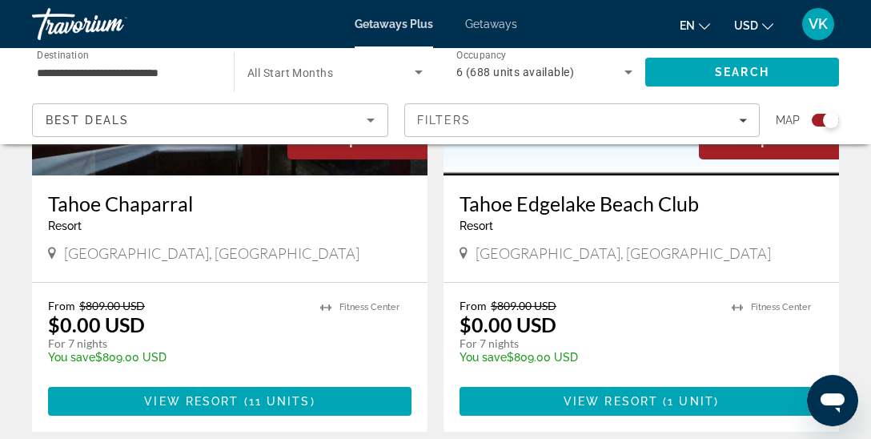
scroll to position [1899, 0]
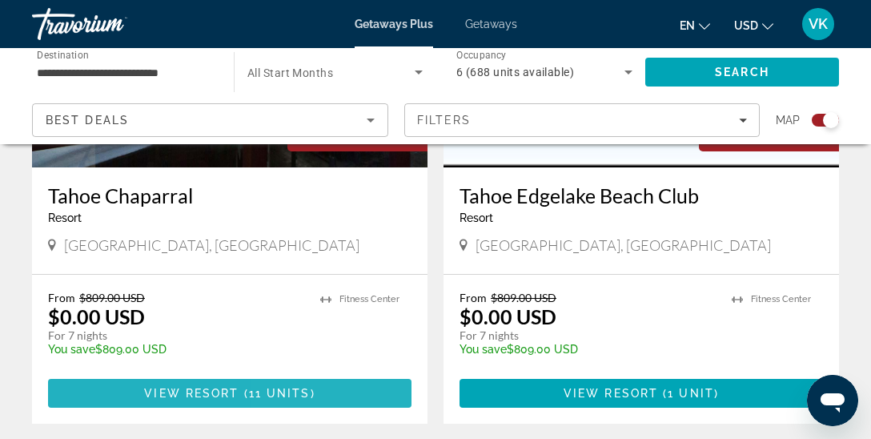
click at [287, 388] on span "11 units" at bounding box center [280, 393] width 62 height 13
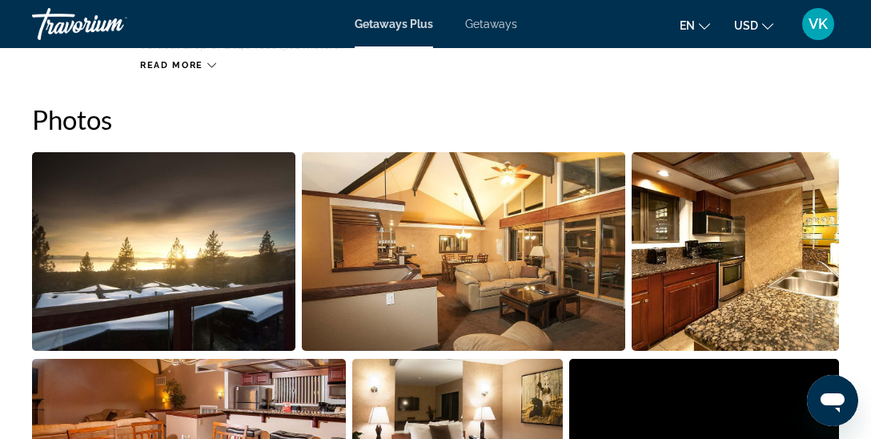
scroll to position [1055, 0]
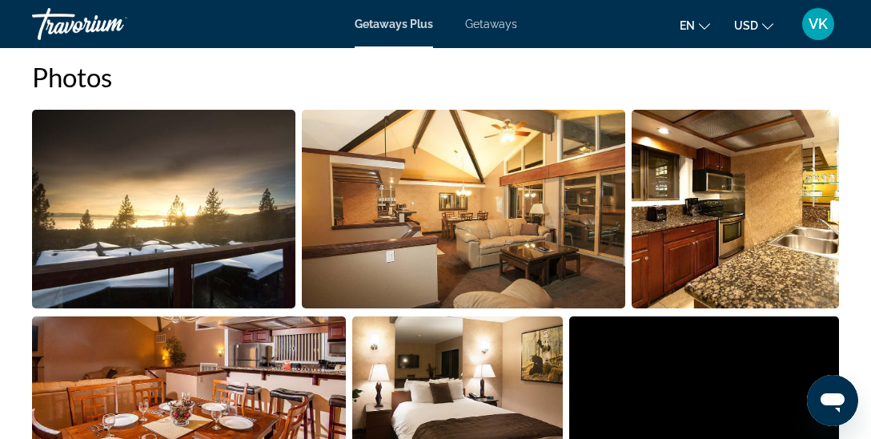
click at [149, 214] on img "Open full-screen image slider" at bounding box center [164, 209] width 264 height 199
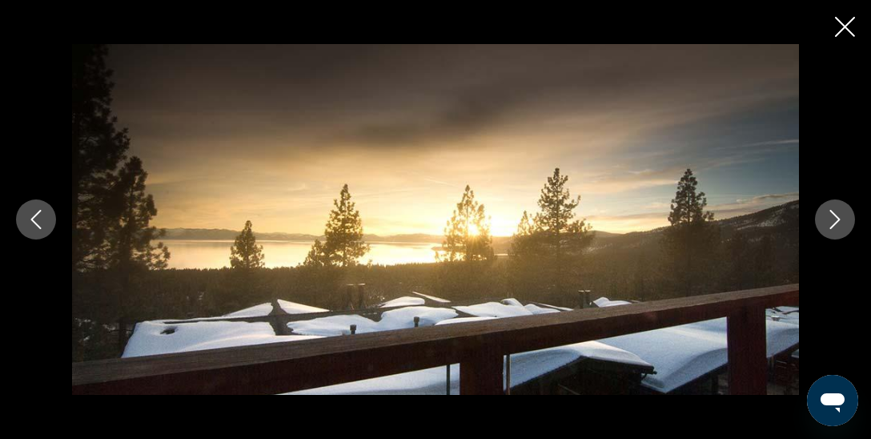
click at [832, 226] on icon "Next image" at bounding box center [835, 219] width 19 height 19
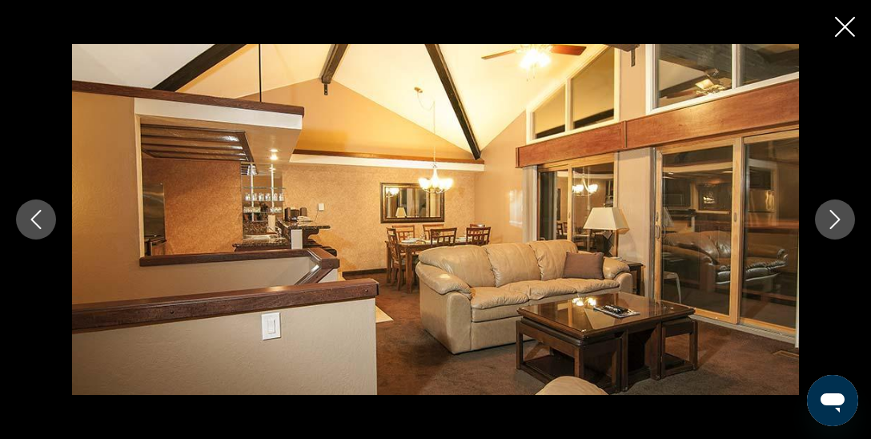
click at [832, 226] on icon "Next image" at bounding box center [835, 219] width 19 height 19
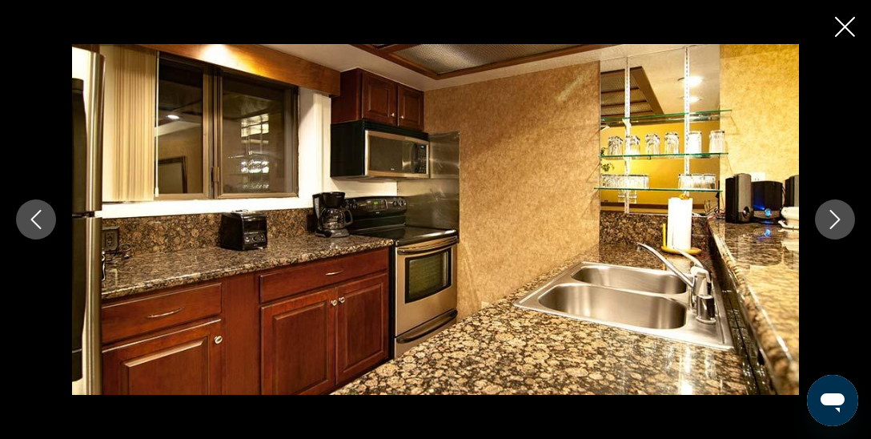
click at [832, 226] on icon "Next image" at bounding box center [835, 219] width 19 height 19
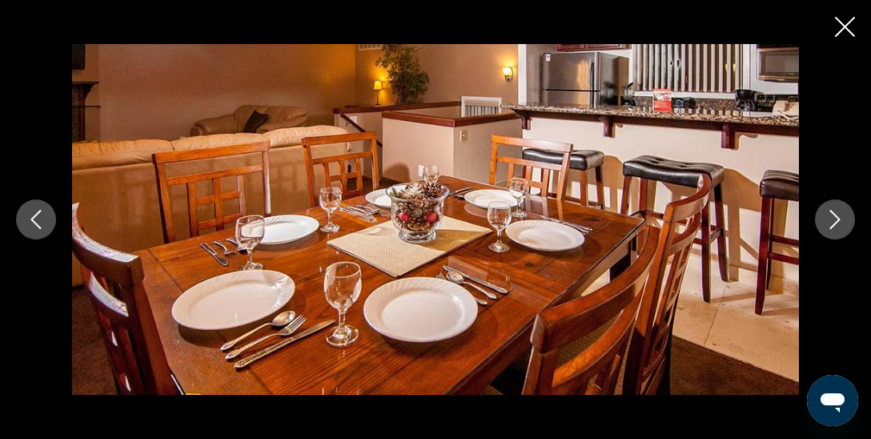
click at [832, 226] on icon "Next image" at bounding box center [835, 219] width 19 height 19
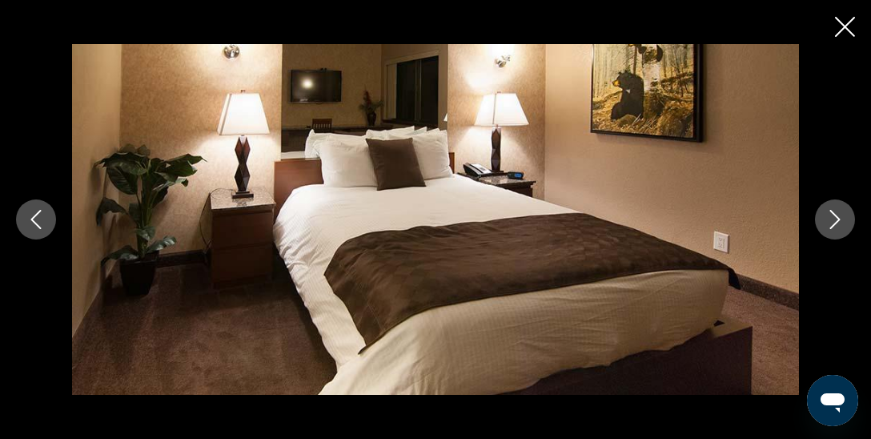
click at [832, 226] on icon "Next image" at bounding box center [835, 219] width 19 height 19
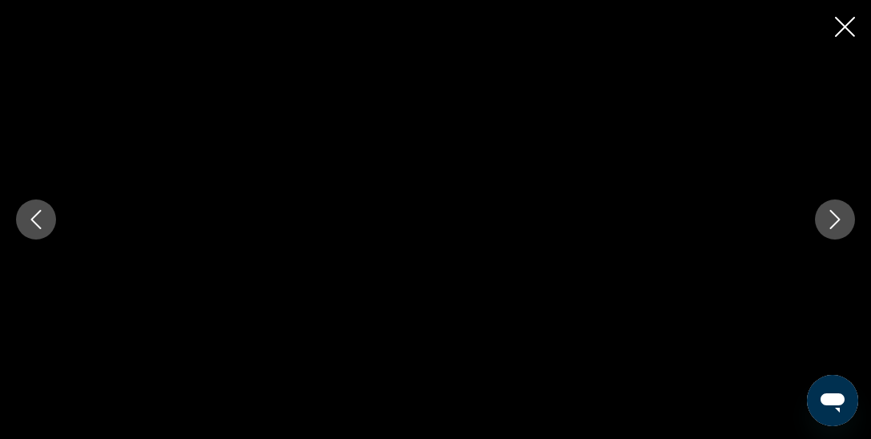
click at [849, 29] on icon "Close slideshow" at bounding box center [845, 27] width 20 height 20
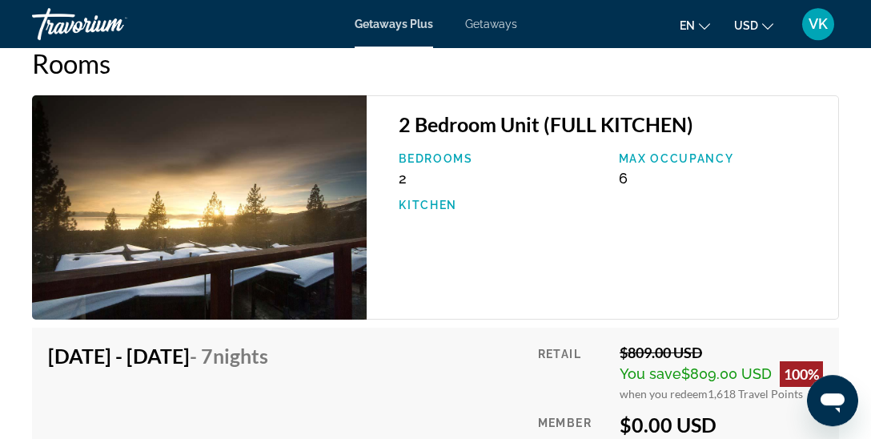
scroll to position [3015, 0]
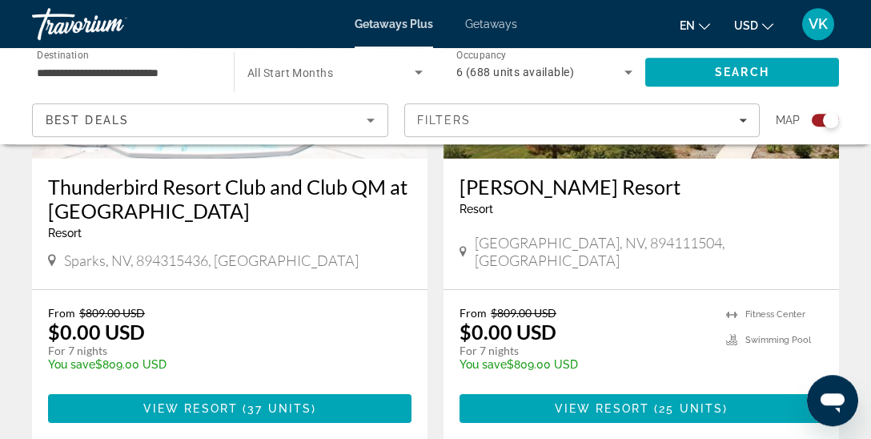
scroll to position [2490, 0]
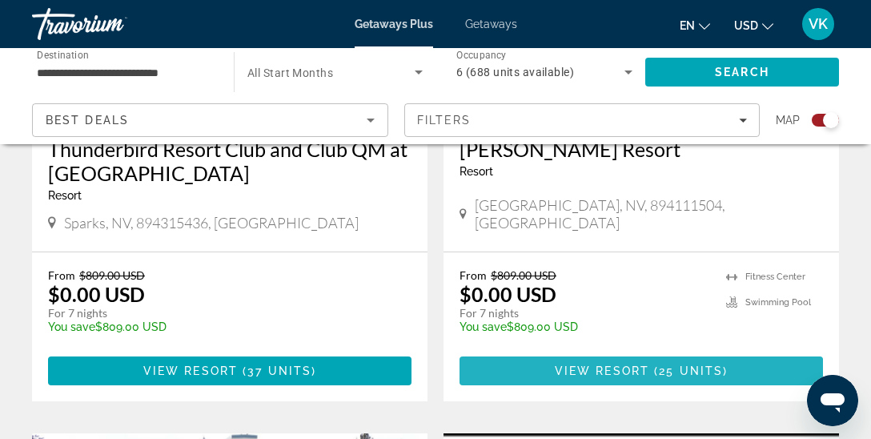
click at [634, 368] on span "View Resort" at bounding box center [602, 370] width 95 height 13
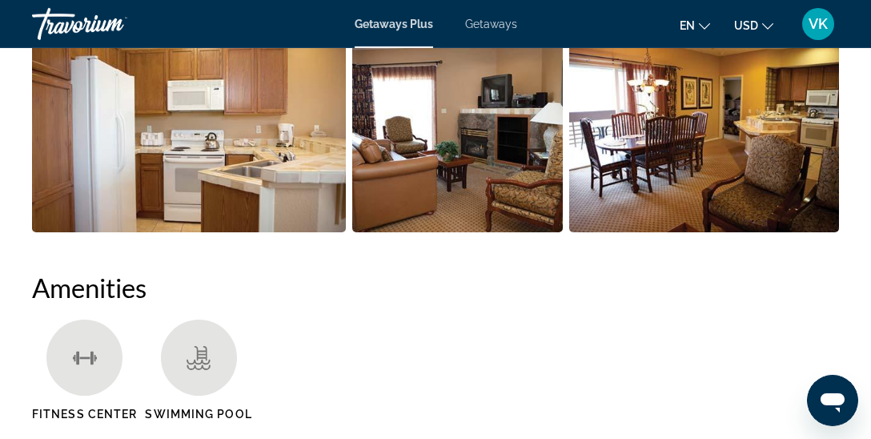
scroll to position [1308, 0]
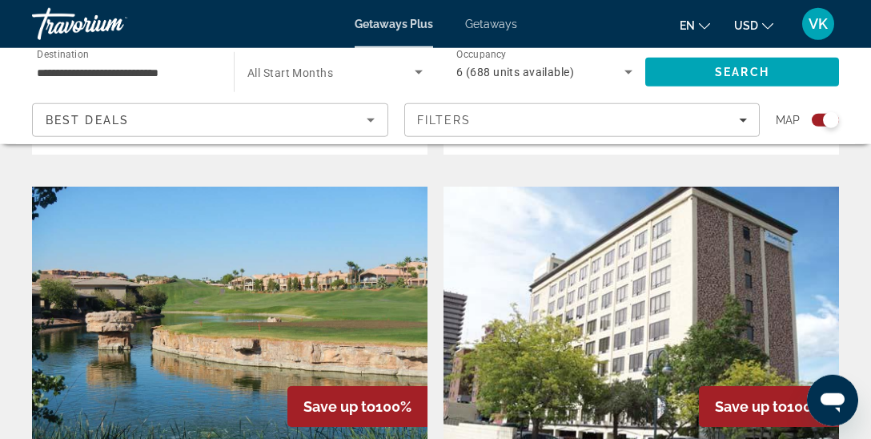
scroll to position [3334, 0]
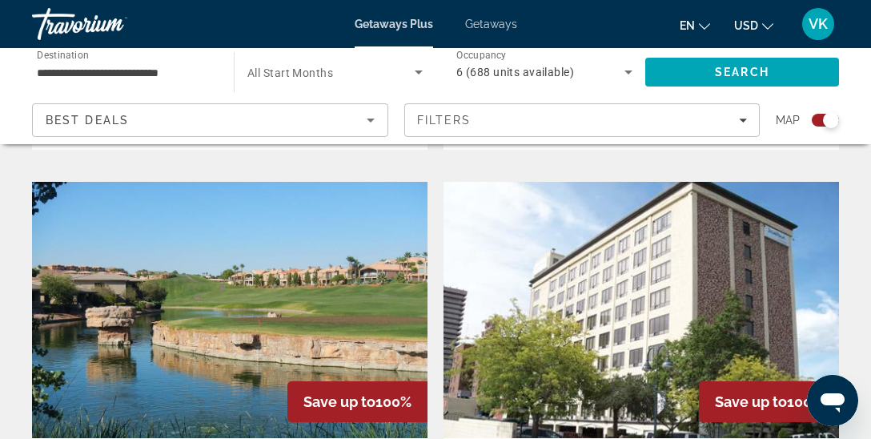
click at [239, 322] on img "Main content" at bounding box center [230, 310] width 396 height 256
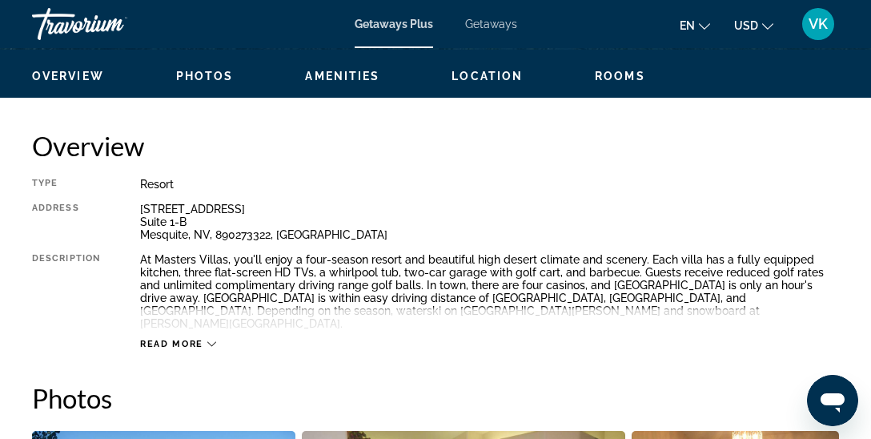
scroll to position [802, 0]
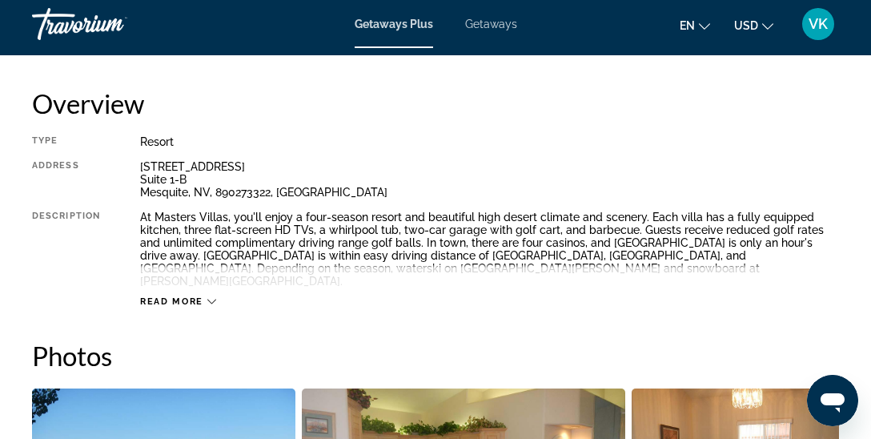
click at [176, 296] on span "Read more" at bounding box center [171, 301] width 63 height 10
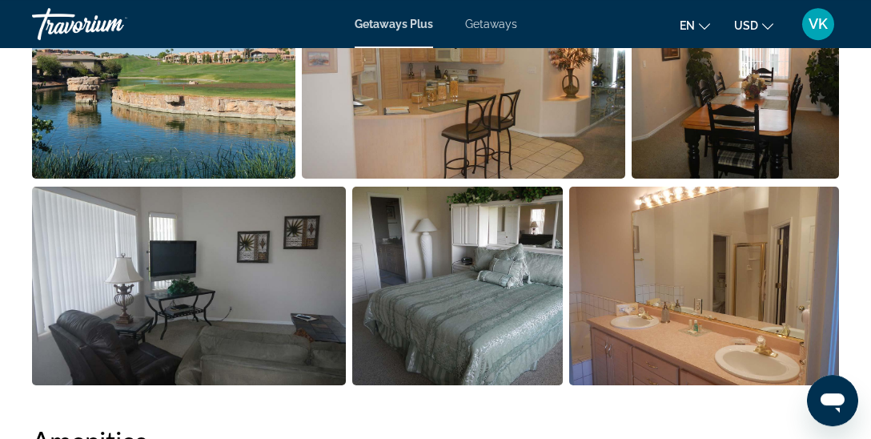
scroll to position [1012, 0]
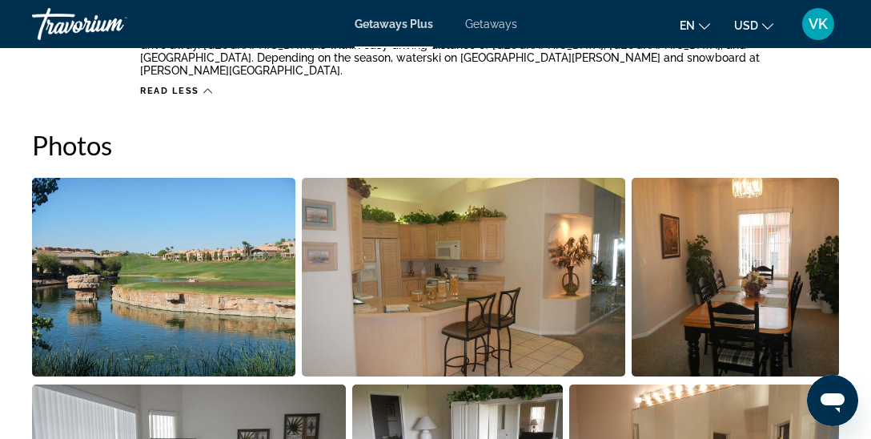
click at [261, 270] on img "Open full-screen image slider" at bounding box center [164, 277] width 264 height 199
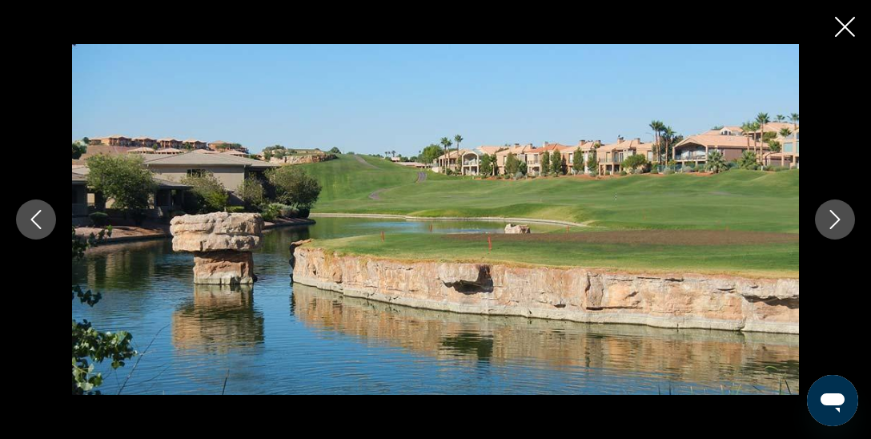
click at [838, 225] on icon "Next image" at bounding box center [835, 219] width 19 height 19
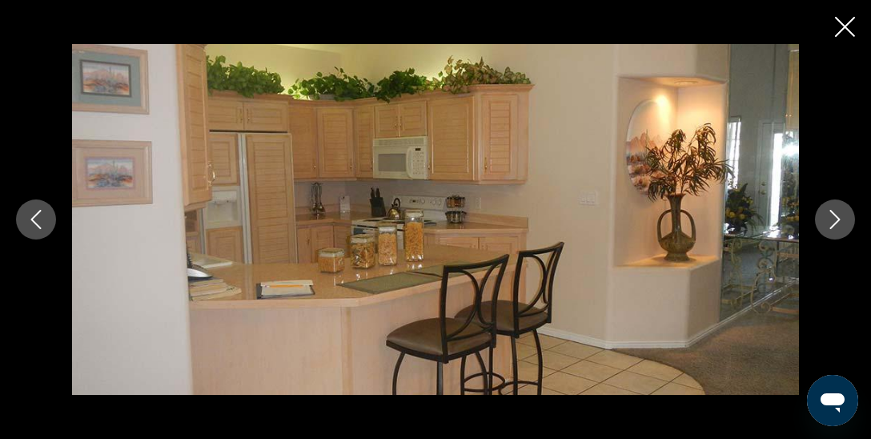
click at [838, 225] on icon "Next image" at bounding box center [835, 219] width 19 height 19
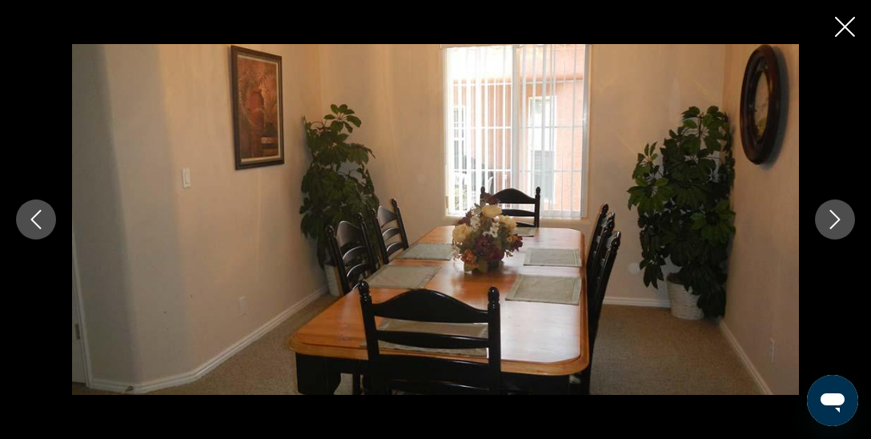
click at [838, 225] on icon "Next image" at bounding box center [835, 219] width 19 height 19
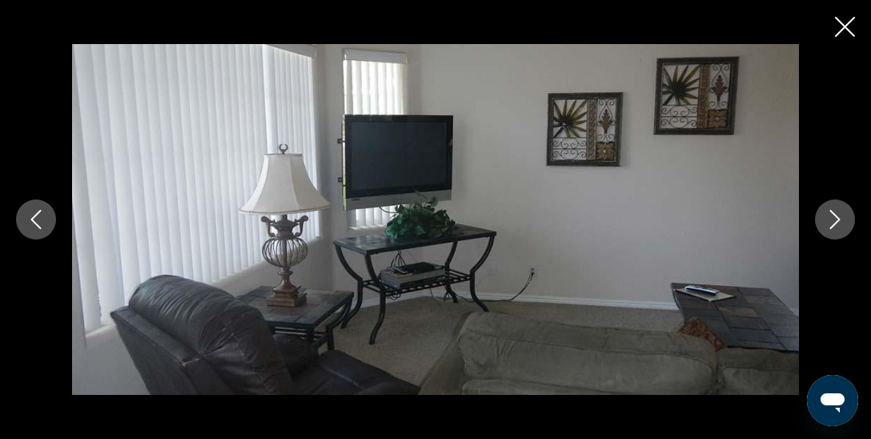
click at [838, 225] on icon "Next image" at bounding box center [835, 219] width 19 height 19
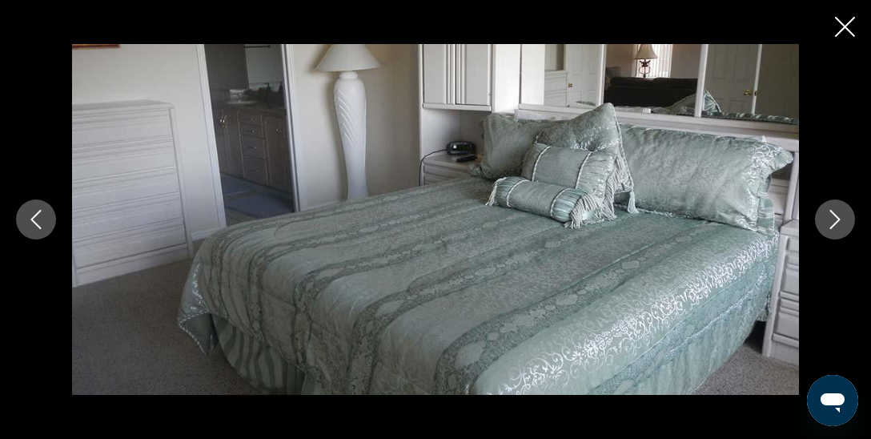
click at [838, 225] on icon "Next image" at bounding box center [835, 219] width 19 height 19
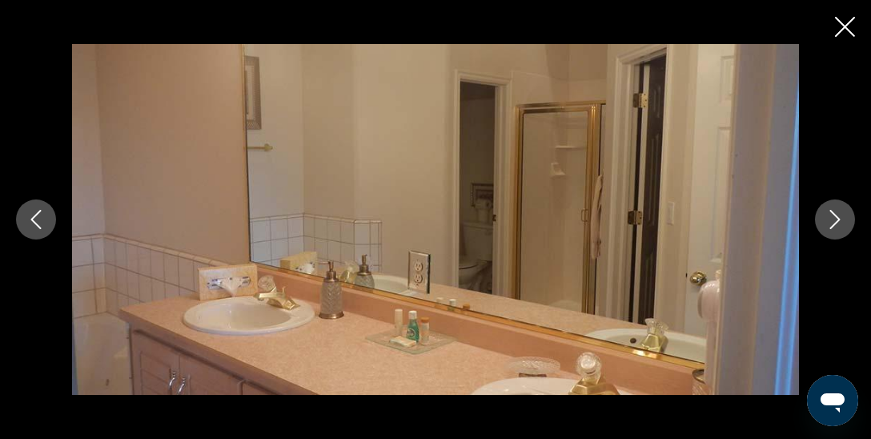
click at [838, 225] on icon "Next image" at bounding box center [835, 219] width 19 height 19
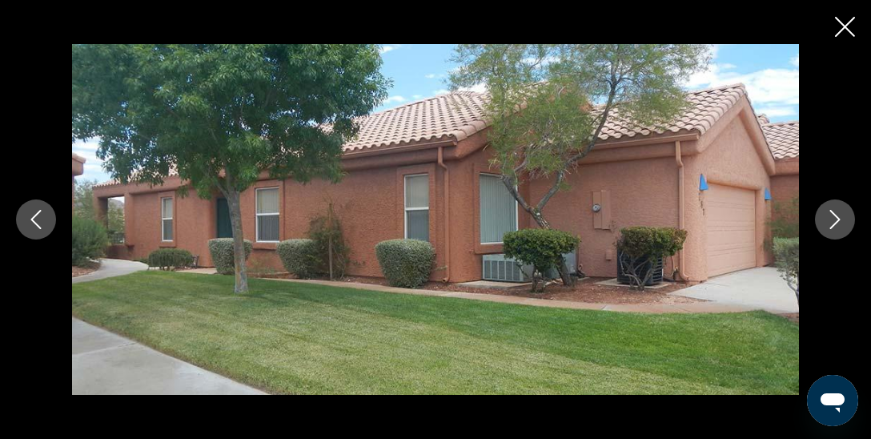
click at [838, 225] on icon "Next image" at bounding box center [835, 219] width 19 height 19
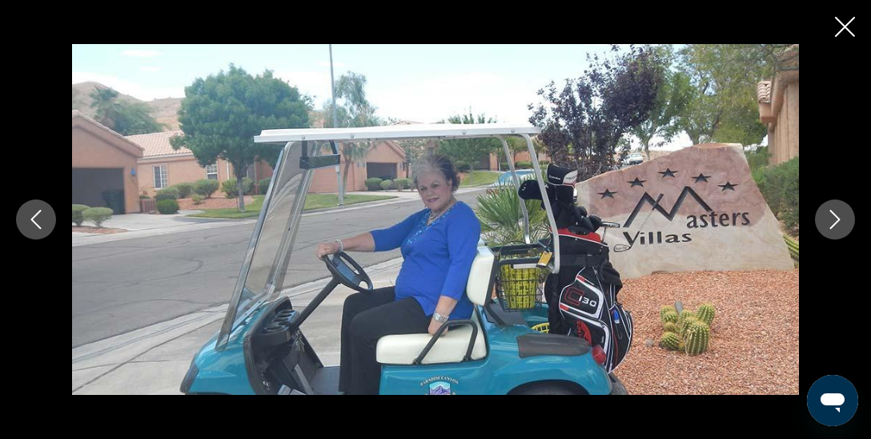
click at [838, 225] on icon "Next image" at bounding box center [835, 219] width 19 height 19
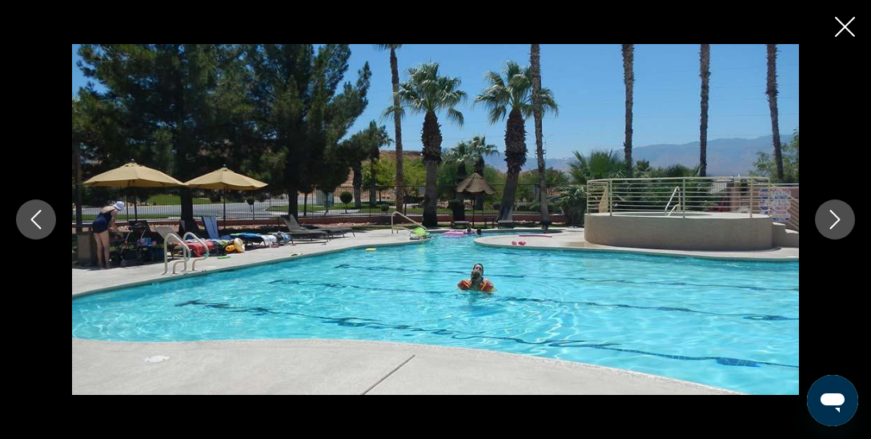
click at [838, 225] on icon "Next image" at bounding box center [835, 219] width 19 height 19
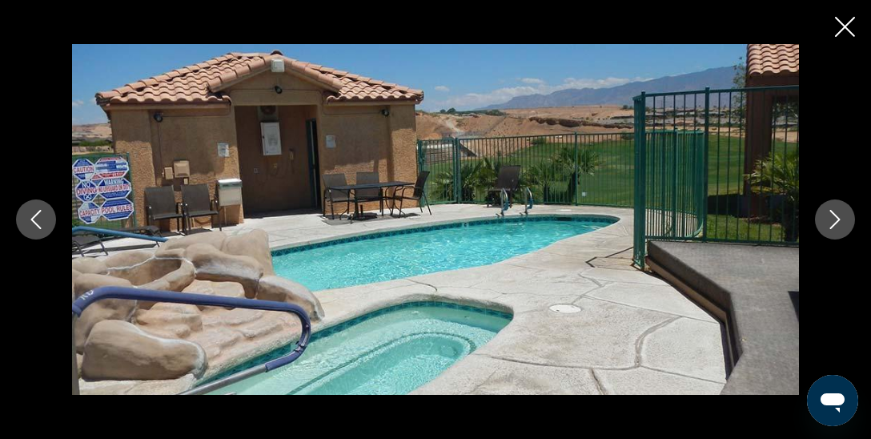
click at [838, 225] on icon "Next image" at bounding box center [835, 219] width 19 height 19
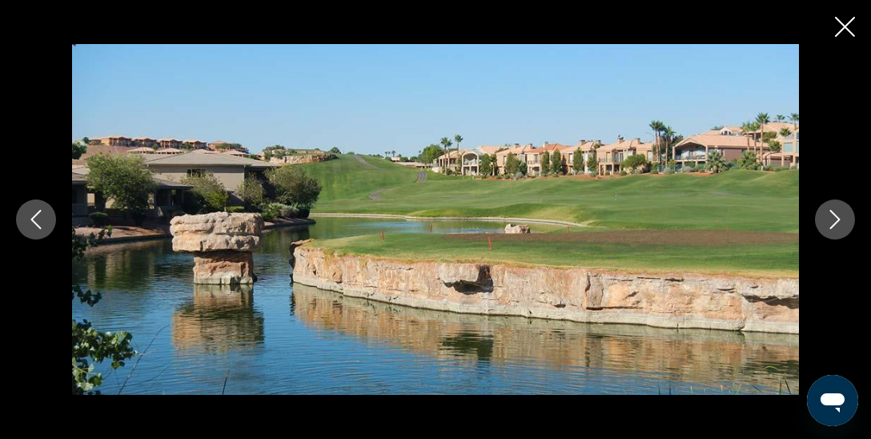
click at [838, 225] on icon "Next image" at bounding box center [835, 219] width 19 height 19
